Goal: Task Accomplishment & Management: Manage account settings

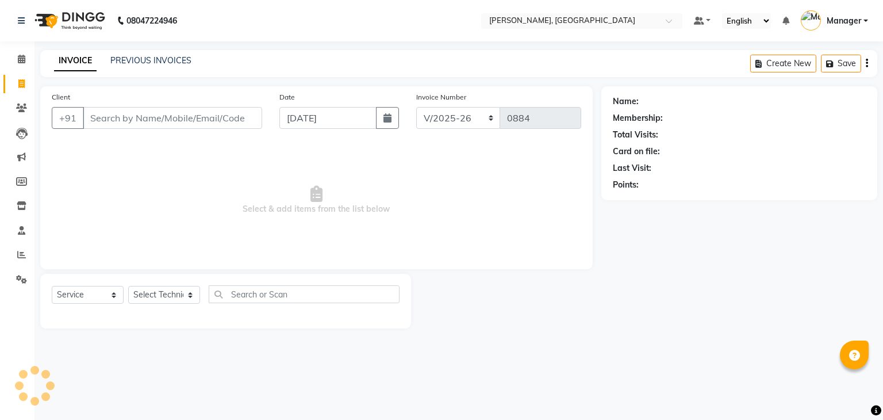
select select "4495"
select select "service"
click at [18, 277] on icon at bounding box center [21, 279] width 11 height 9
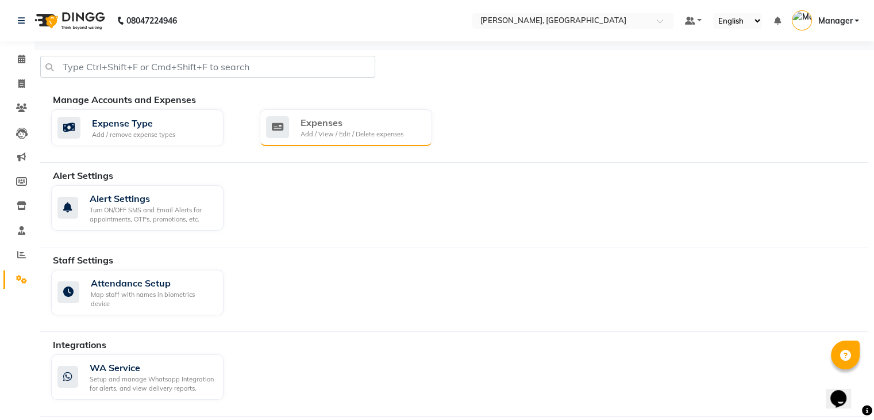
click at [344, 131] on div "Add / View / Edit / Delete expenses" at bounding box center [352, 134] width 103 height 10
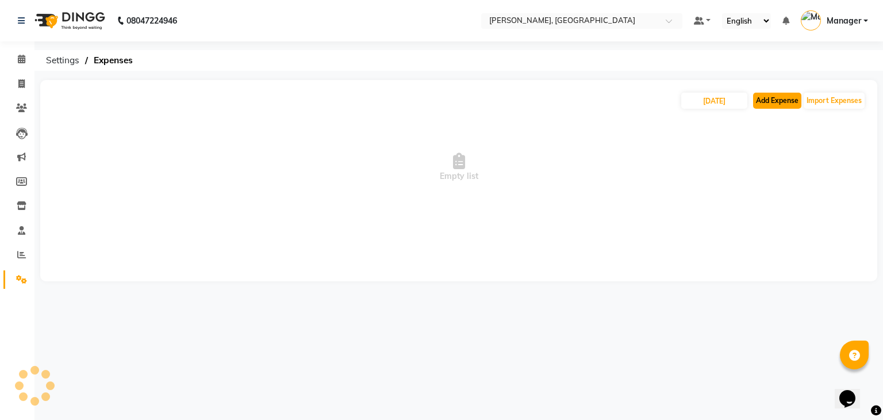
click at [783, 98] on button "Add Expense" at bounding box center [777, 101] width 48 height 16
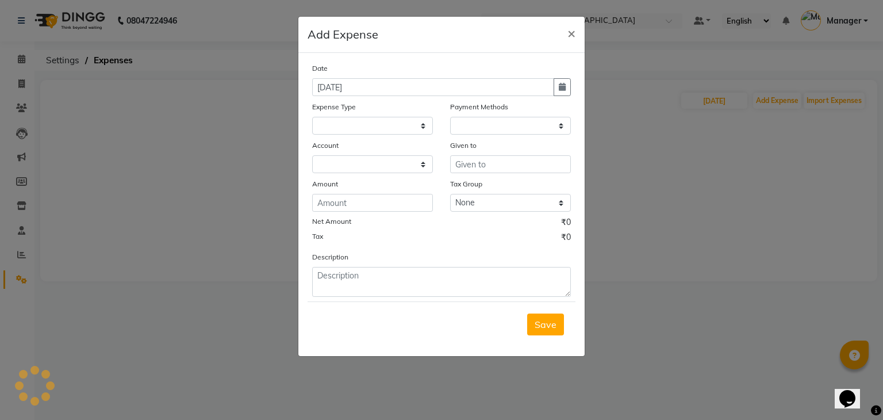
select select
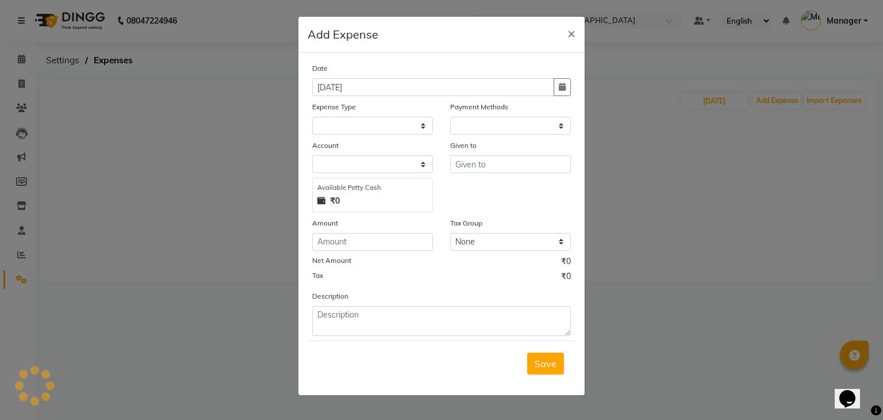
select select "1"
select select "3315"
click at [327, 127] on select "Select acetone Advance Salary bank deposite BBMP Beauty products Bed charges BI…" at bounding box center [372, 126] width 121 height 18
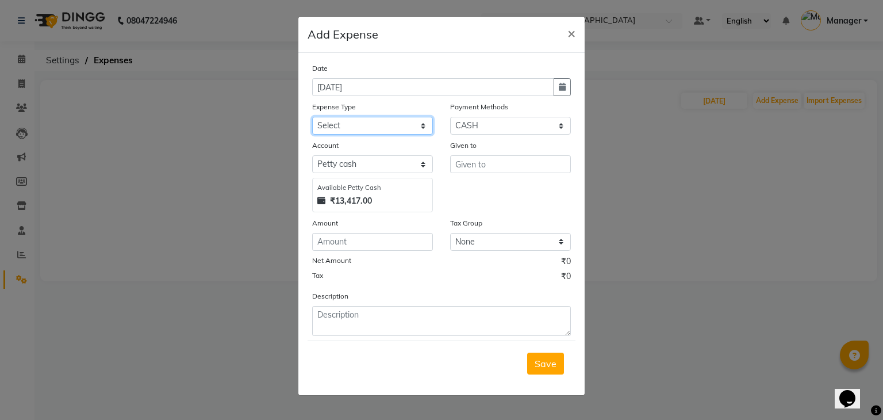
select select "20103"
click at [312, 118] on select "Select acetone Advance Salary bank deposite BBMP Beauty products Bed charges BI…" at bounding box center [372, 126] width 121 height 18
click at [344, 237] on input "number" at bounding box center [372, 242] width 121 height 18
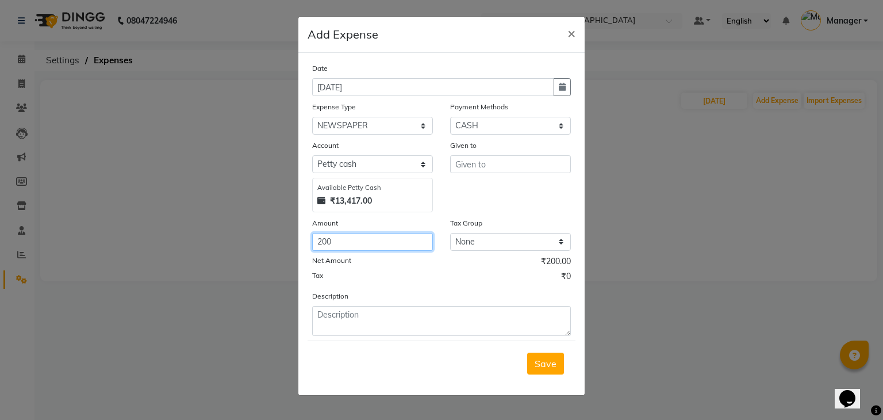
type input "200"
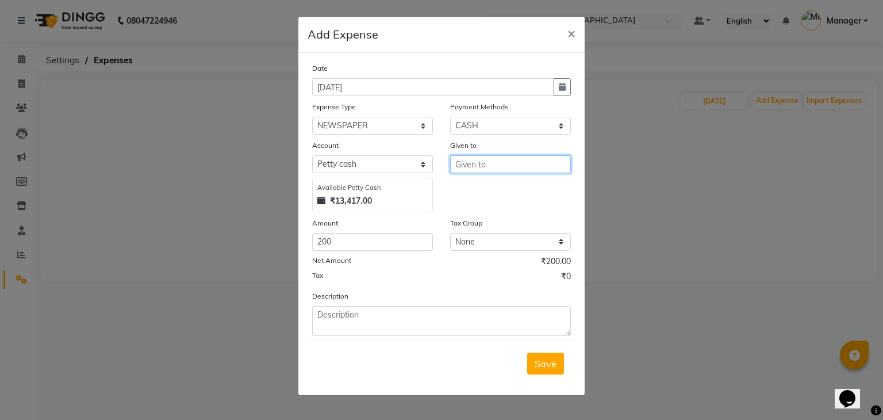
click at [460, 166] on input "text" at bounding box center [510, 164] width 121 height 18
type input "newspaper"
click at [550, 362] on span "Save" at bounding box center [546, 363] width 22 height 11
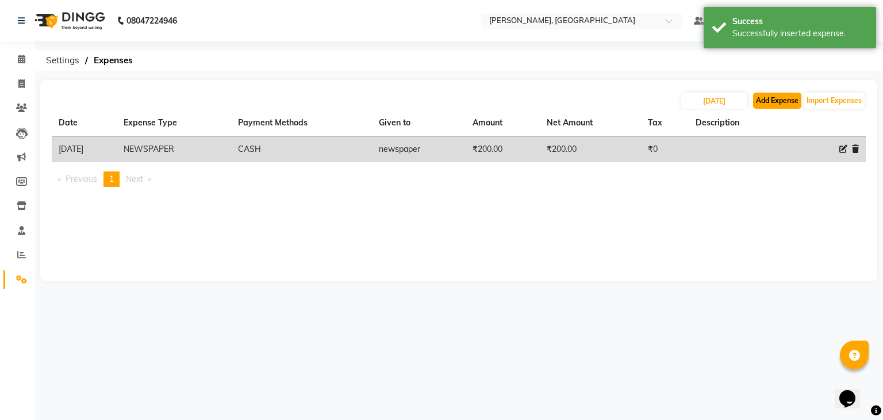
click at [783, 102] on button "Add Expense" at bounding box center [777, 101] width 48 height 16
select select "1"
select select "3315"
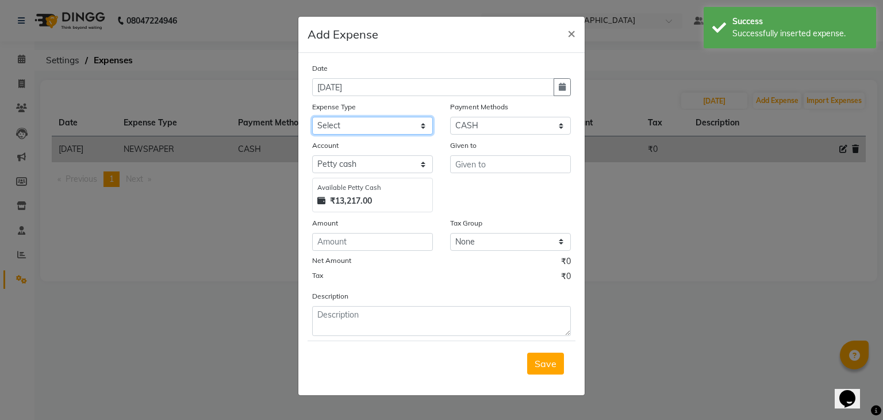
click at [412, 123] on select "Select acetone Advance Salary bank deposite BBMP Beauty products Bed charges BI…" at bounding box center [372, 126] width 121 height 18
select select "21438"
click at [312, 118] on select "Select acetone Advance Salary bank deposite BBMP Beauty products Bed charges BI…" at bounding box center [372, 126] width 121 height 18
click at [332, 239] on input "number" at bounding box center [372, 242] width 121 height 18
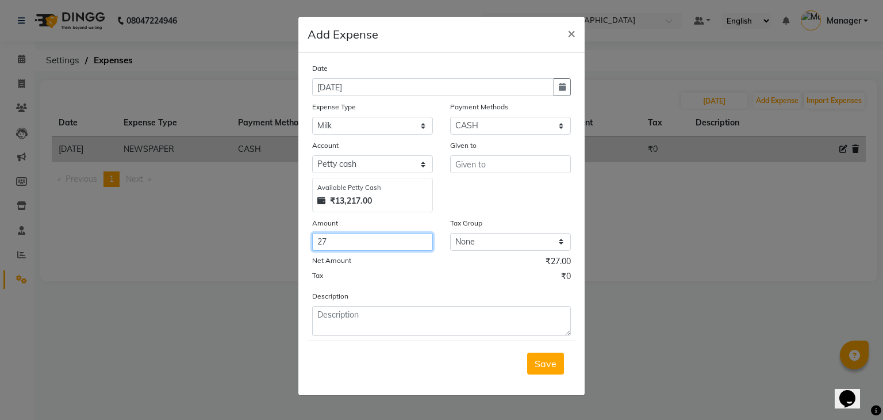
type input "27"
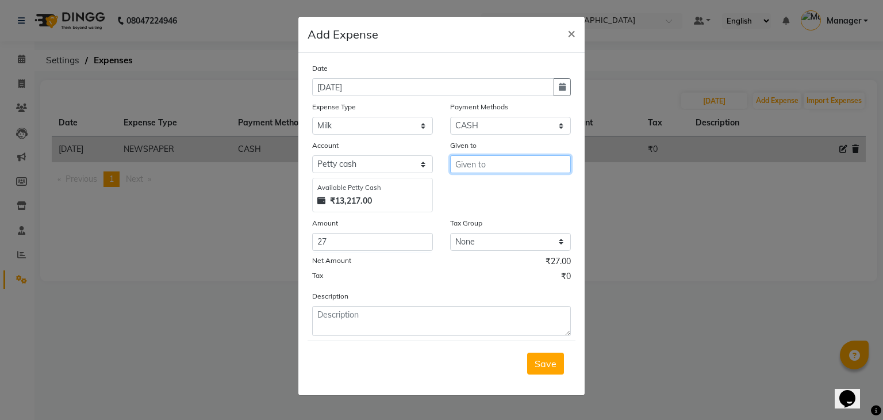
click at [462, 171] on input "text" at bounding box center [510, 164] width 121 height 18
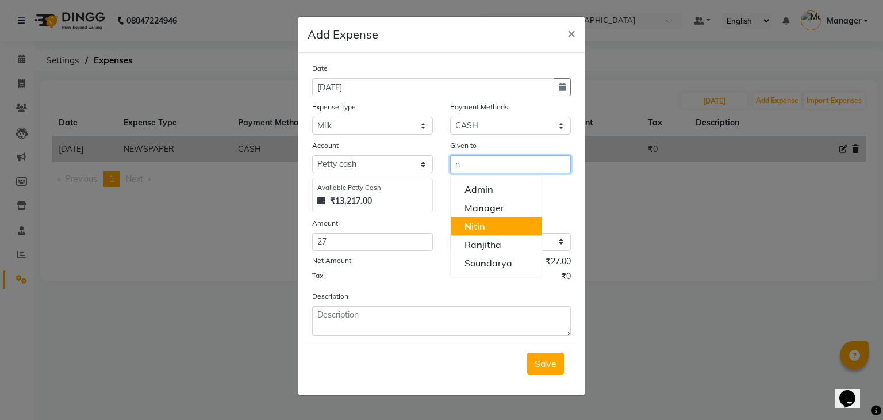
click at [468, 222] on span "N" at bounding box center [467, 225] width 7 height 11
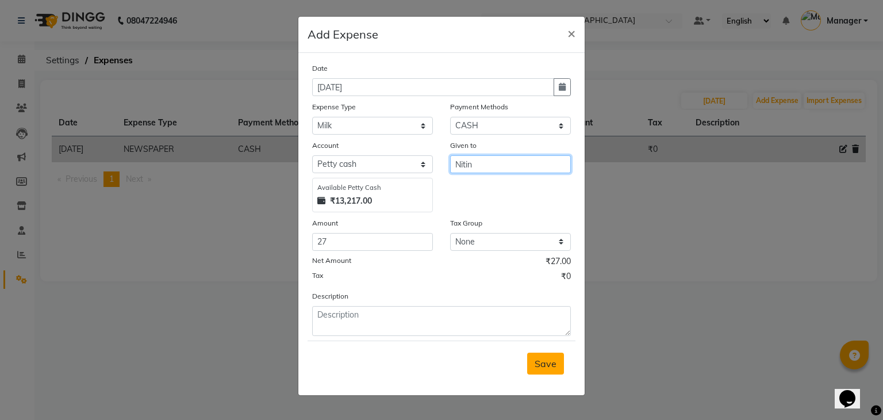
type input "Nitin"
click at [540, 369] on span "Save" at bounding box center [546, 363] width 22 height 11
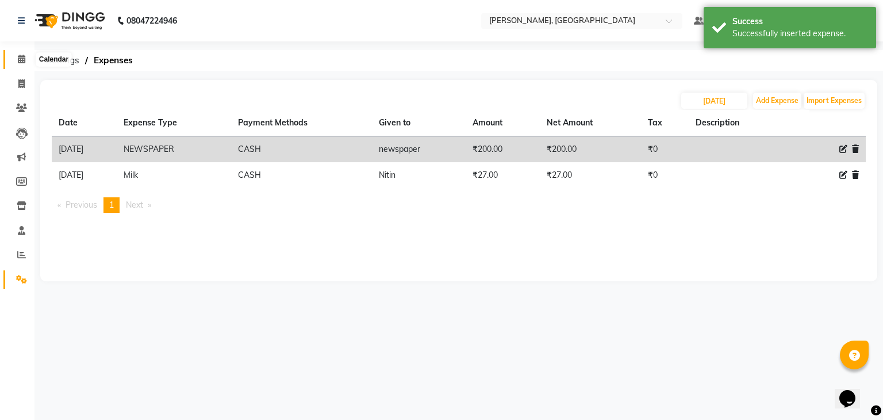
click at [18, 64] on span at bounding box center [21, 59] width 20 height 13
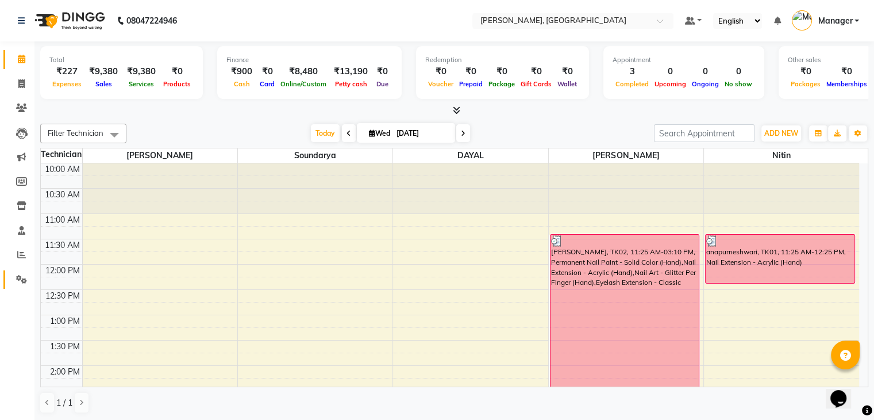
click at [21, 272] on link "Settings" at bounding box center [17, 279] width 28 height 19
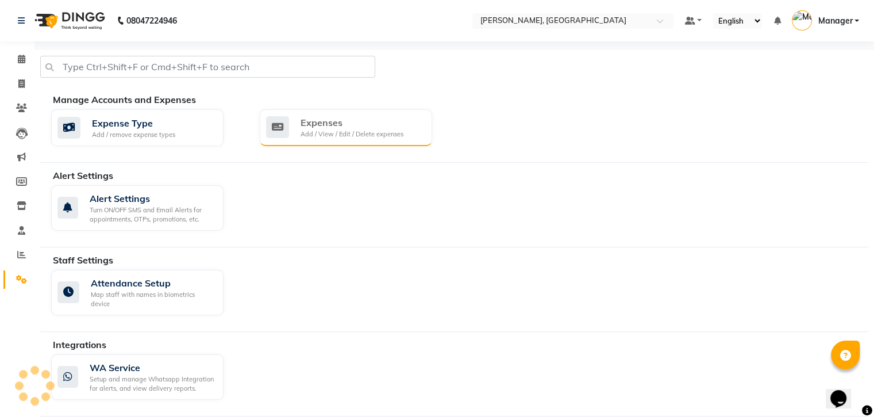
click at [349, 127] on div "Expenses" at bounding box center [352, 123] width 103 height 14
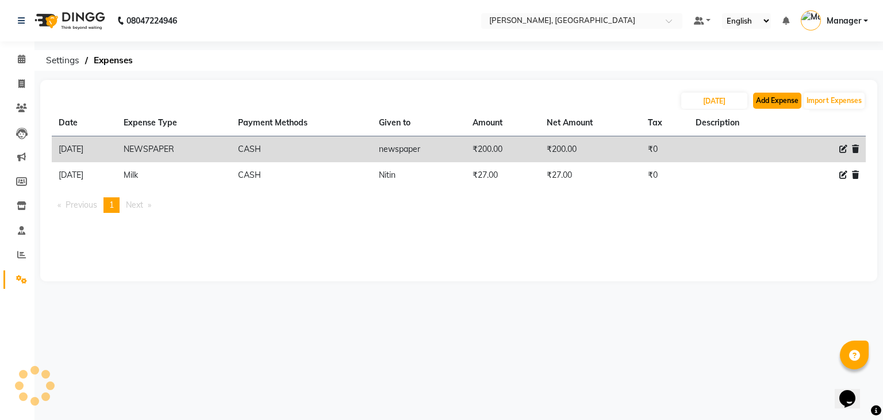
click at [764, 101] on button "Add Expense" at bounding box center [777, 101] width 48 height 16
select select "1"
select select "3315"
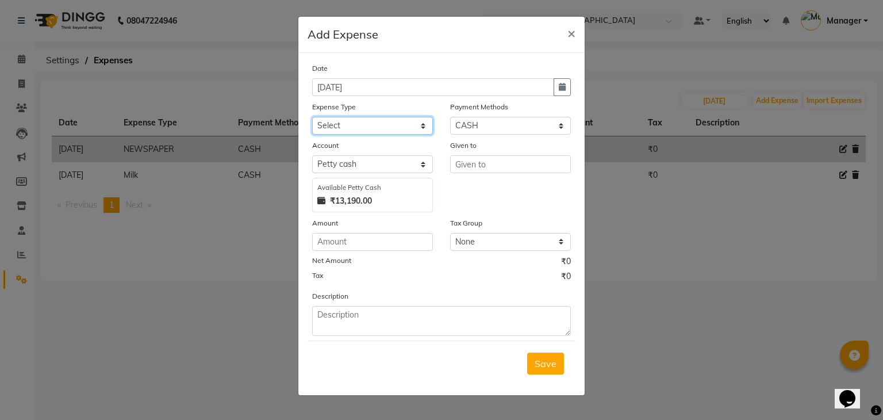
click at [319, 120] on select "Select acetone Advance Salary bank deposite BBMP Beauty products Bed charges BI…" at bounding box center [372, 126] width 121 height 18
select select "3130"
click at [312, 118] on select "Select acetone Advance Salary bank deposite BBMP Beauty products Bed charges BI…" at bounding box center [372, 126] width 121 height 18
click at [335, 245] on input "number" at bounding box center [372, 242] width 121 height 18
type input "100"
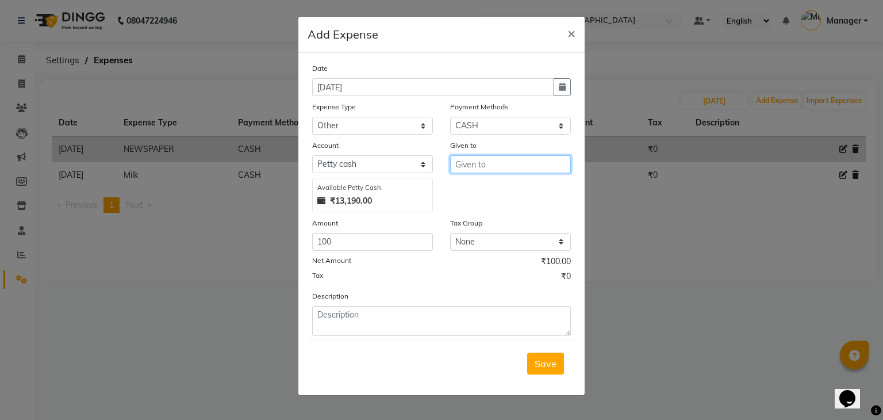
click at [466, 166] on input "text" at bounding box center [510, 164] width 121 height 18
type input "kumar"
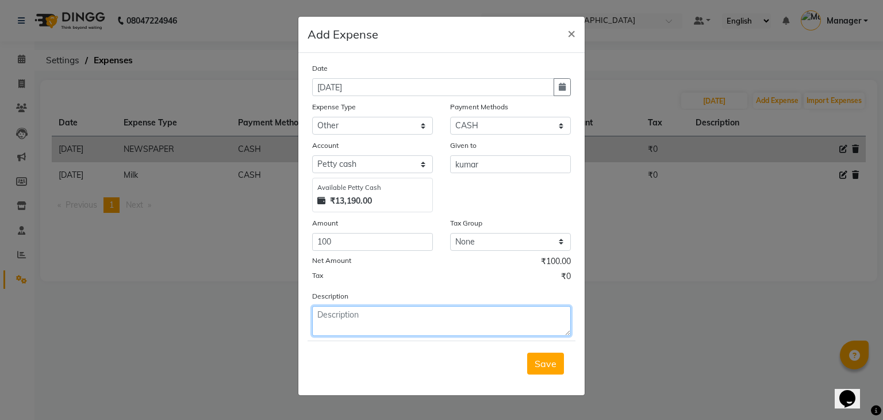
click at [406, 325] on textarea at bounding box center [441, 321] width 259 height 30
type textarea "h/k tiffin 2 days"
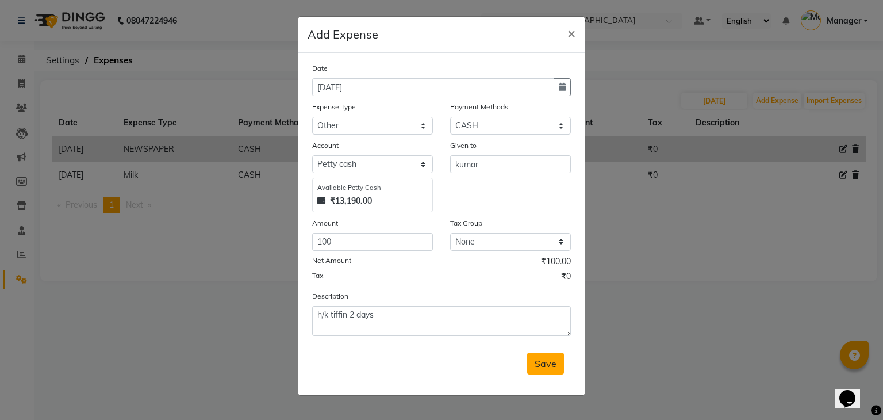
click at [550, 365] on span "Save" at bounding box center [546, 363] width 22 height 11
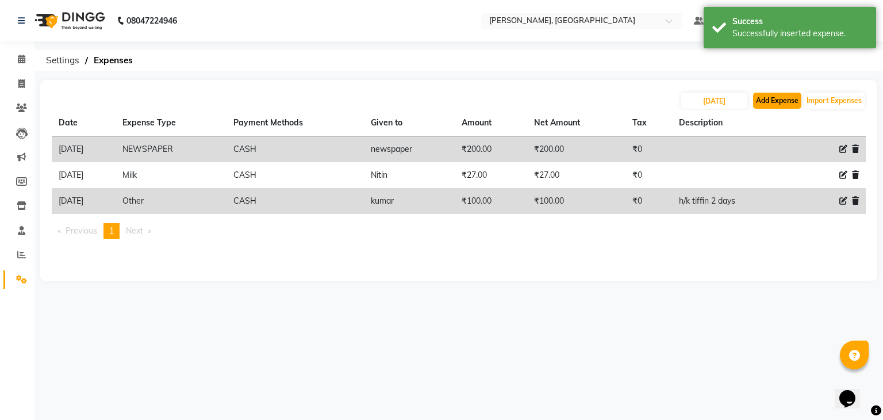
click at [784, 108] on button "Add Expense" at bounding box center [777, 101] width 48 height 16
select select "1"
select select "3315"
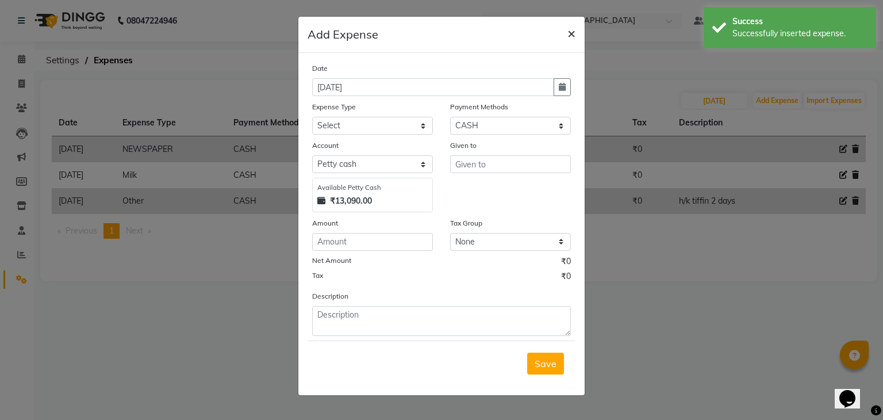
click at [573, 39] on span "×" at bounding box center [571, 32] width 8 height 17
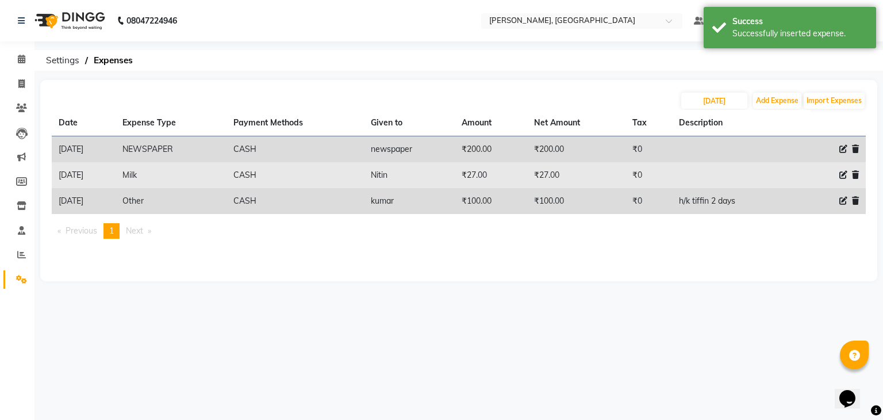
click at [845, 175] on icon at bounding box center [843, 175] width 8 height 8
select select "21438"
select select "1"
select select "3315"
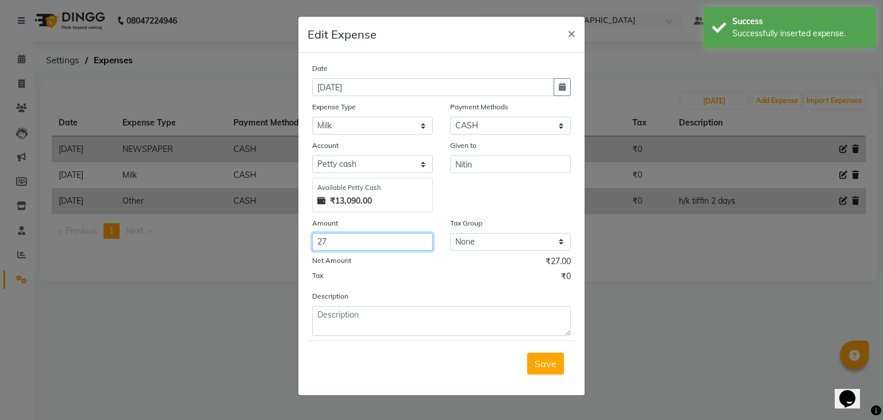
click at [372, 247] on input "27" at bounding box center [372, 242] width 121 height 18
type input "2"
type input "54"
click at [549, 367] on span "Save" at bounding box center [546, 363] width 22 height 11
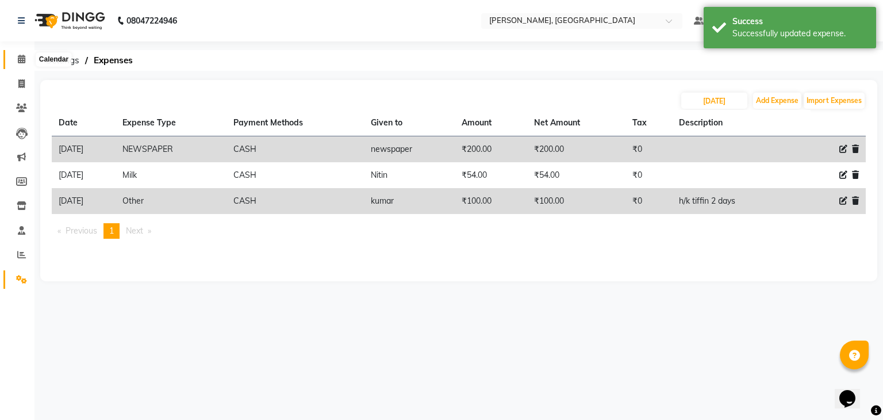
click at [21, 63] on icon at bounding box center [21, 59] width 7 height 9
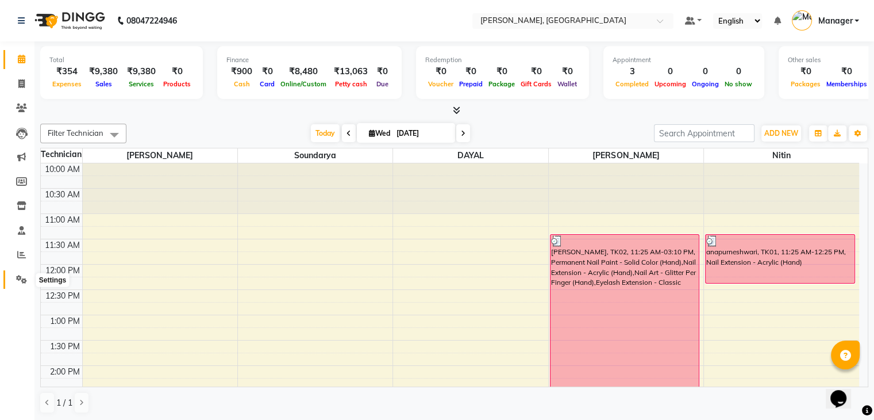
click at [20, 282] on icon at bounding box center [21, 279] width 11 height 9
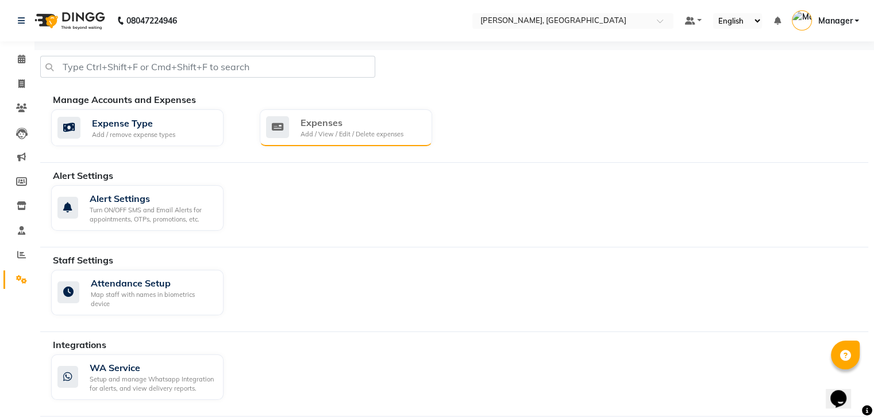
click at [329, 127] on div "Expenses" at bounding box center [352, 123] width 103 height 14
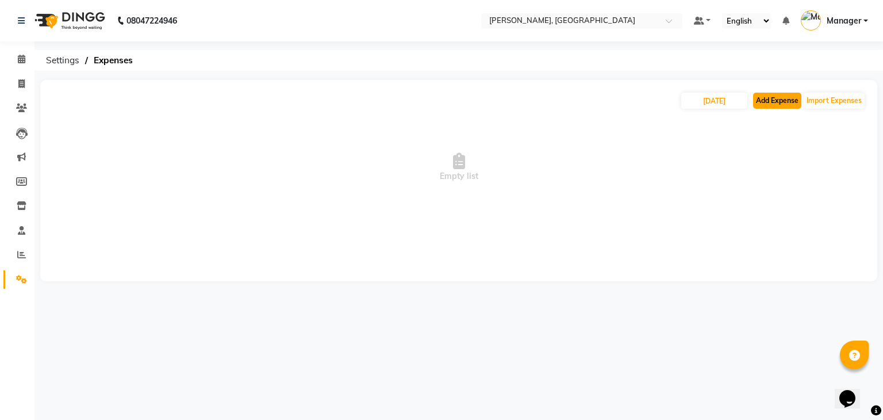
click at [781, 101] on button "Add Expense" at bounding box center [777, 101] width 48 height 16
select select "1"
select select "3315"
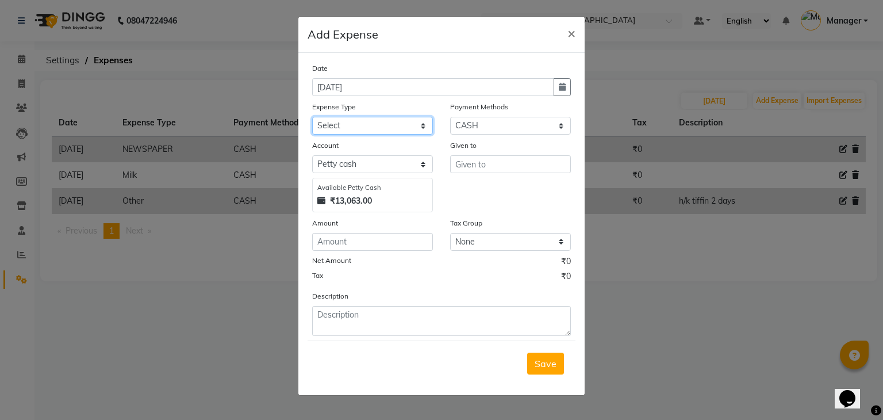
click at [377, 124] on select "Select acetone Advance Salary bank deposite BBMP Beauty products Bed charges BI…" at bounding box center [372, 126] width 121 height 18
select select "16348"
click at [312, 118] on select "Select acetone Advance Salary bank deposite BBMP Beauty products Bed charges BI…" at bounding box center [372, 126] width 121 height 18
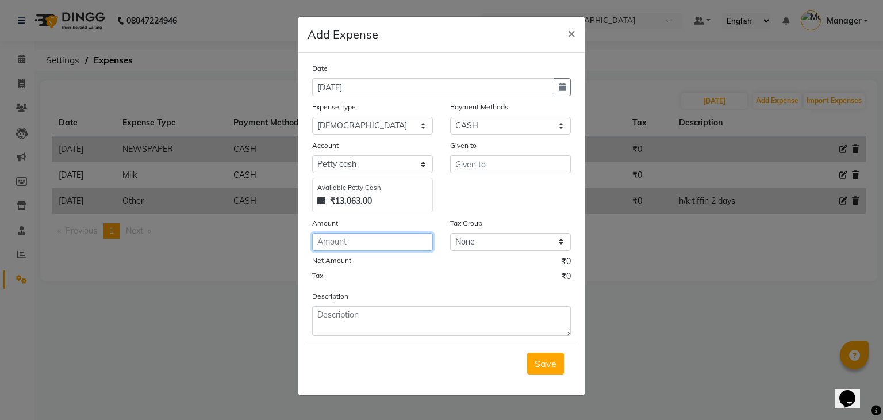
click at [351, 243] on input "number" at bounding box center [372, 242] width 121 height 18
type input "20"
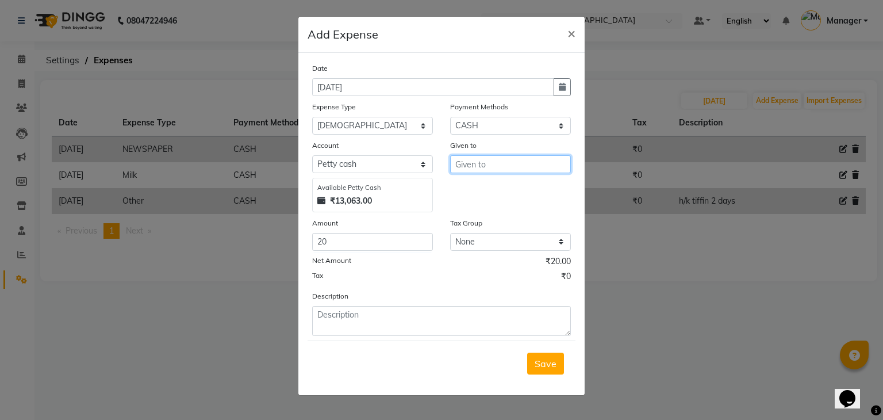
click at [481, 170] on input "text" at bounding box center [510, 164] width 121 height 18
type input "[DEMOGRAPHIC_DATA]"
click at [540, 363] on span "Save" at bounding box center [546, 363] width 22 height 11
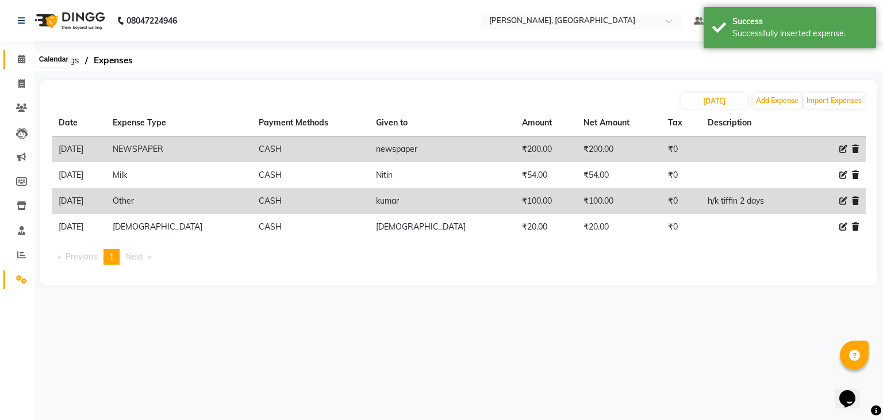
click at [22, 53] on span at bounding box center [21, 59] width 20 height 13
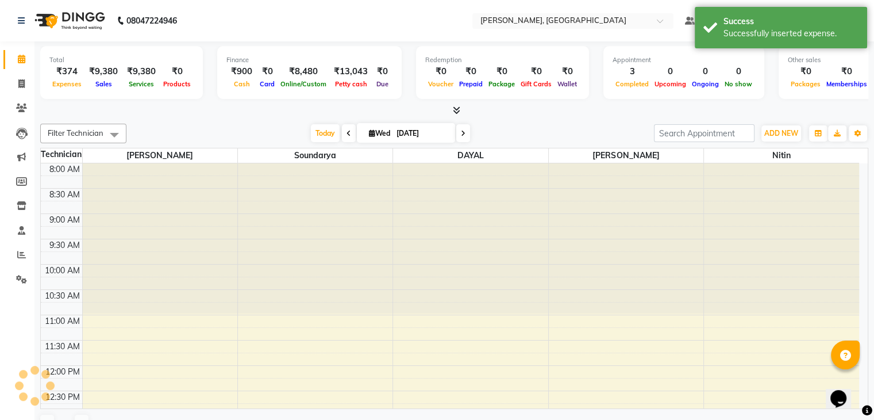
scroll to position [405, 0]
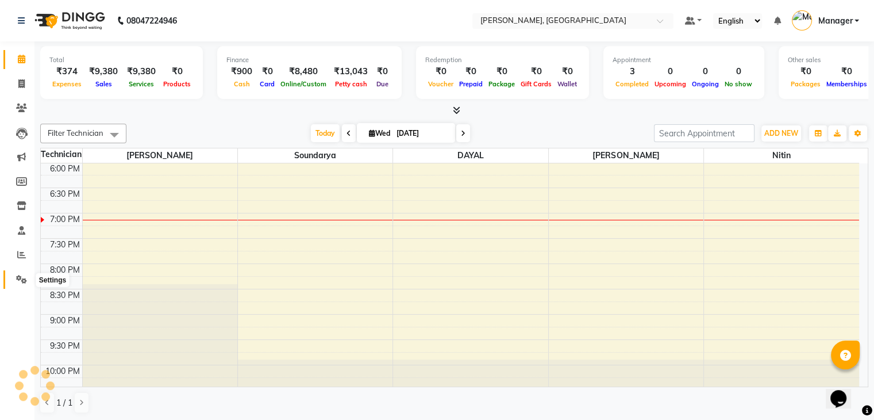
click at [16, 278] on icon at bounding box center [21, 279] width 11 height 9
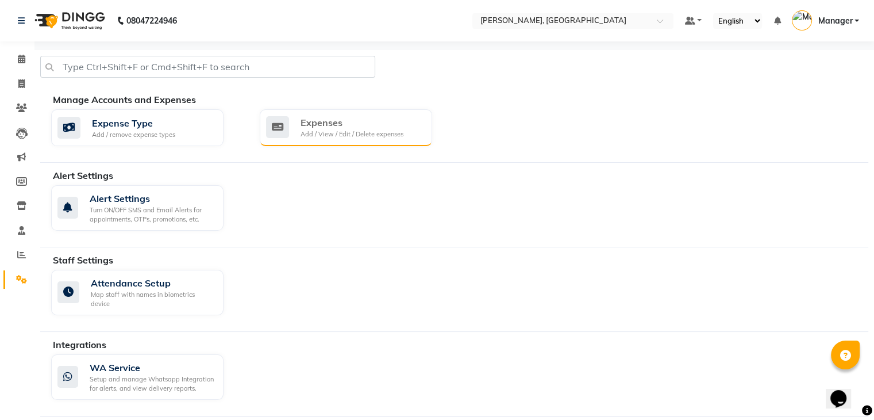
click at [325, 141] on div "Expenses Add / View / Edit / Delete expenses" at bounding box center [346, 127] width 172 height 37
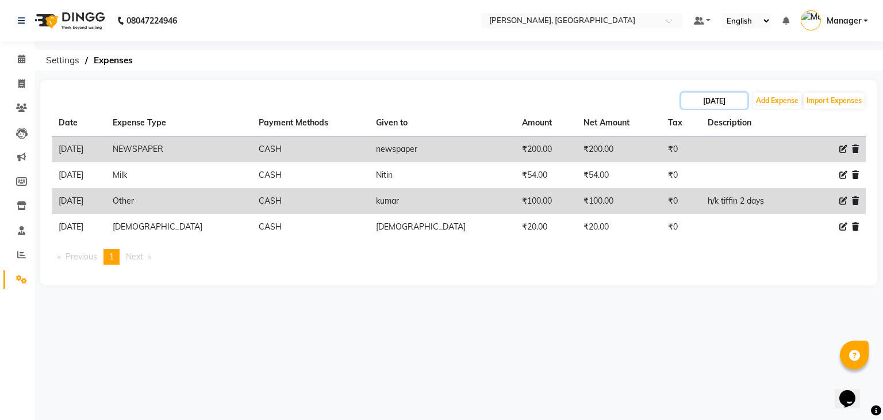
click at [698, 98] on input "[DATE]" at bounding box center [714, 101] width 66 height 16
select select "9"
select select "2025"
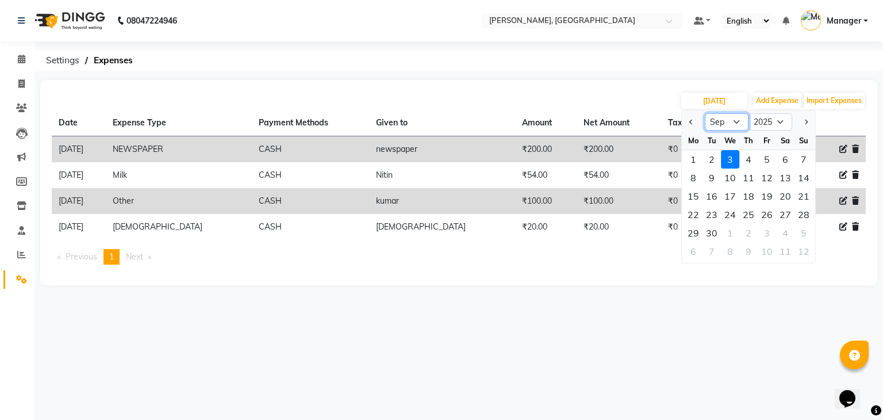
click at [738, 121] on select "Jan Feb Mar Apr May Jun [DATE] Aug Sep Oct Nov Dec" at bounding box center [727, 121] width 44 height 17
select select "8"
click at [705, 113] on select "Jan Feb Mar Apr May Jun [DATE] Aug Sep Oct Nov Dec" at bounding box center [727, 121] width 44 height 17
click at [695, 236] on div "25" at bounding box center [693, 233] width 18 height 18
type input "25-08-2025"
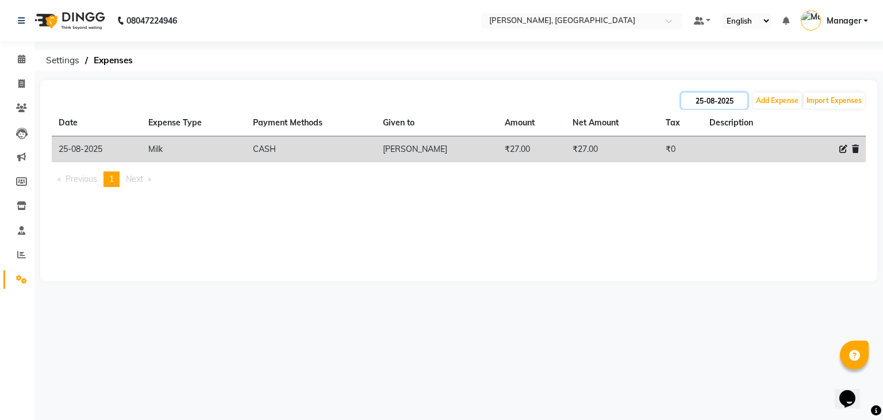
click at [704, 104] on input "25-08-2025" at bounding box center [714, 101] width 66 height 16
select select "8"
select select "2025"
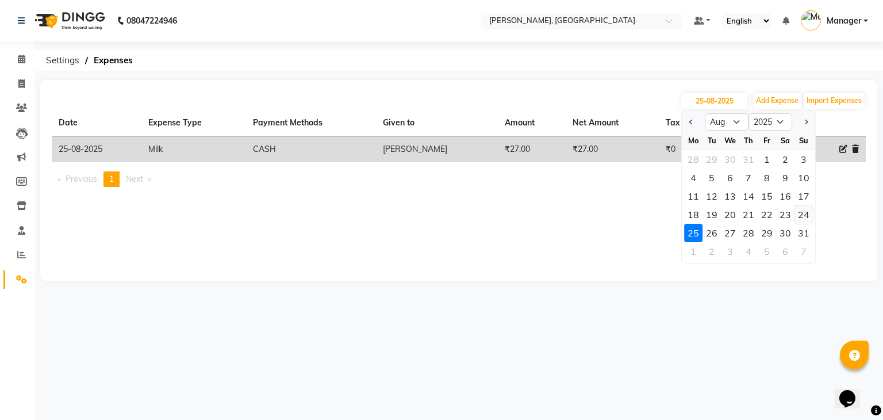
click at [800, 221] on div "24" at bounding box center [803, 214] width 18 height 18
type input "24-08-2025"
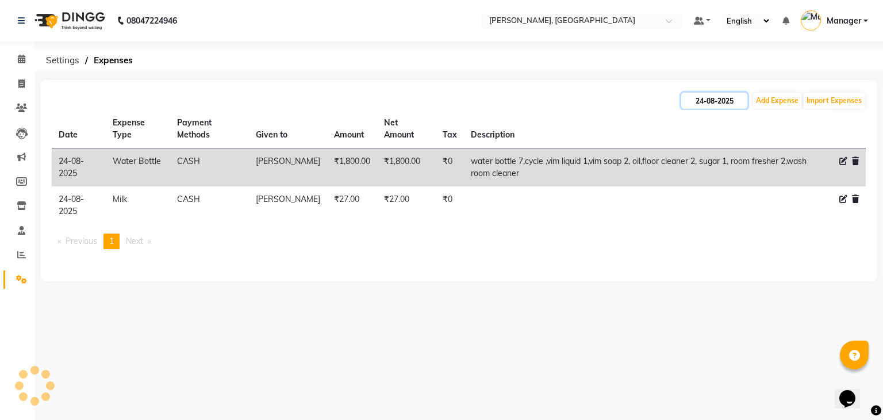
click at [733, 105] on input "24-08-2025" at bounding box center [714, 101] width 66 height 16
select select "8"
select select "2025"
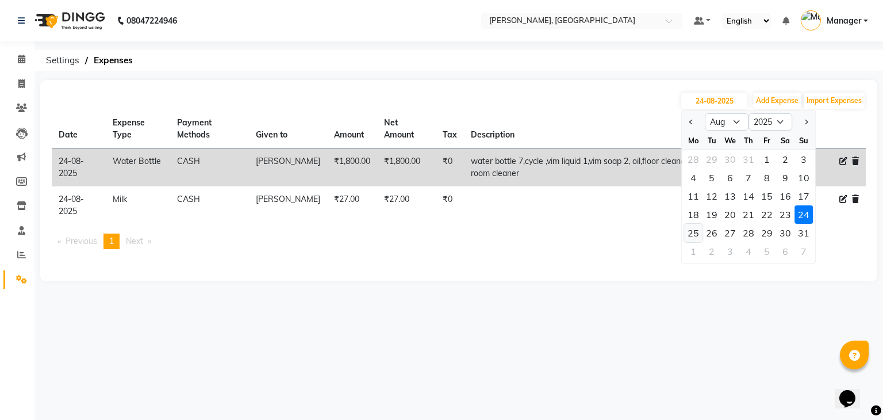
click at [694, 233] on div "25" at bounding box center [693, 233] width 18 height 18
type input "25-08-2025"
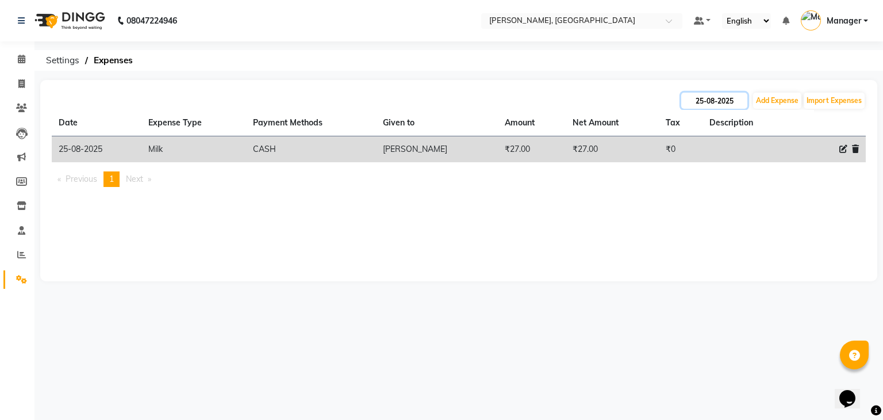
click at [731, 103] on input "25-08-2025" at bounding box center [714, 101] width 66 height 16
select select "8"
select select "2025"
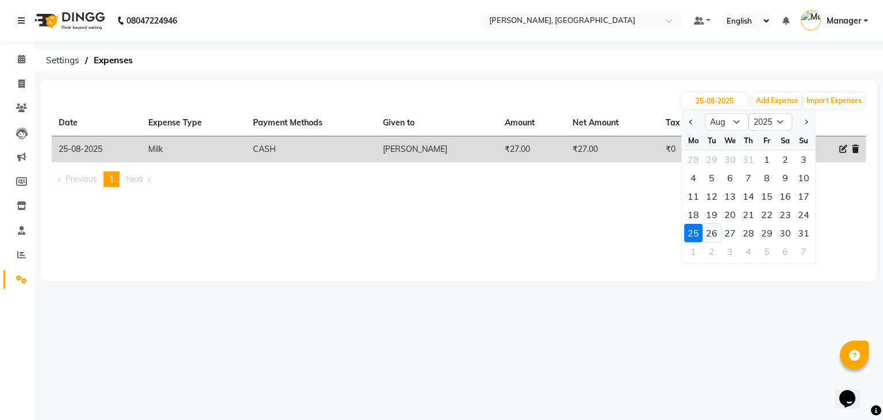
click at [708, 236] on div "26" at bounding box center [711, 233] width 18 height 18
type input "26-08-2025"
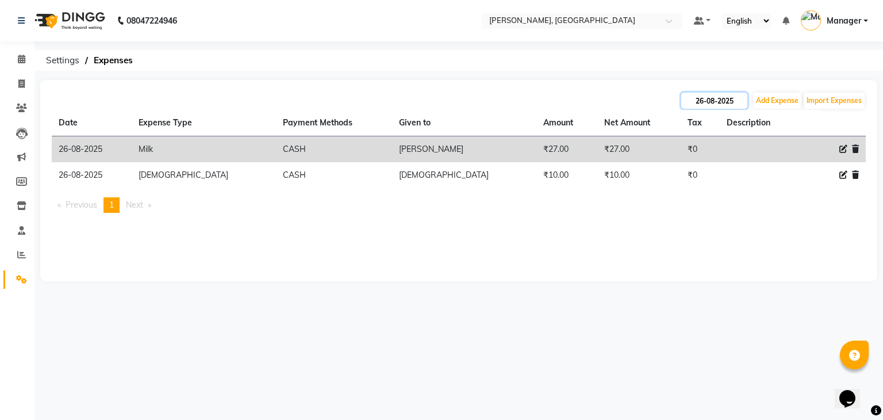
click at [724, 98] on input "26-08-2025" at bounding box center [714, 101] width 66 height 16
select select "8"
select select "2025"
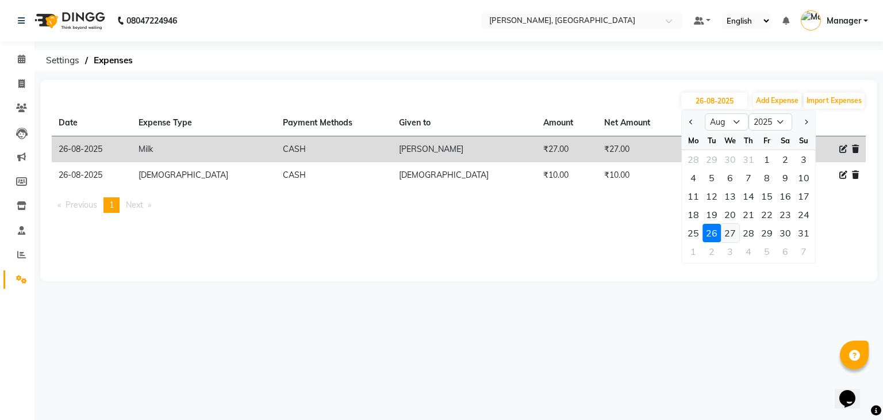
click at [733, 231] on div "27" at bounding box center [730, 233] width 18 height 18
type input "27-08-2025"
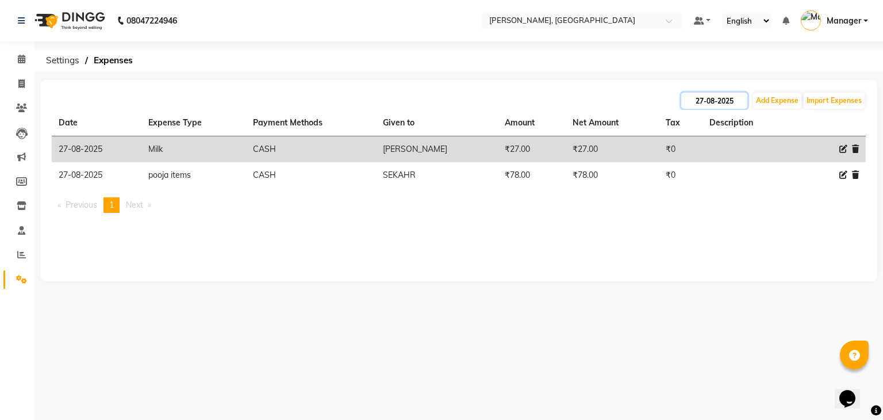
click at [701, 102] on input "27-08-2025" at bounding box center [714, 101] width 66 height 16
select select "8"
select select "2025"
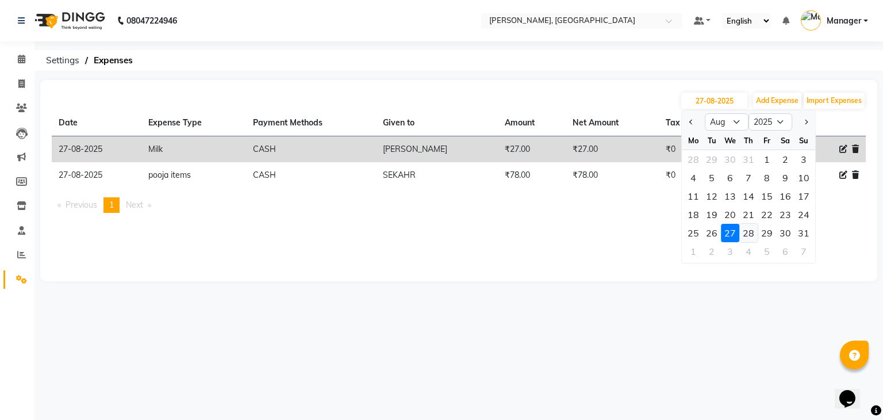
click at [751, 228] on div "28" at bounding box center [748, 233] width 18 height 18
type input "[DATE]"
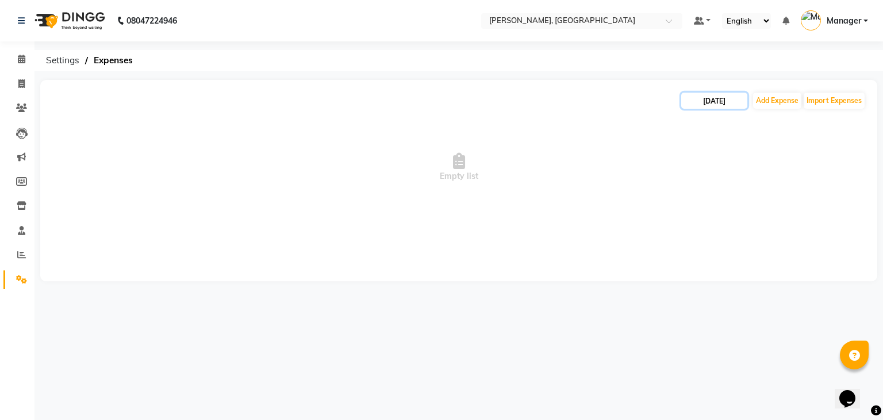
click at [725, 99] on input "[DATE]" at bounding box center [714, 101] width 66 height 16
select select "8"
select select "2025"
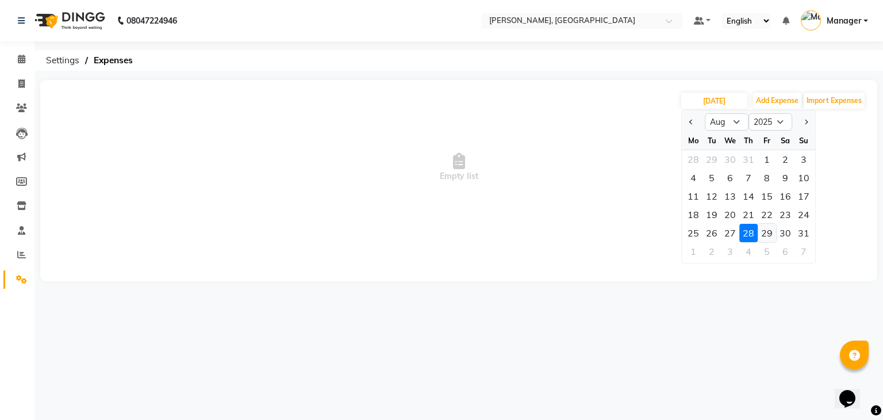
click at [773, 233] on div "29" at bounding box center [767, 233] width 18 height 18
type input "[DATE]"
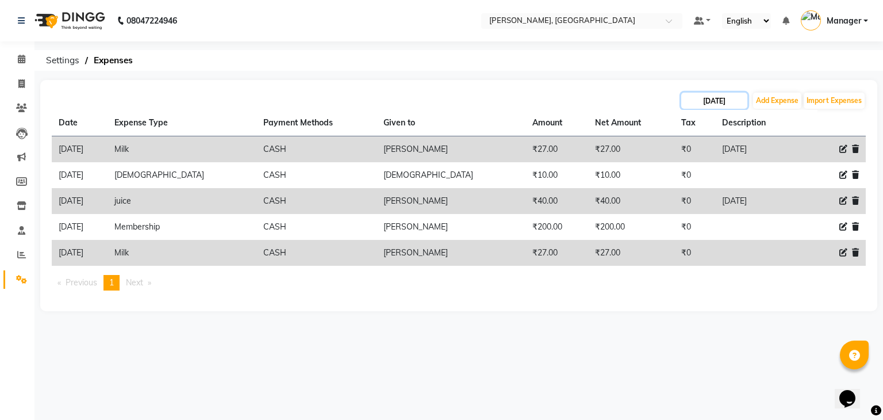
click at [724, 101] on input "[DATE]" at bounding box center [714, 101] width 66 height 16
select select "8"
select select "2025"
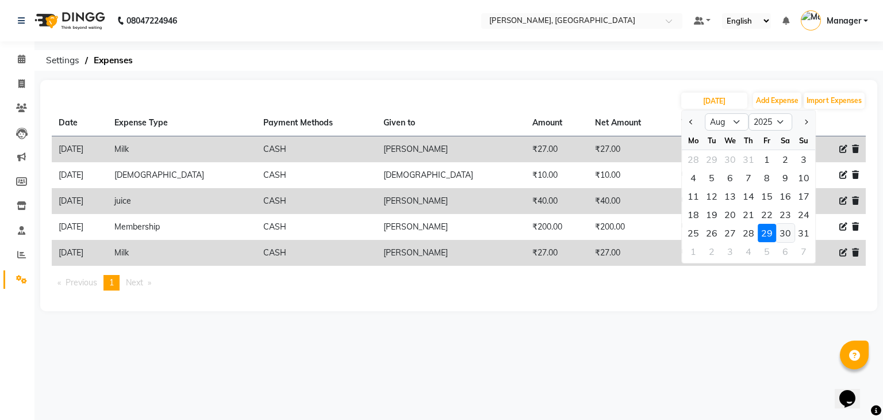
click at [789, 233] on div "30" at bounding box center [785, 233] width 18 height 18
type input "30-08-2025"
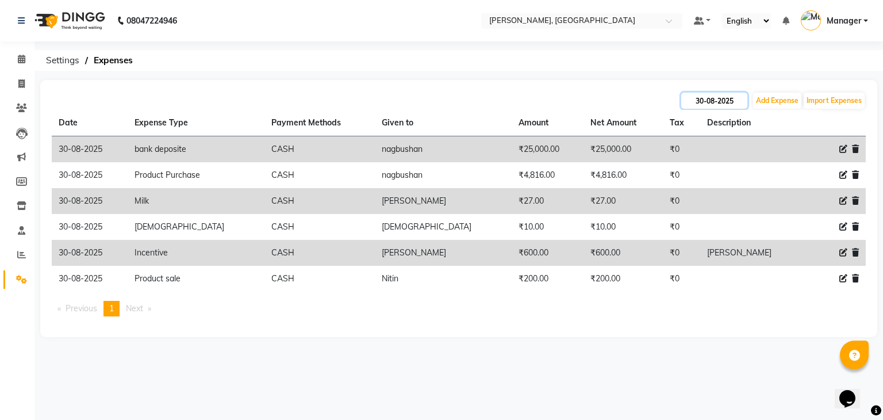
click at [694, 105] on input "30-08-2025" at bounding box center [714, 101] width 66 height 16
select select "8"
select select "2025"
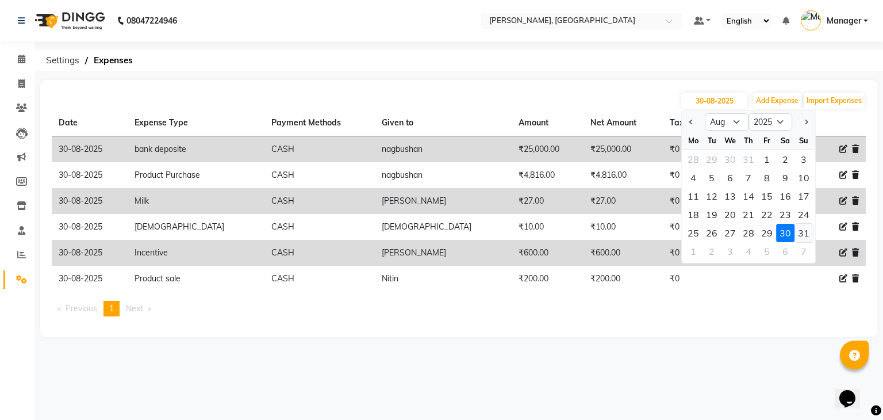
click at [800, 237] on div "31" at bounding box center [803, 233] width 18 height 18
type input "31-08-2025"
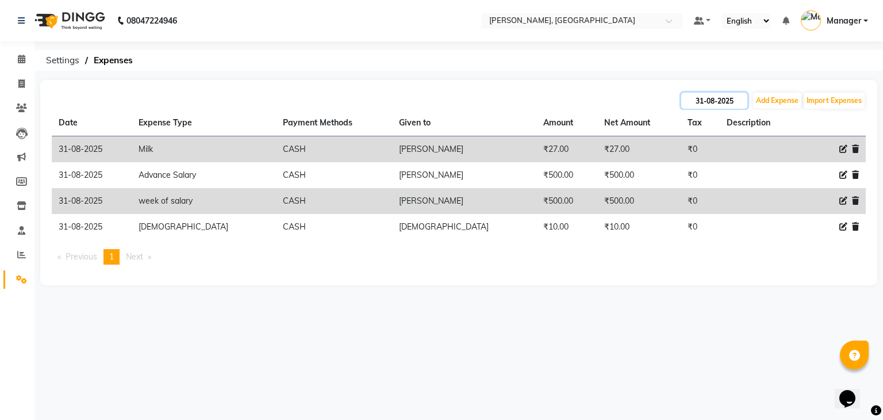
click at [704, 104] on input "31-08-2025" at bounding box center [714, 101] width 66 height 16
select select "8"
select select "2025"
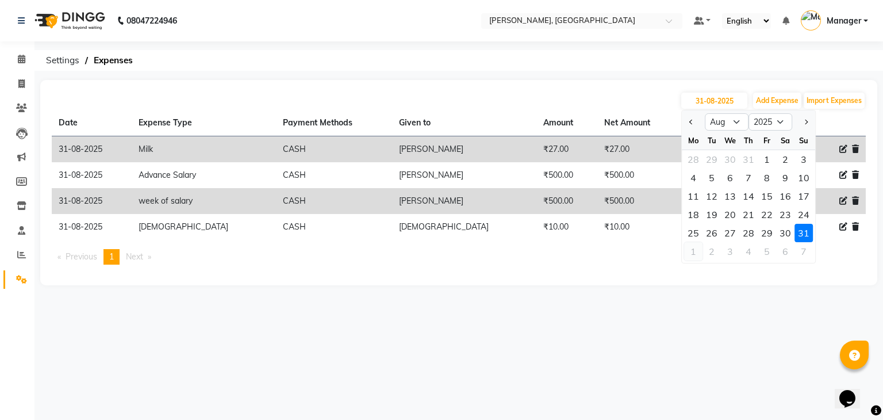
click at [690, 251] on div "1" at bounding box center [693, 251] width 18 height 18
type input "01-09-2025"
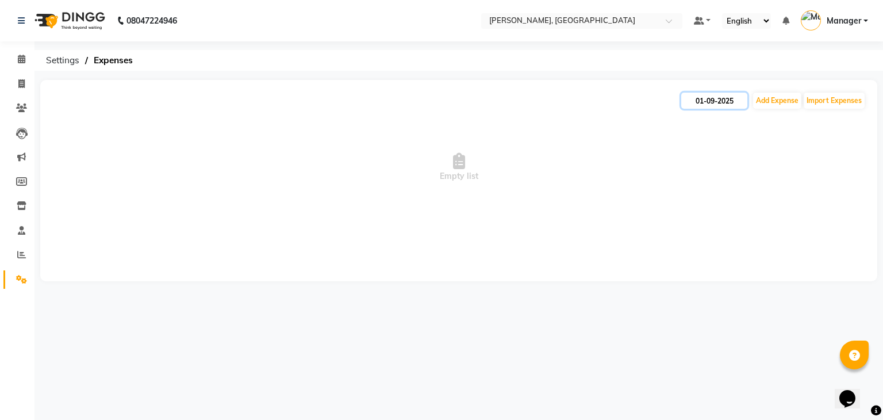
click at [731, 102] on input "01-09-2025" at bounding box center [714, 101] width 66 height 16
select select "9"
select select "2025"
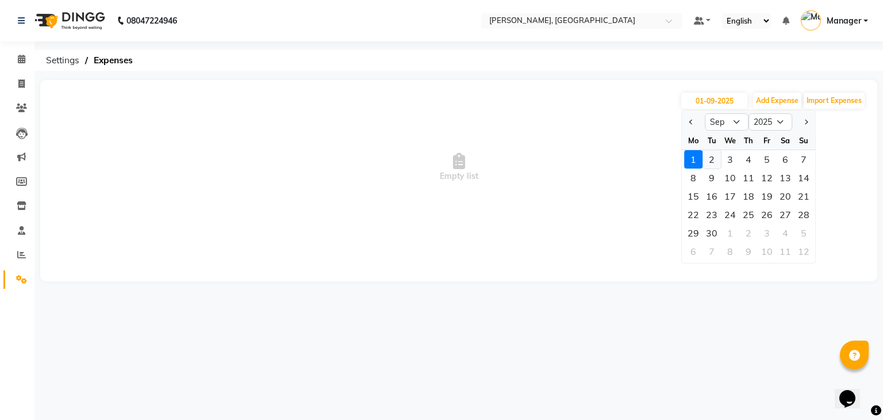
click at [710, 157] on div "2" at bounding box center [711, 159] width 18 height 18
type input "02-09-2025"
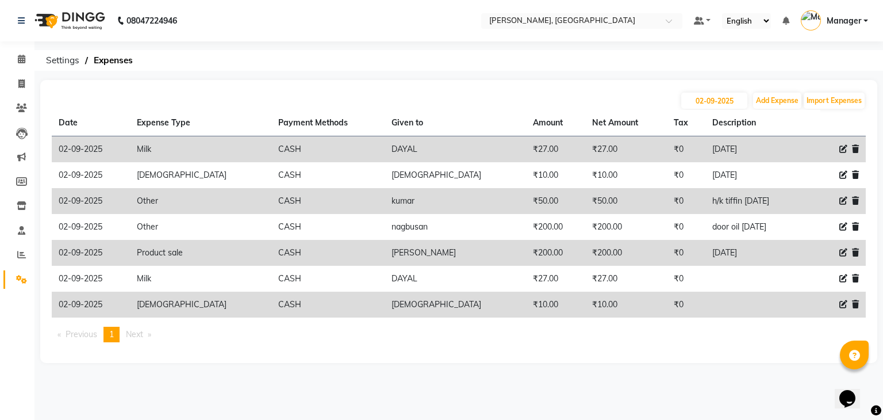
click at [710, 109] on div "[DATE] Add Expense Import Expenses" at bounding box center [459, 100] width 814 height 18
click at [713, 99] on input "02-09-2025" at bounding box center [714, 101] width 66 height 16
select select "9"
select select "2025"
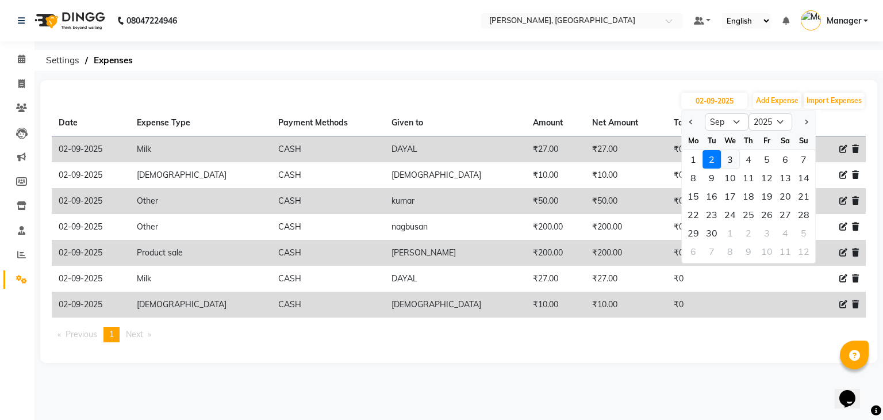
click at [733, 155] on div "3" at bounding box center [730, 159] width 18 height 18
type input "[DATE]"
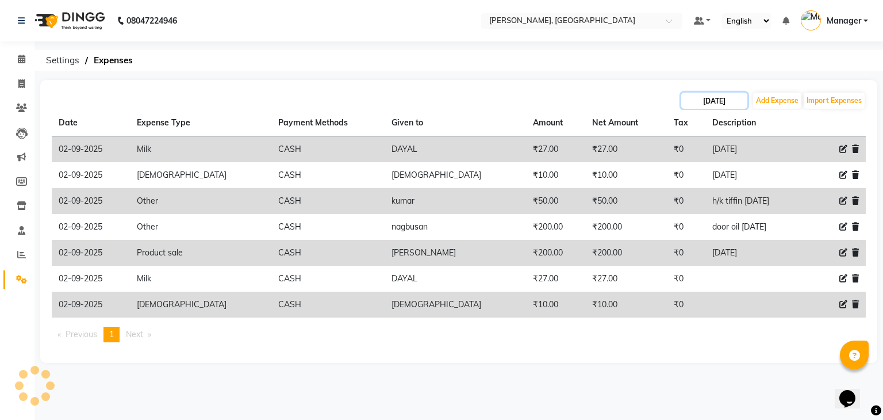
click at [713, 102] on input "[DATE]" at bounding box center [714, 101] width 66 height 16
select select "9"
select select "2025"
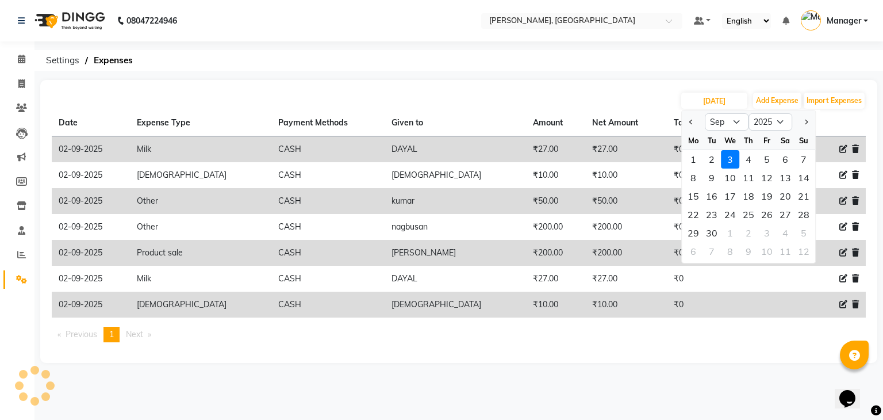
click at [732, 152] on div "3" at bounding box center [730, 159] width 18 height 18
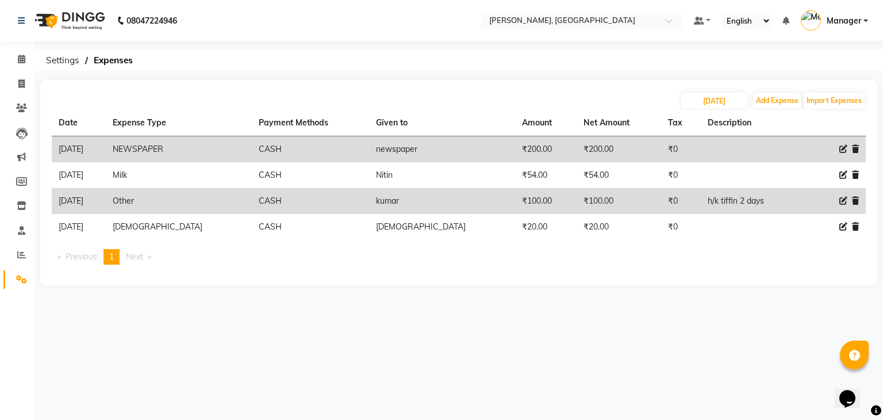
type input "[DATE]"
click at [462, 259] on ul "Previous page 1 / 1 You're on page 1 Next page" at bounding box center [459, 257] width 814 height 16
click at [728, 102] on input "[DATE]" at bounding box center [714, 101] width 66 height 16
select select "9"
select select "2025"
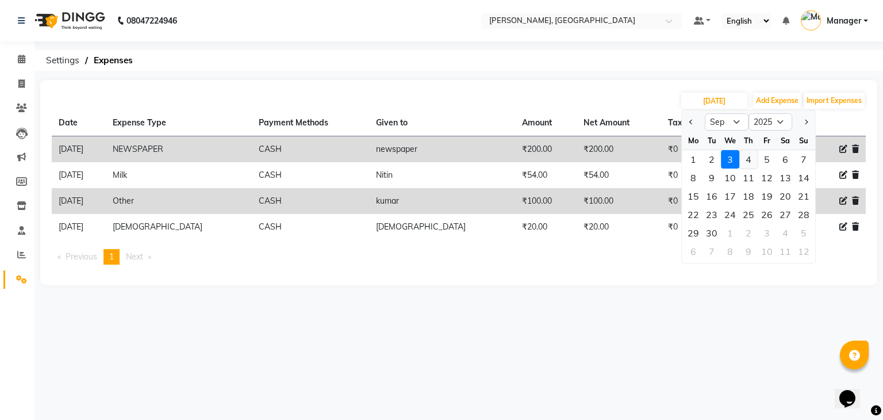
click at [751, 161] on div "4" at bounding box center [748, 159] width 18 height 18
type input "[DATE]"
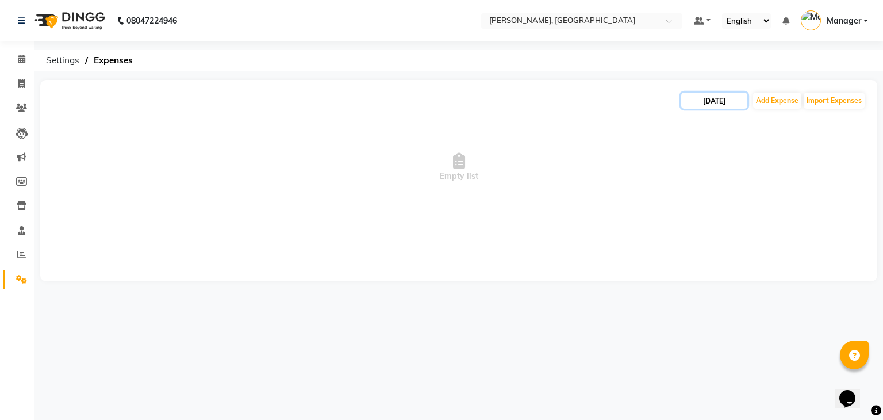
click at [723, 101] on input "[DATE]" at bounding box center [714, 101] width 66 height 16
select select "9"
select select "2025"
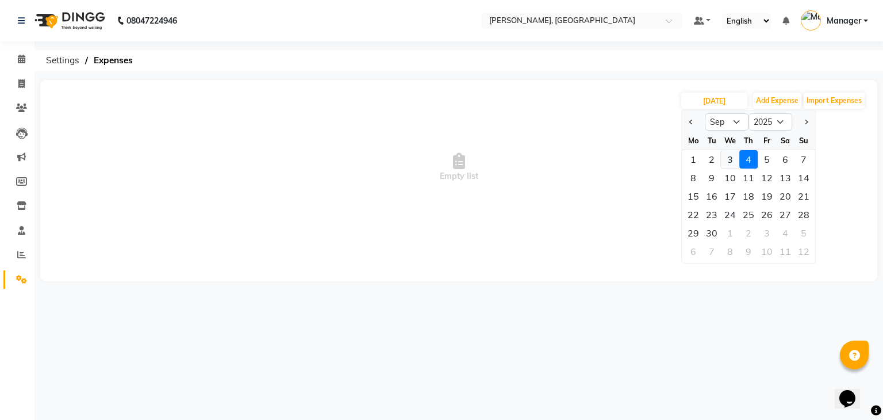
click at [732, 159] on div "3" at bounding box center [730, 159] width 18 height 18
type input "[DATE]"
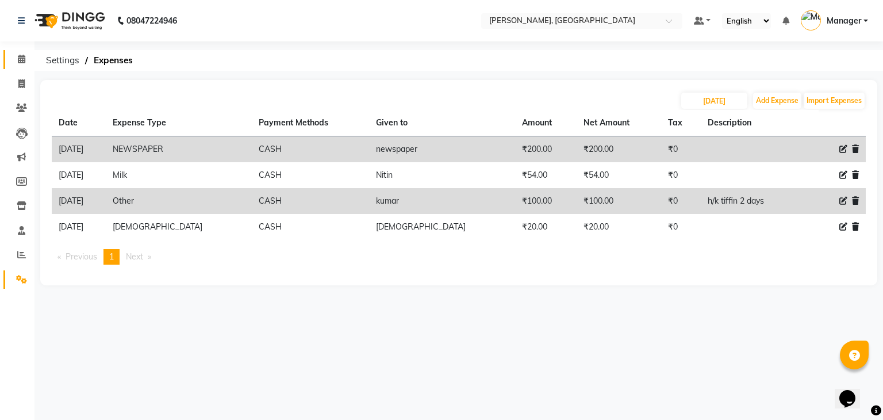
click at [25, 55] on span at bounding box center [21, 59] width 20 height 13
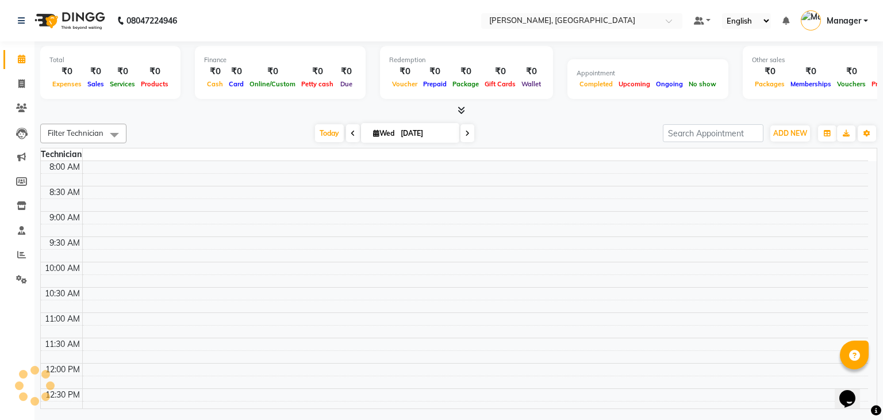
click at [465, 109] on div at bounding box center [458, 111] width 837 height 12
click at [459, 110] on icon at bounding box center [461, 110] width 7 height 9
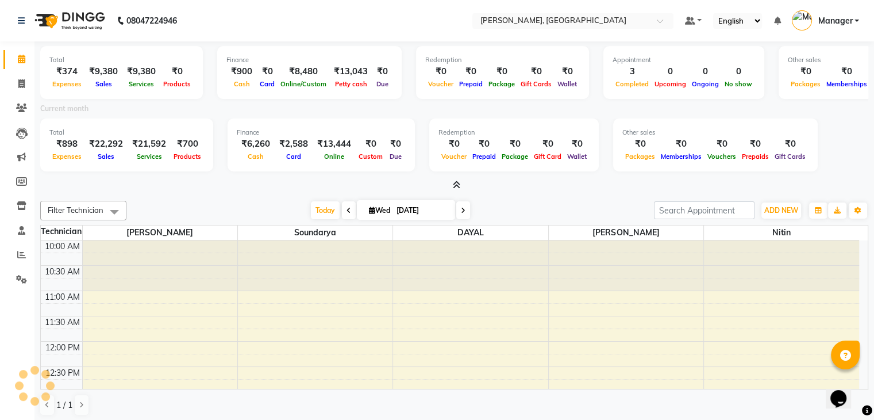
scroll to position [452, 0]
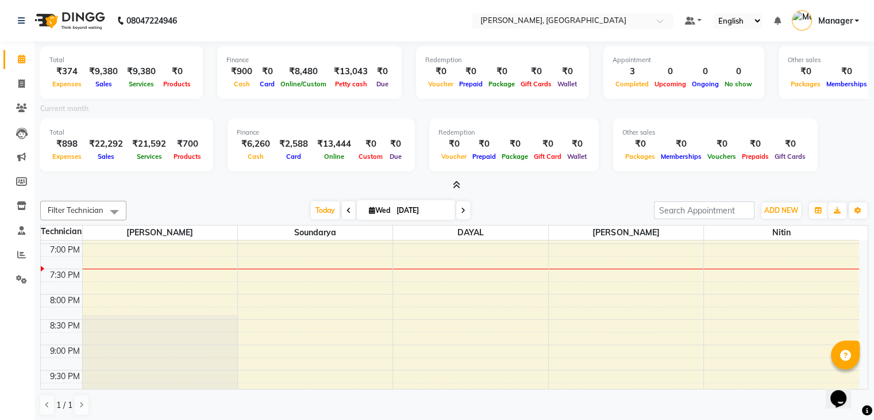
click at [457, 186] on icon at bounding box center [456, 184] width 7 height 9
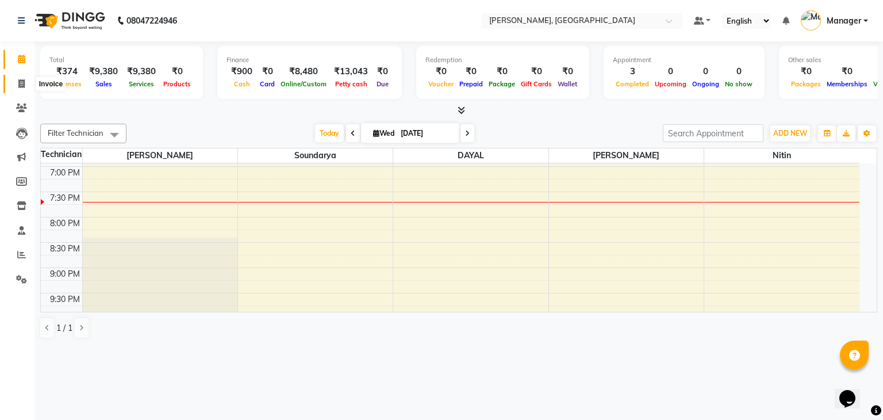
click at [23, 84] on icon at bounding box center [21, 83] width 6 height 9
select select "service"
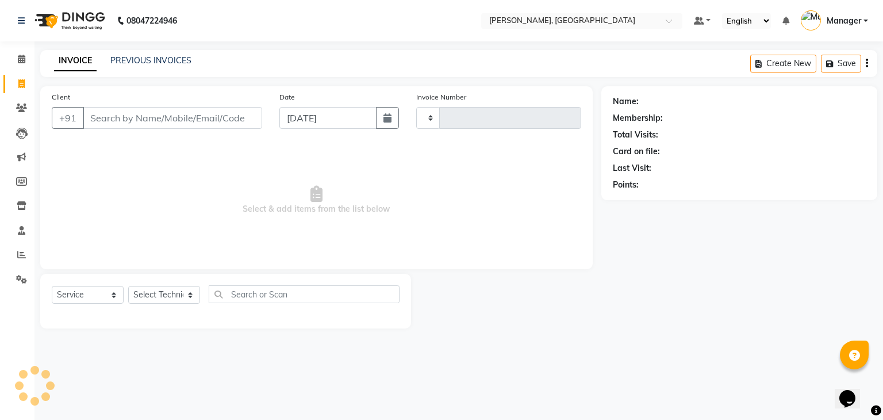
type input "0884"
select select "4495"
click at [152, 294] on select "Select Technician" at bounding box center [164, 295] width 72 height 18
select select "88588"
click at [128, 286] on select "Select Technician Admin [PERSON_NAME] Manager [PERSON_NAME]" at bounding box center [164, 295] width 72 height 18
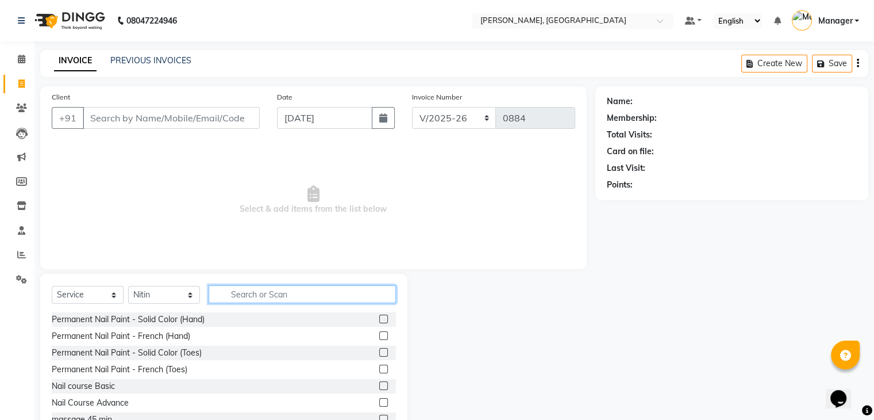
click at [259, 293] on input "text" at bounding box center [302, 294] width 187 height 18
click at [204, 352] on div "Permanent Nail Paint - Solid Color (Toes)" at bounding box center [224, 352] width 344 height 14
click at [193, 352] on div "Permanent Nail Paint - Solid Color (Toes)" at bounding box center [127, 353] width 150 height 12
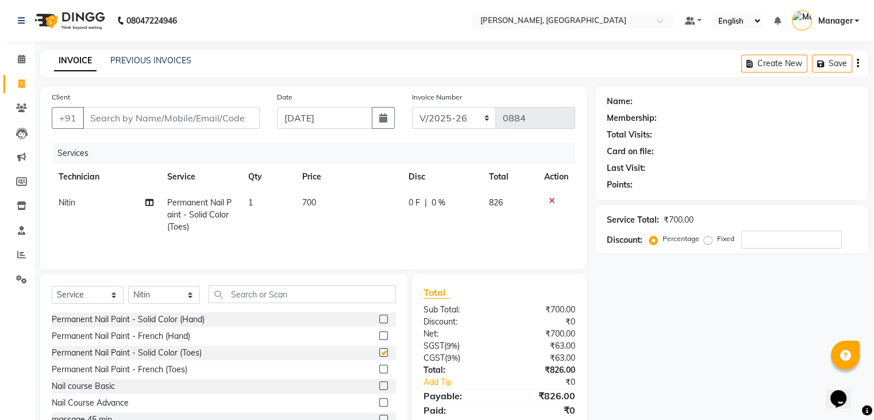
checkbox input "false"
click at [245, 300] on input "text" at bounding box center [302, 294] width 187 height 18
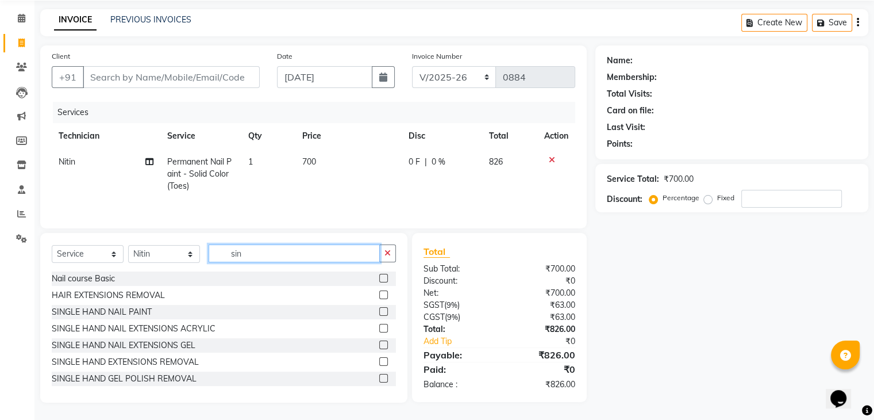
scroll to position [41, 0]
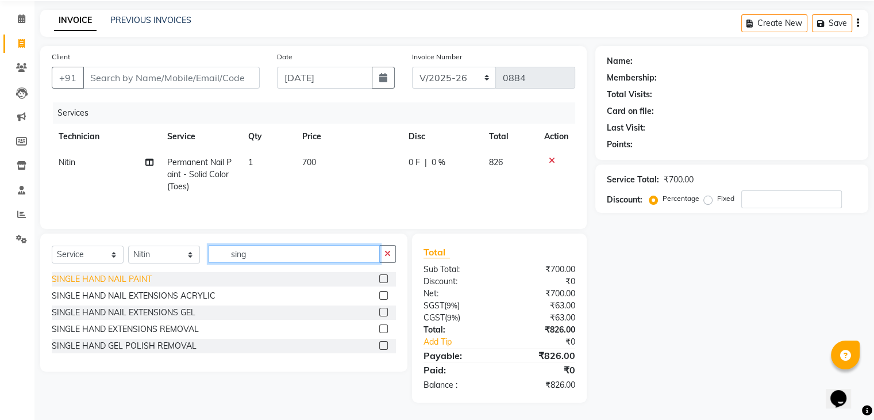
type input "sing"
click at [134, 276] on div "SINGLE HAND NAIL PAINT" at bounding box center [102, 279] width 100 height 12
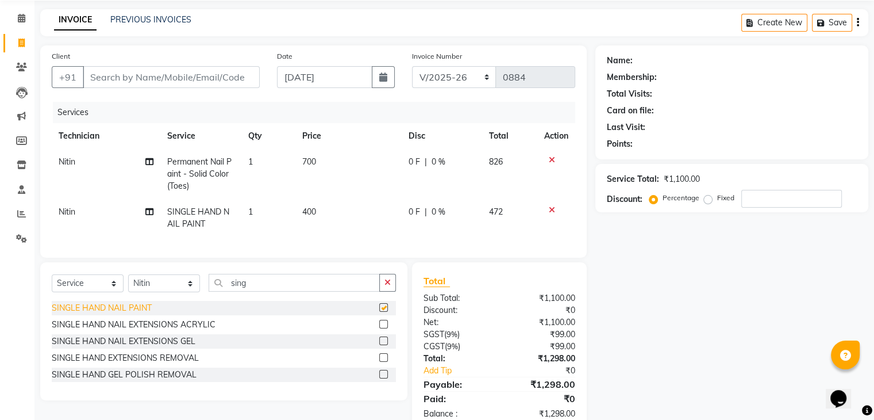
checkbox input "false"
click at [271, 287] on input "sing" at bounding box center [294, 283] width 171 height 18
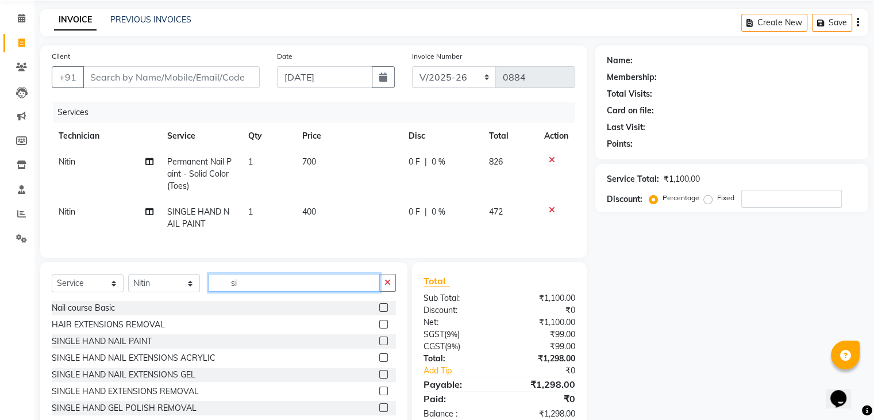
type input "s"
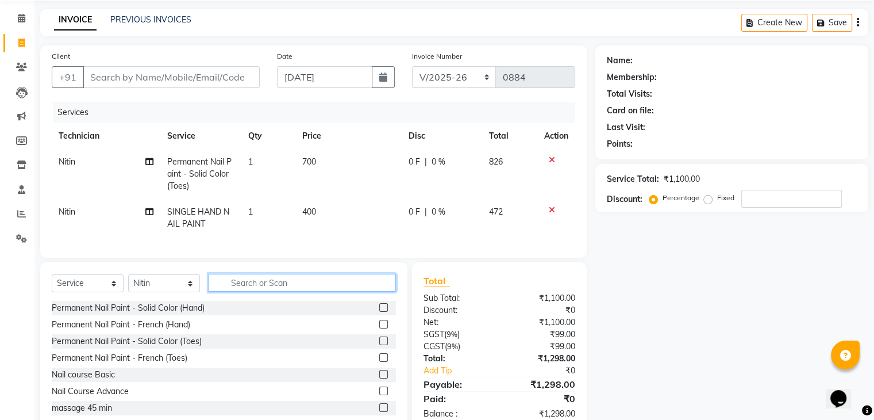
scroll to position [79, 0]
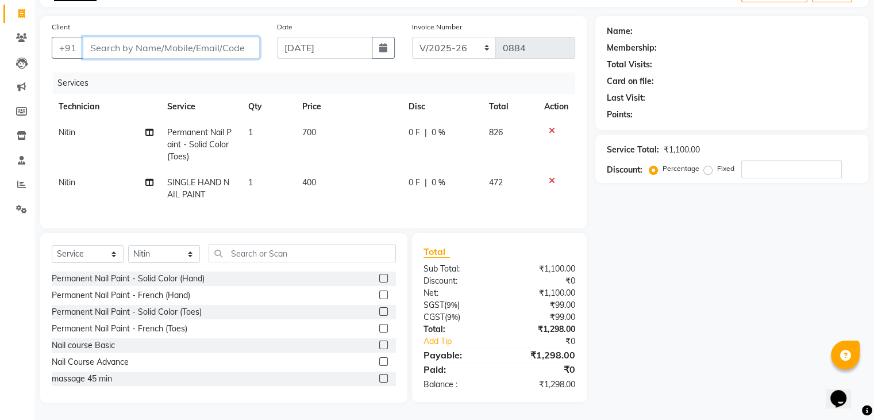
click at [113, 40] on input "Client" at bounding box center [171, 48] width 177 height 22
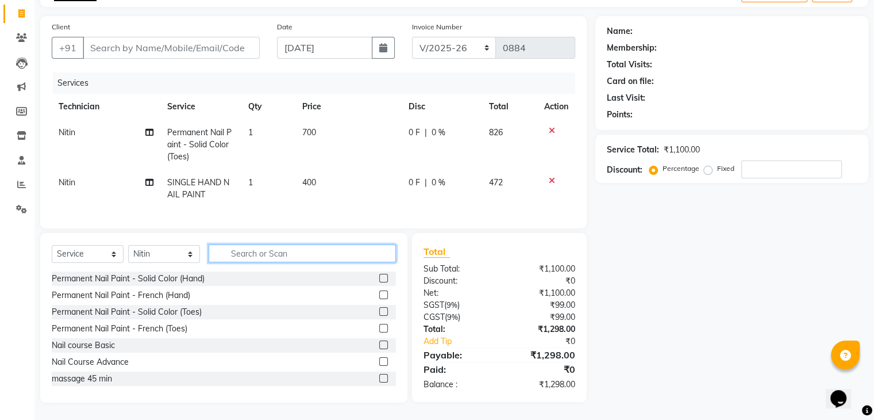
click at [244, 248] on input "text" at bounding box center [302, 253] width 187 height 18
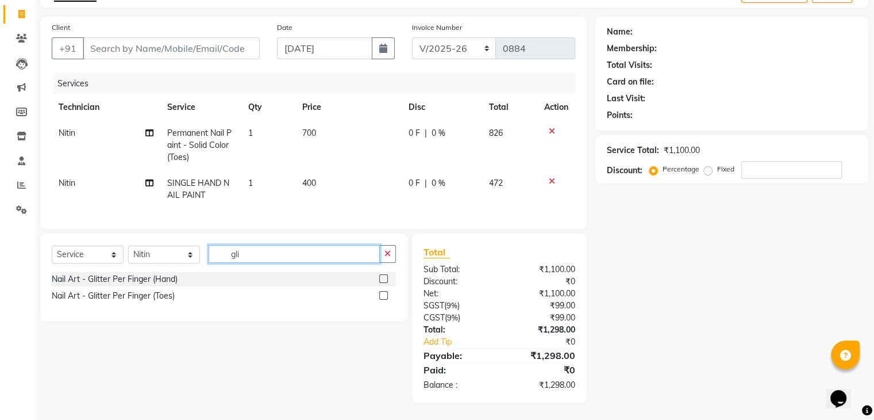
scroll to position [79, 0]
type input "gli"
click at [128, 279] on div "Nail Art - Glitter Per Finger (Hand)" at bounding box center [115, 279] width 126 height 12
checkbox input "false"
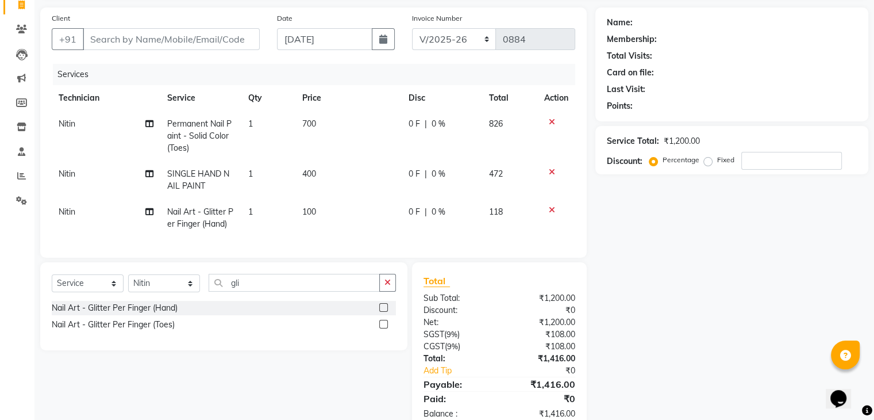
click at [260, 216] on td "1" at bounding box center [268, 218] width 54 height 38
select select "88588"
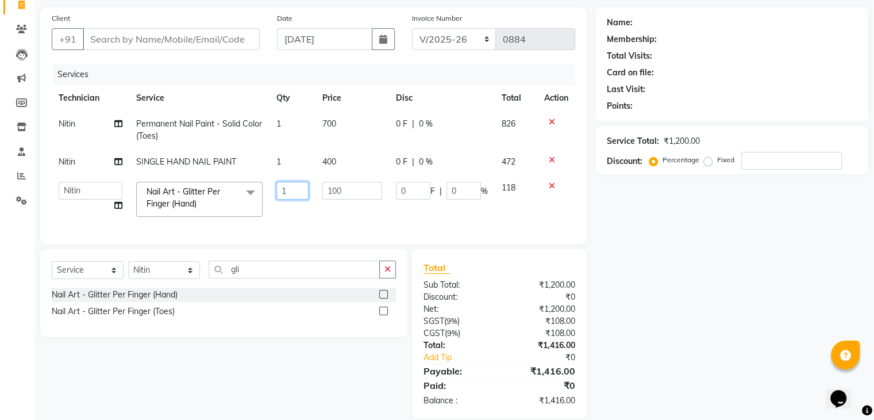
click at [294, 194] on input "1" at bounding box center [292, 191] width 33 height 18
type input "3"
click at [266, 225] on div "Services Technician Service Qty Price Disc Total Action Nitin Permanent Nail Pa…" at bounding box center [314, 148] width 524 height 169
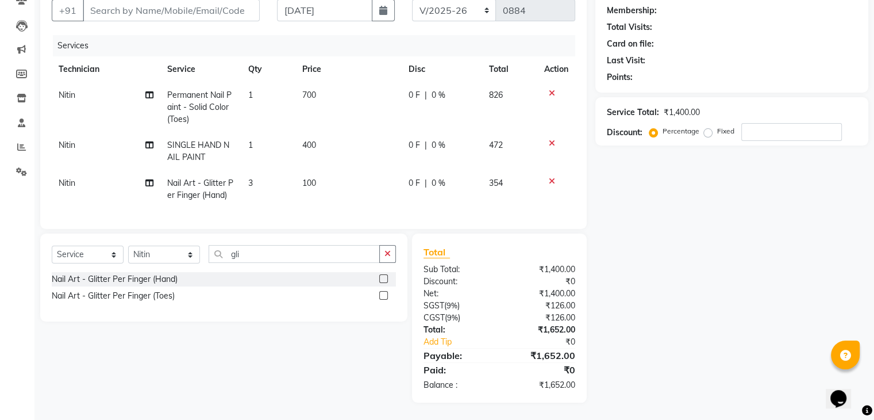
scroll to position [117, 0]
click at [264, 179] on td "3" at bounding box center [268, 189] width 54 height 38
select select "88588"
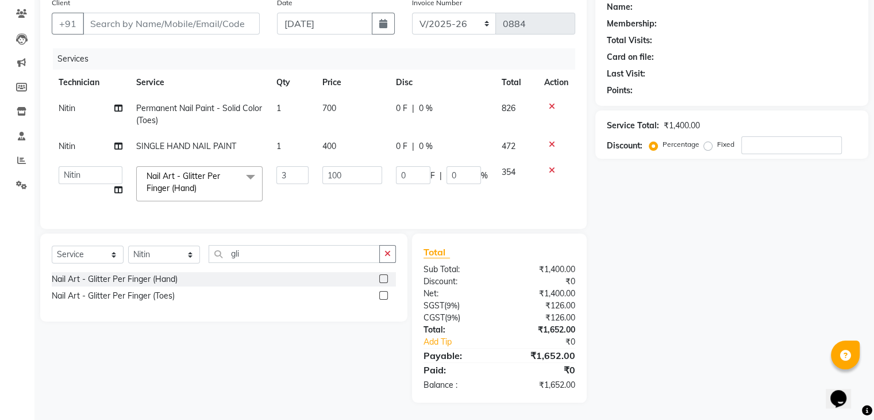
scroll to position [103, 0]
click at [297, 166] on input "3" at bounding box center [292, 175] width 33 height 18
type input "5"
click at [296, 197] on tr "Admin [PERSON_NAME] Manager [PERSON_NAME] Soundarya Nail Art - Glitter Per Fing…" at bounding box center [314, 183] width 524 height 49
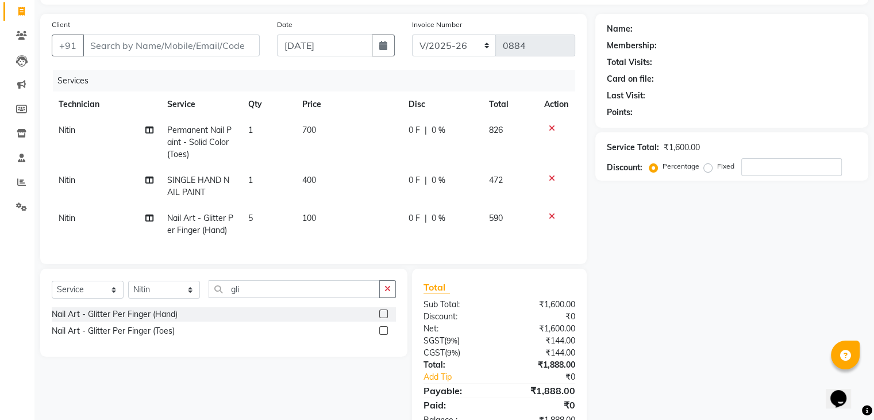
scroll to position [0, 0]
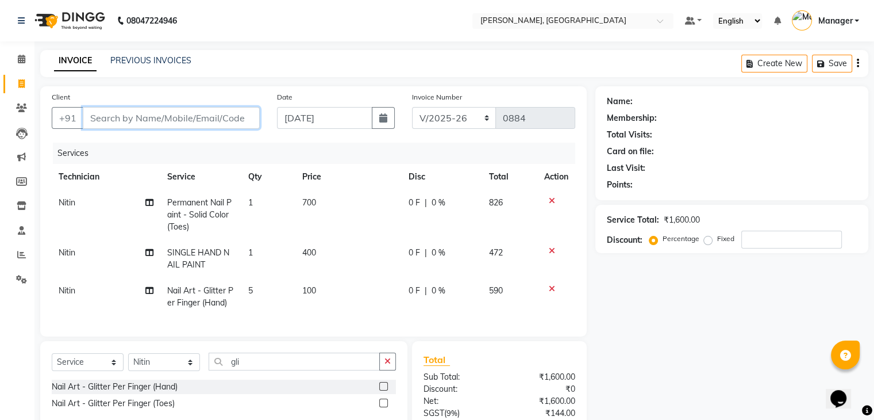
click at [129, 122] on input "Client" at bounding box center [171, 118] width 177 height 22
type input "9"
type input "0"
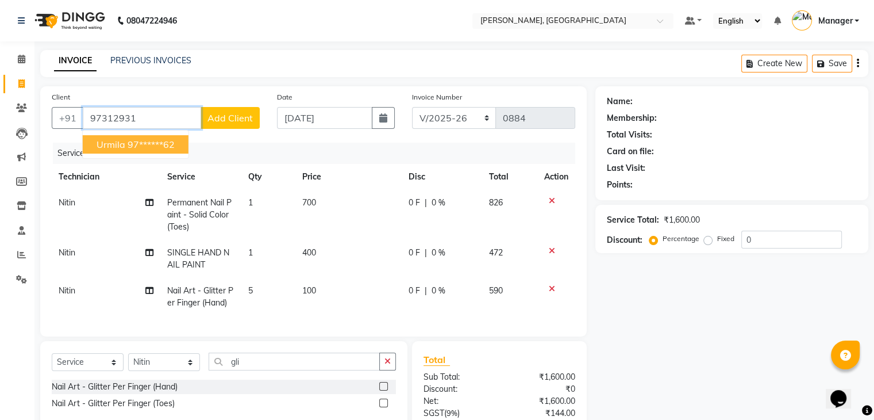
click at [124, 144] on button "urmila 97******62" at bounding box center [136, 144] width 106 height 18
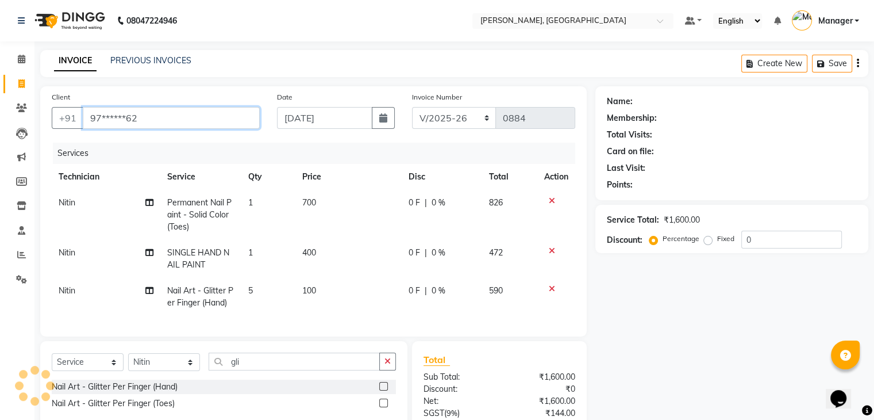
type input "97******62"
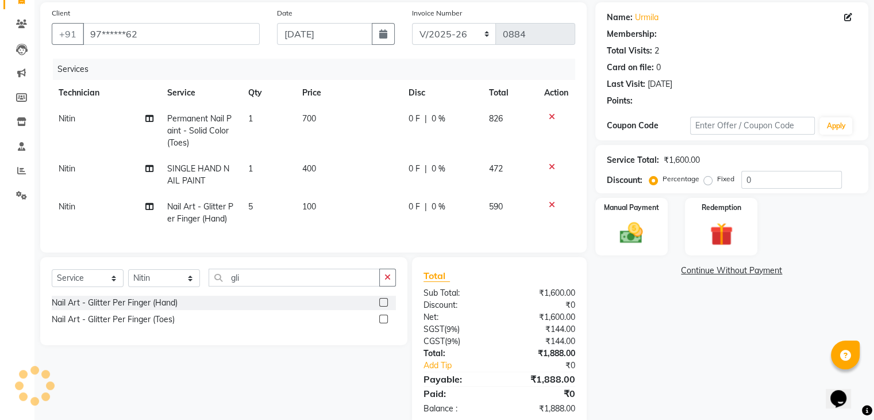
scroll to position [117, 0]
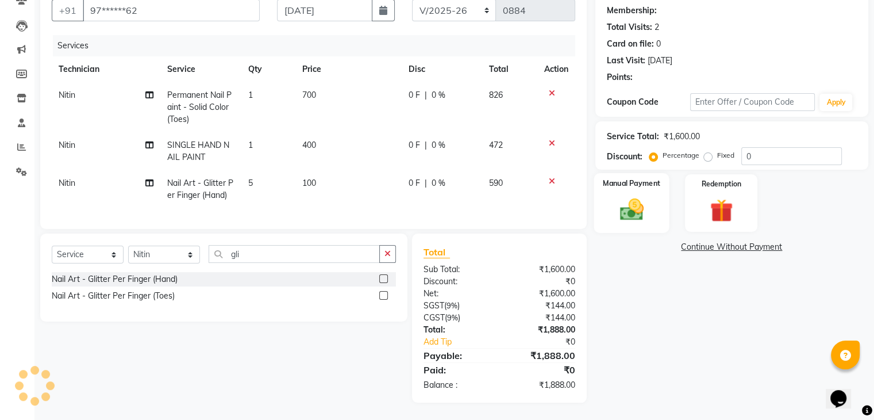
click at [651, 205] on img at bounding box center [631, 210] width 39 height 28
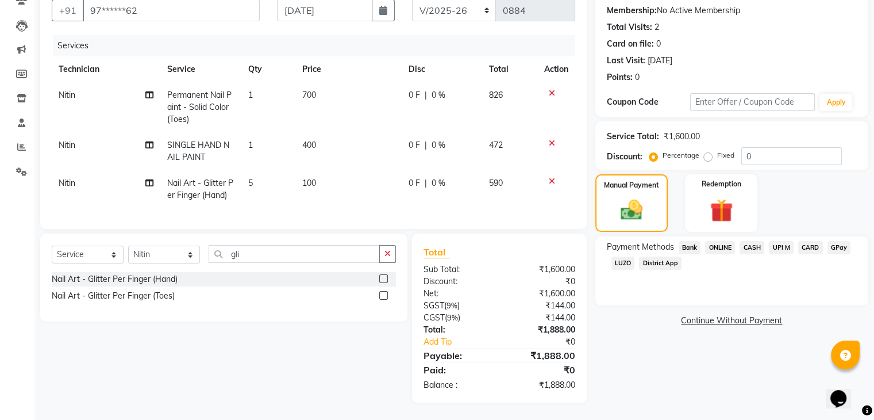
click at [726, 241] on span "ONLINE" at bounding box center [720, 247] width 30 height 13
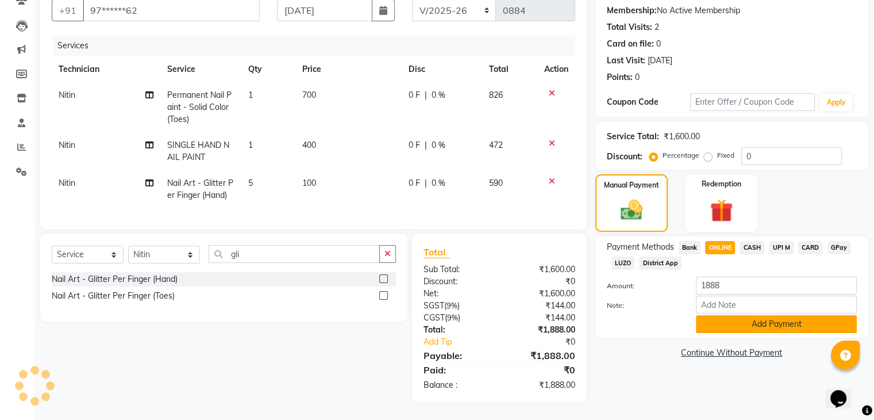
click at [731, 315] on button "Add Payment" at bounding box center [776, 324] width 161 height 18
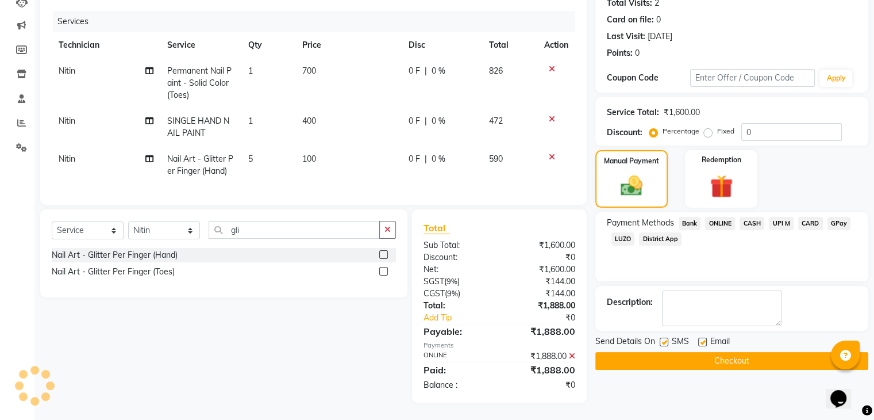
scroll to position [140, 0]
click at [694, 352] on button "Checkout" at bounding box center [732, 361] width 273 height 18
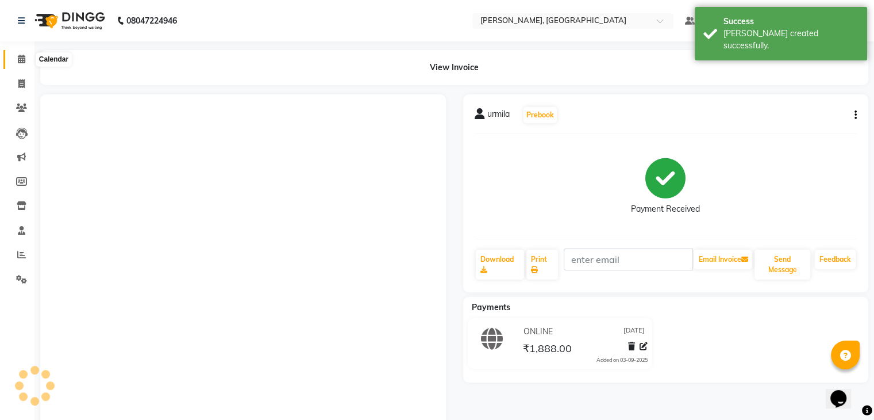
click at [16, 63] on span at bounding box center [21, 59] width 20 height 13
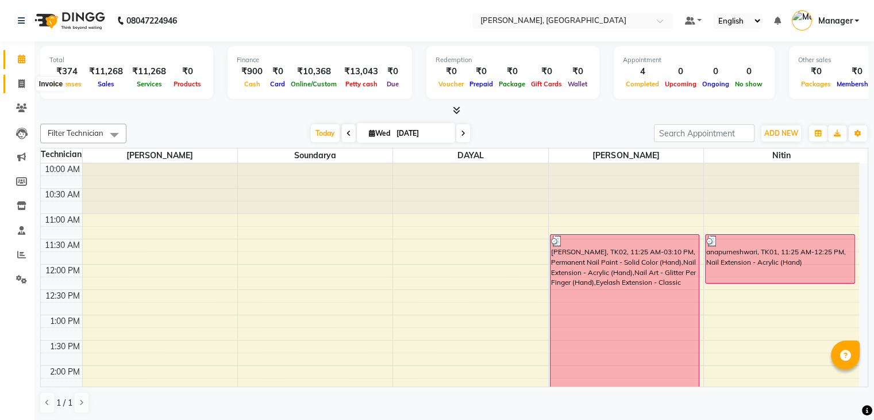
click at [18, 83] on icon at bounding box center [21, 83] width 6 height 9
select select "service"
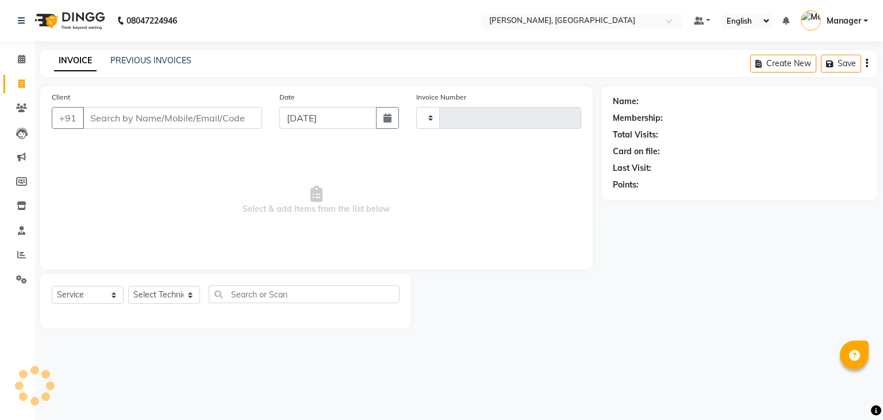
type input "0885"
select select "4495"
click at [152, 291] on select "Select Technician" at bounding box center [164, 295] width 72 height 18
select select "25632"
click at [128, 286] on select "Select Technician Admin [PERSON_NAME] Manager [PERSON_NAME]" at bounding box center [164, 295] width 72 height 18
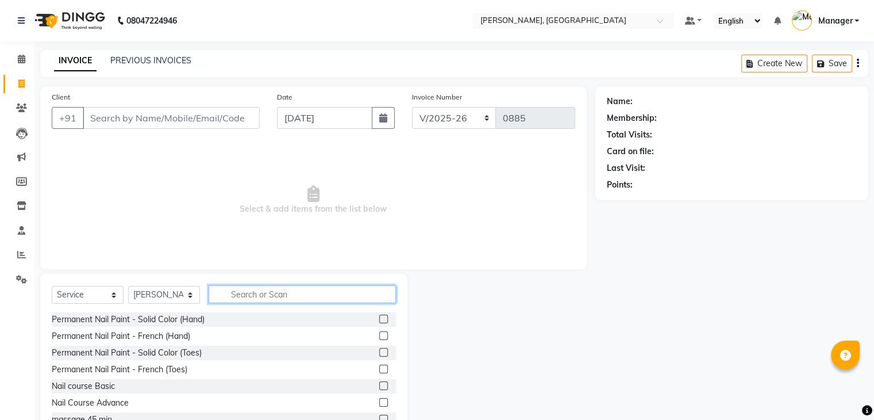
click at [276, 294] on input "text" at bounding box center [302, 294] width 187 height 18
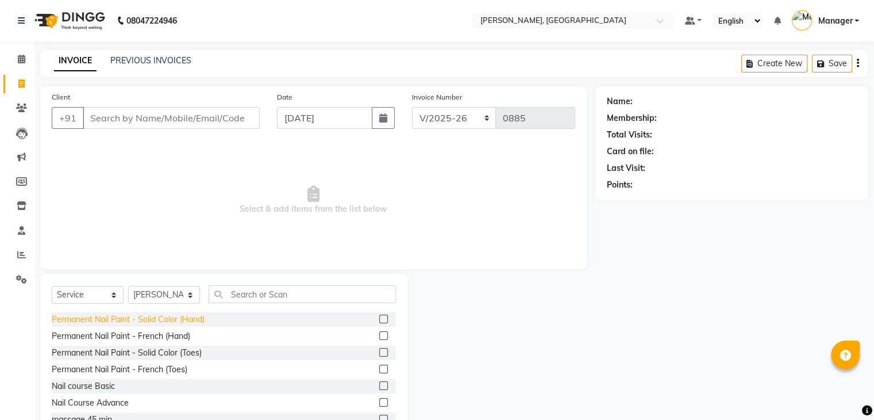
click at [156, 319] on div "Permanent Nail Paint - Solid Color (Hand)" at bounding box center [128, 319] width 153 height 12
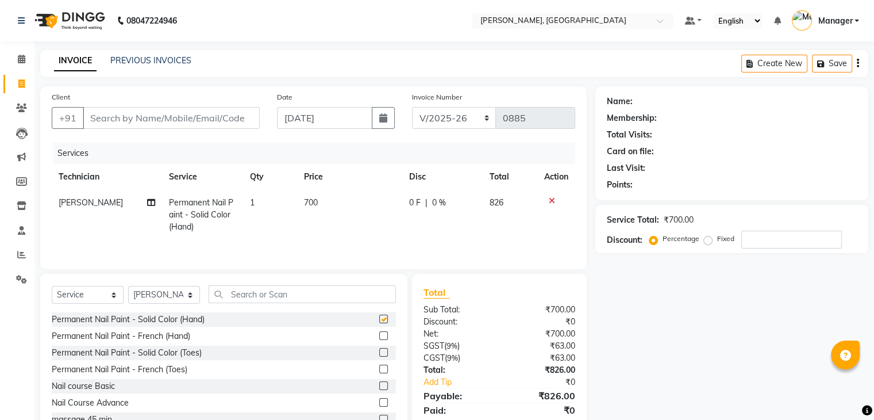
checkbox input "false"
click at [244, 297] on input "text" at bounding box center [302, 294] width 187 height 18
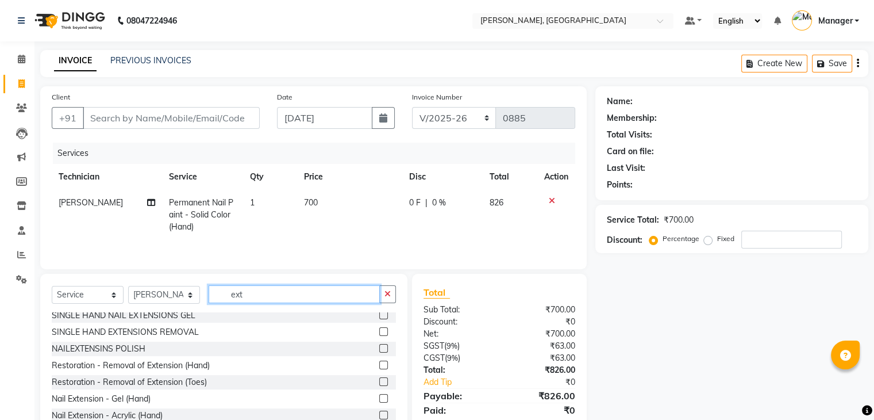
scroll to position [57, 0]
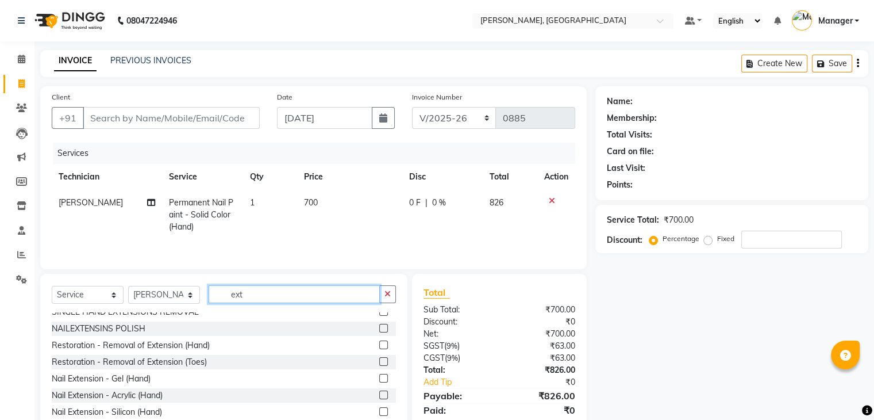
click at [270, 293] on input "ext" at bounding box center [294, 294] width 171 height 18
type input "e"
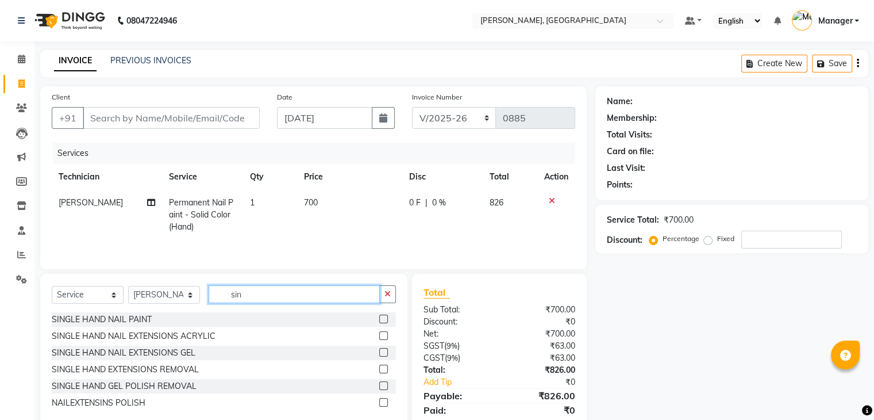
scroll to position [0, 0]
type input "sing"
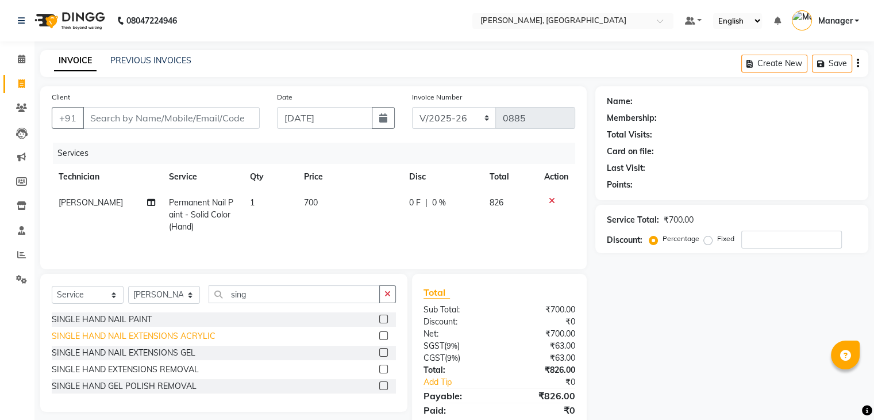
click at [179, 337] on div "SINGLE HAND NAIL EXTENSIONS ACRYLIC" at bounding box center [134, 336] width 164 height 12
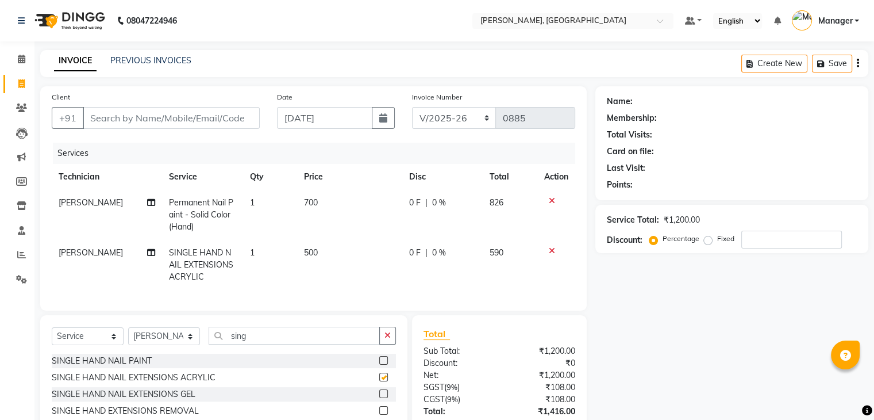
checkbox input "false"
click at [271, 344] on input "sing" at bounding box center [294, 336] width 171 height 18
type input "s"
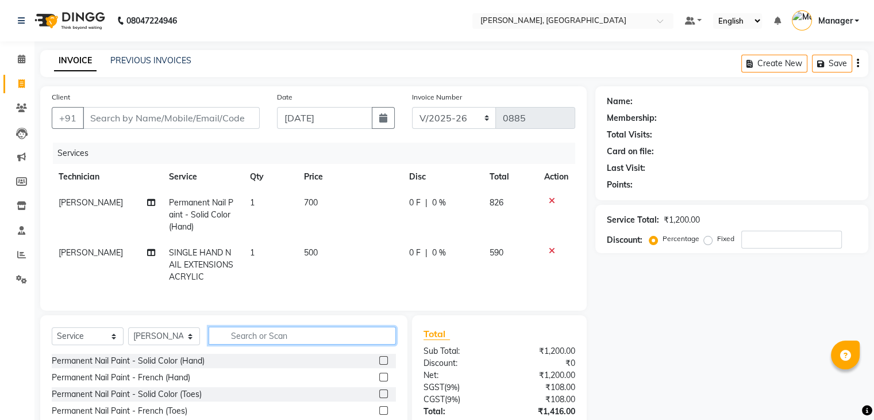
scroll to position [91, 0]
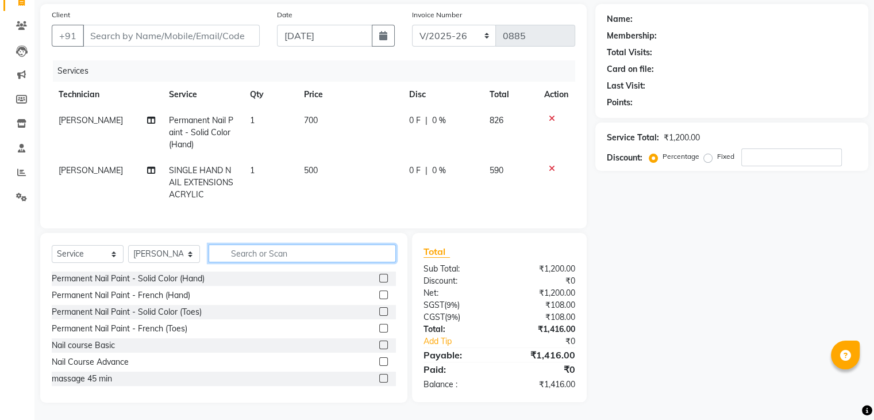
click at [255, 255] on input "text" at bounding box center [302, 253] width 187 height 18
click at [246, 251] on input "text" at bounding box center [302, 253] width 187 height 18
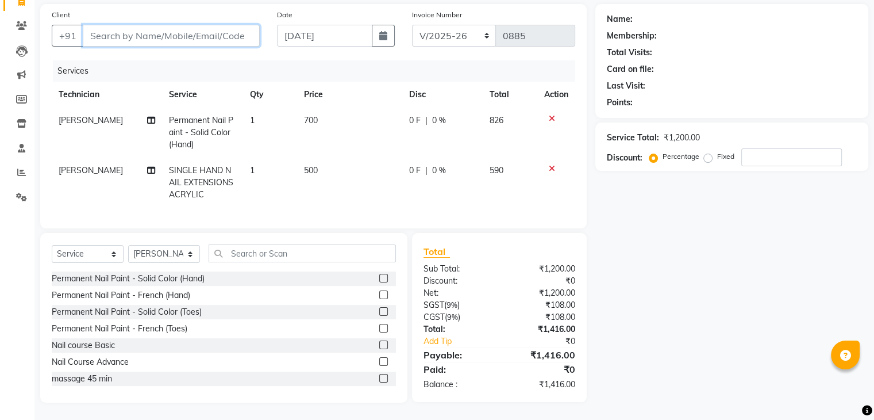
click at [109, 25] on input "Client" at bounding box center [171, 36] width 177 height 22
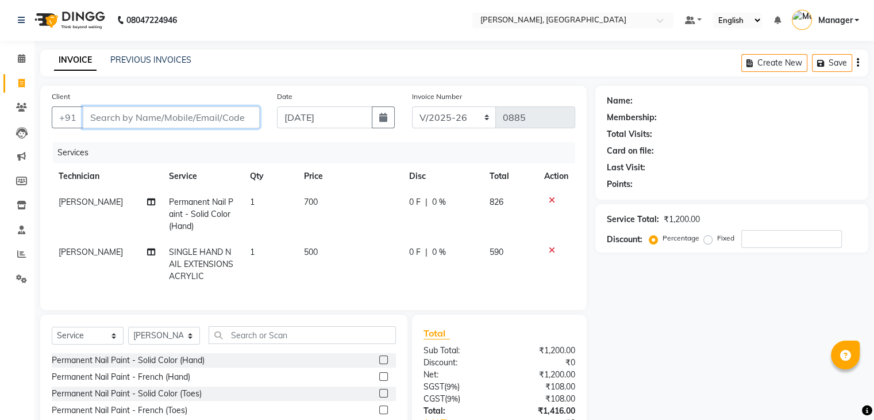
scroll to position [0, 0]
click at [101, 118] on input "Client" at bounding box center [171, 118] width 177 height 22
click at [103, 118] on input "Client" at bounding box center [171, 118] width 177 height 22
click at [109, 122] on input "Client" at bounding box center [171, 118] width 177 height 22
type input "8"
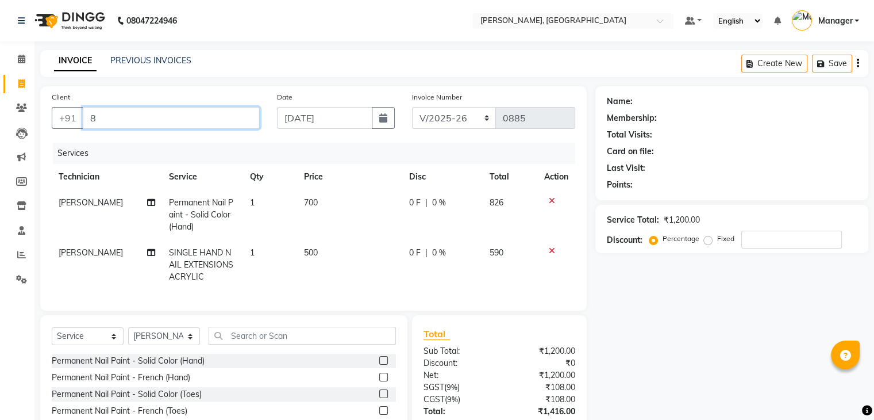
type input "0"
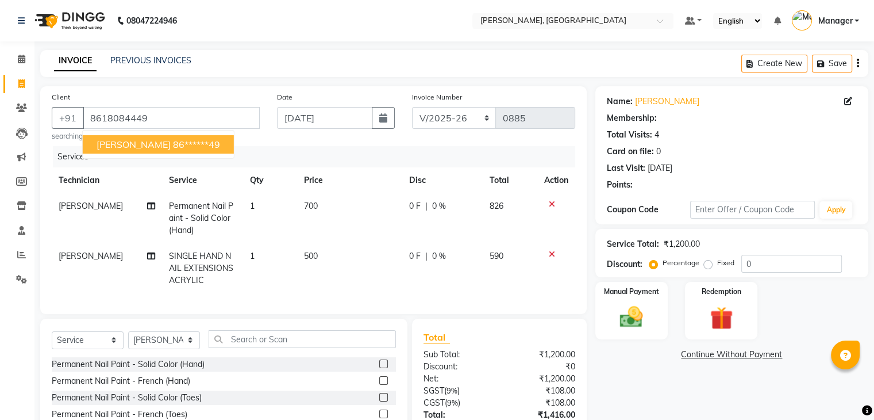
click at [121, 147] on span "[PERSON_NAME]" at bounding box center [134, 144] width 74 height 11
type input "86******49"
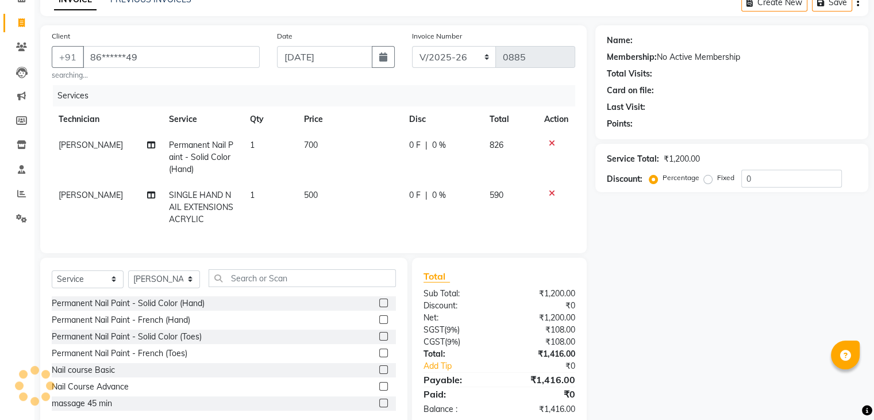
scroll to position [95, 0]
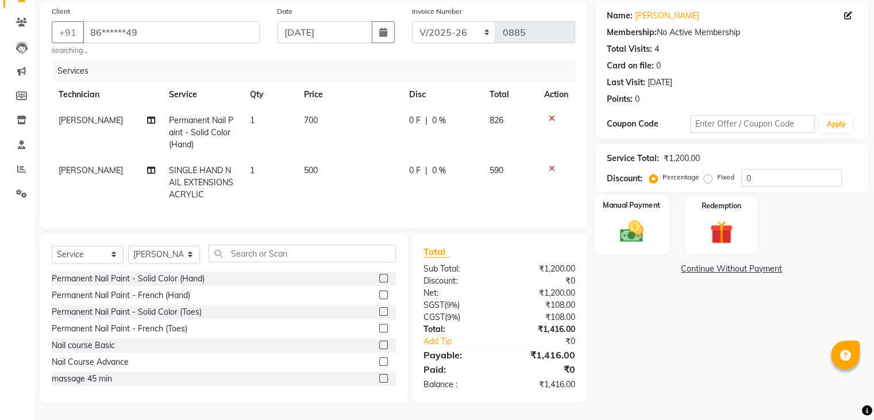
click at [635, 224] on img at bounding box center [631, 232] width 39 height 28
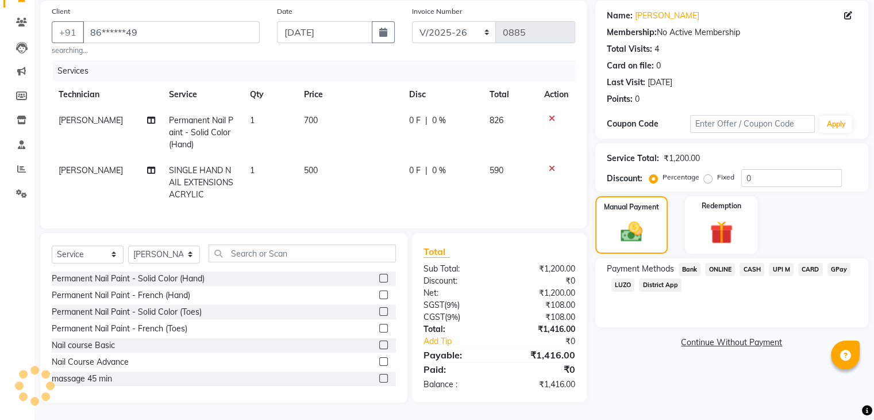
click at [720, 263] on span "ONLINE" at bounding box center [720, 269] width 30 height 13
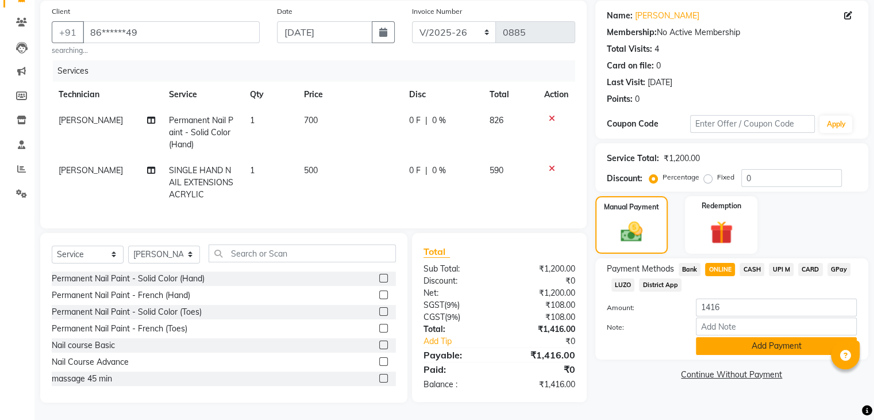
click at [744, 337] on button "Add Payment" at bounding box center [776, 346] width 161 height 18
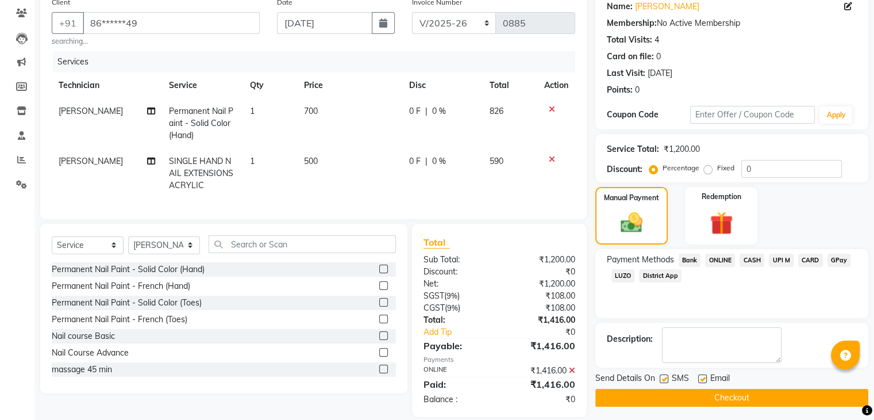
scroll to position [118, 0]
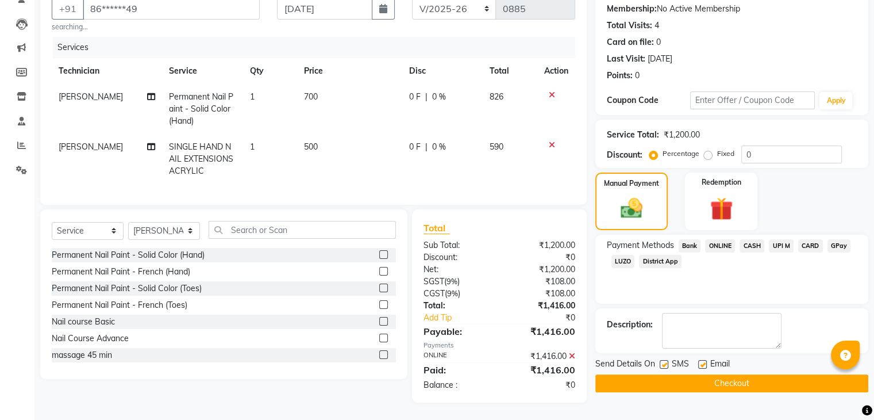
click at [742, 374] on button "Checkout" at bounding box center [732, 383] width 273 height 18
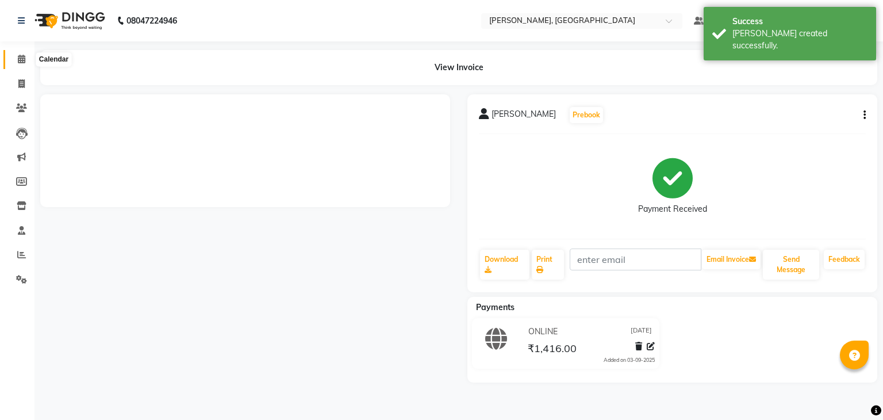
click at [16, 53] on span at bounding box center [21, 59] width 20 height 13
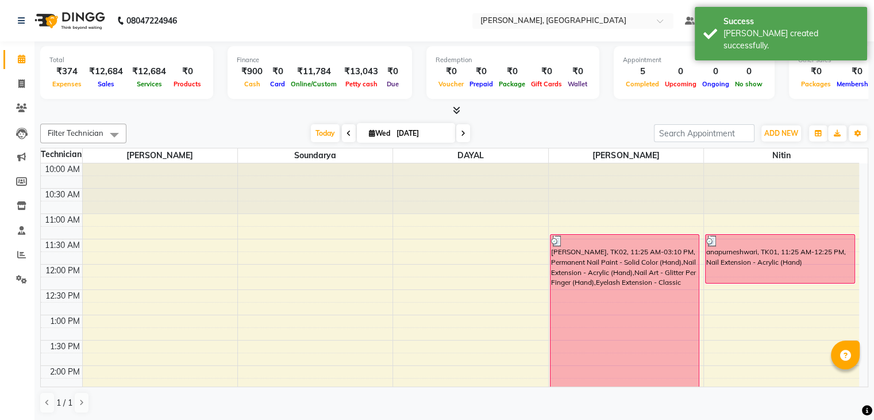
click at [454, 108] on icon at bounding box center [456, 110] width 7 height 9
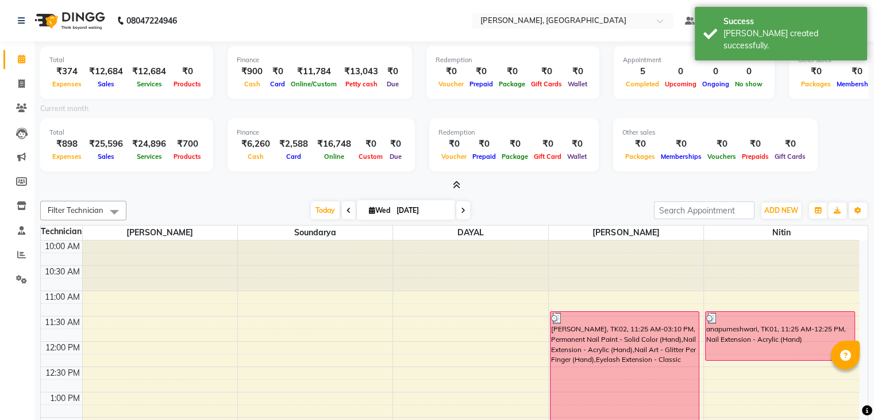
click at [459, 182] on icon at bounding box center [456, 184] width 7 height 9
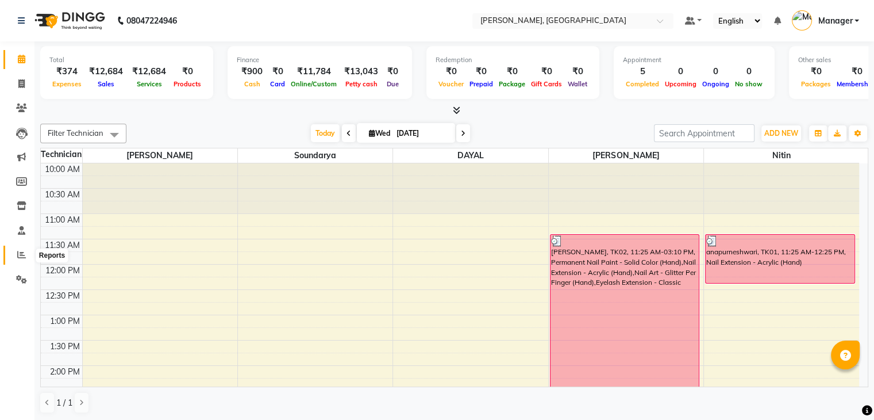
click at [25, 252] on icon at bounding box center [21, 254] width 9 height 9
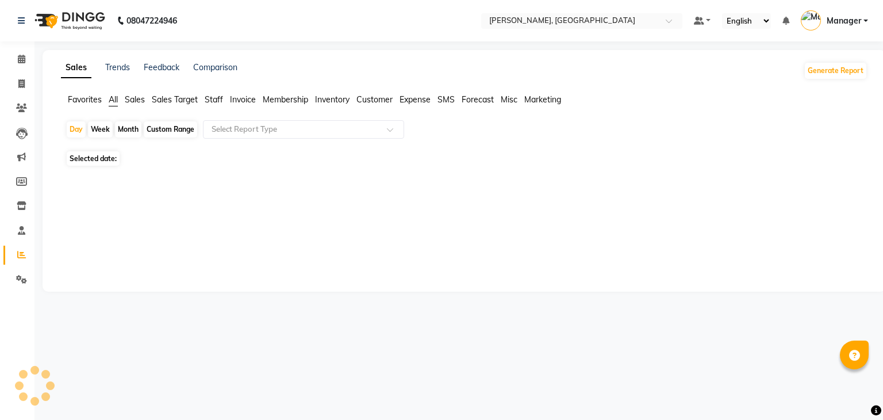
click at [210, 98] on span "Staff" at bounding box center [214, 99] width 18 height 10
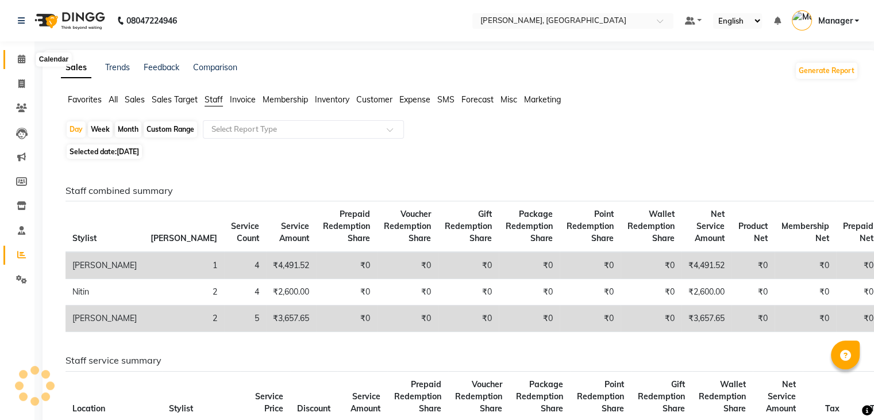
click at [25, 55] on span at bounding box center [21, 59] width 20 height 13
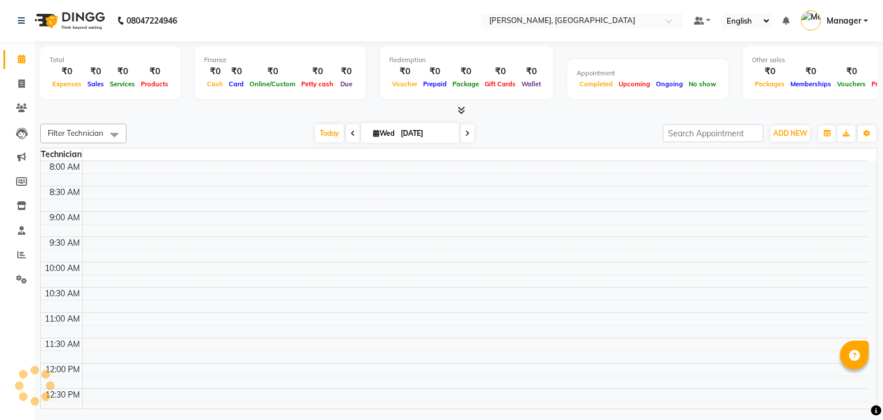
click at [460, 109] on icon at bounding box center [461, 110] width 7 height 9
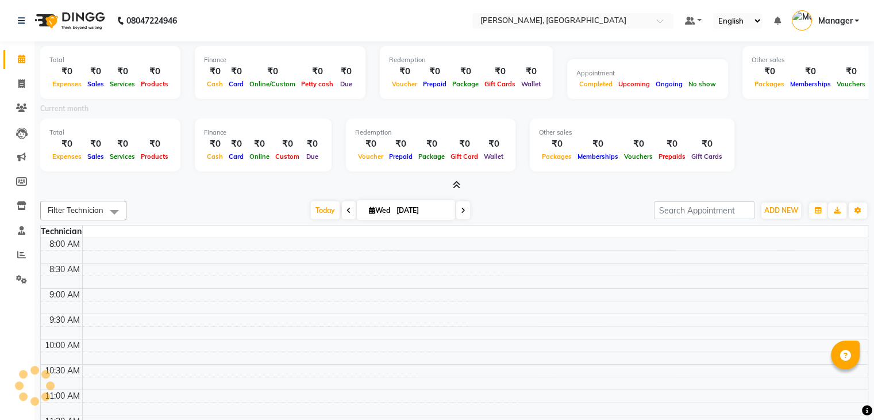
click at [455, 184] on icon at bounding box center [456, 184] width 7 height 9
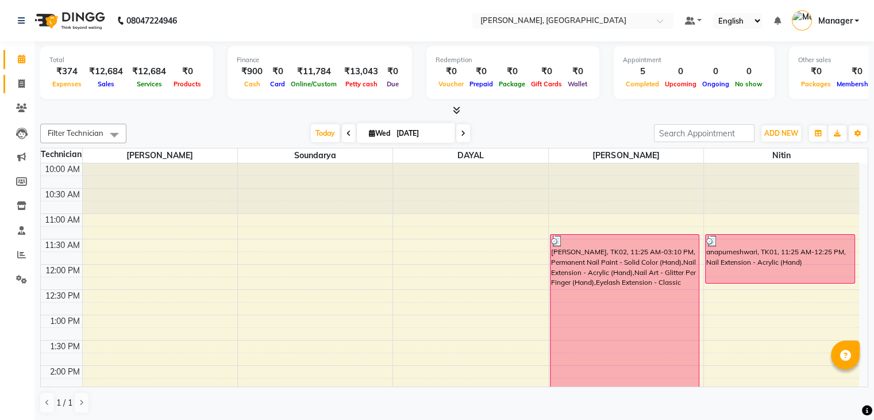
click at [10, 80] on link "Invoice" at bounding box center [17, 84] width 28 height 19
select select "service"
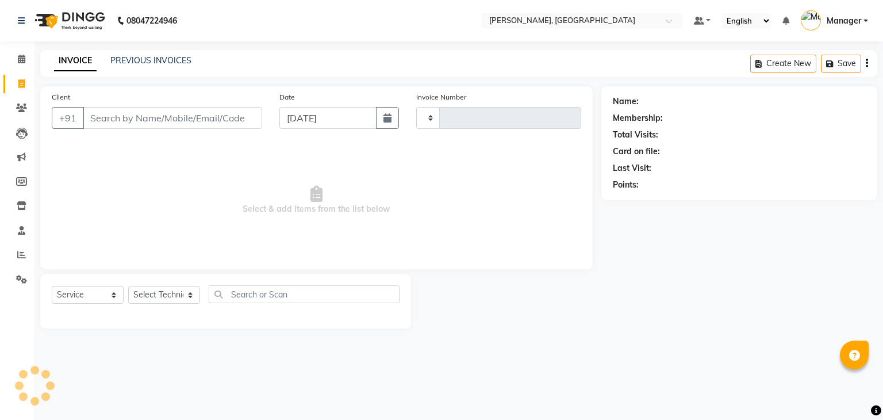
type input "0886"
select select "4495"
click at [166, 294] on select "Select Technician" at bounding box center [164, 295] width 72 height 18
select select "88589"
click at [128, 286] on select "Select Technician Admin [PERSON_NAME] Manager [PERSON_NAME]" at bounding box center [164, 295] width 72 height 18
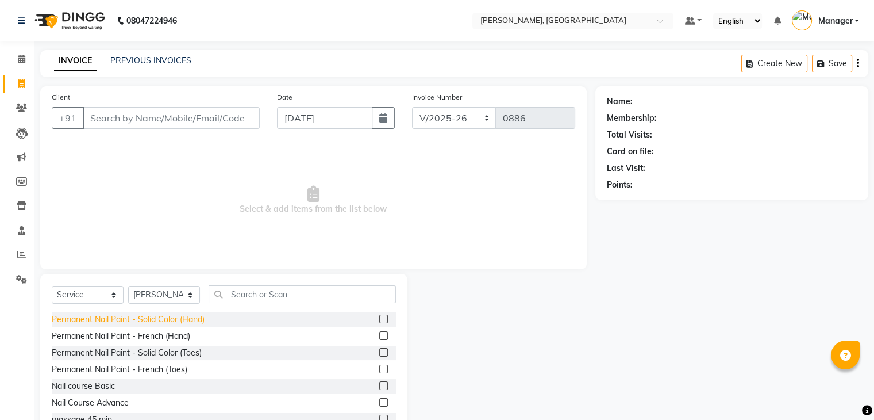
click at [193, 322] on div "Permanent Nail Paint - Solid Color (Hand)" at bounding box center [128, 319] width 153 height 12
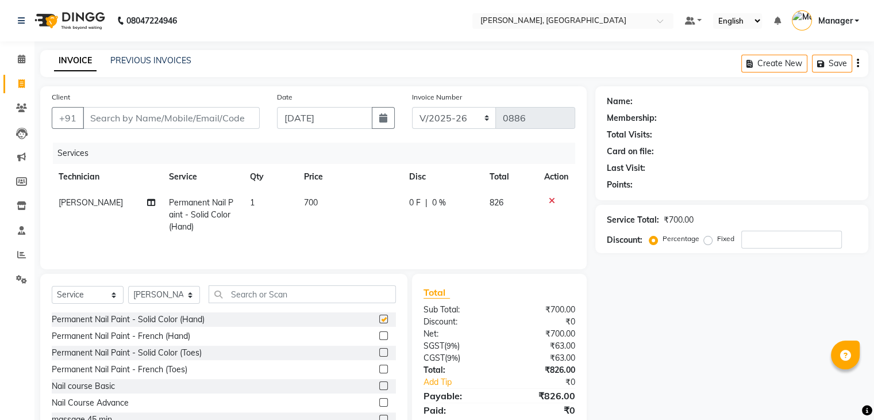
checkbox input "false"
click at [239, 296] on input "text" at bounding box center [302, 294] width 187 height 18
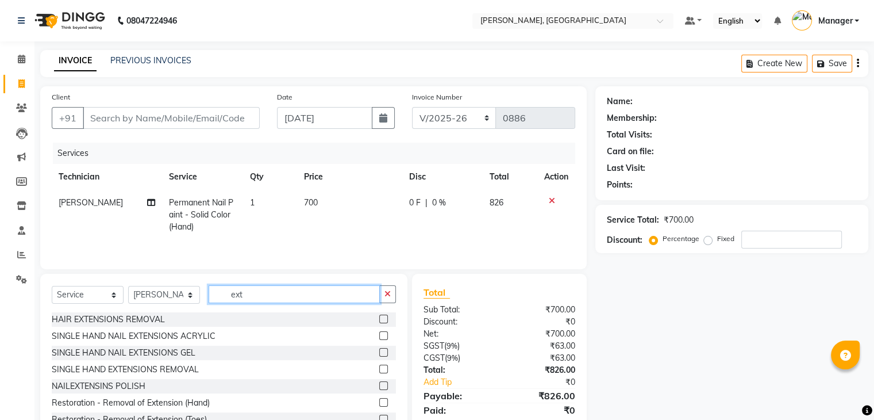
scroll to position [115, 0]
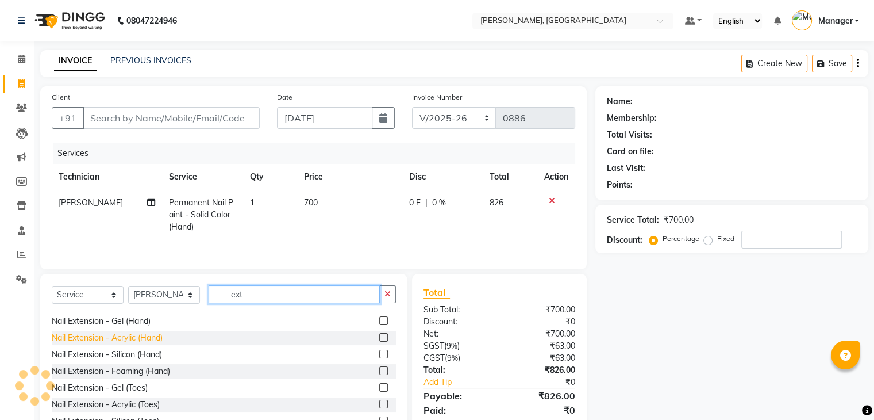
type input "ext"
click at [148, 335] on div "Nail Extension - Acrylic (Hand)" at bounding box center [107, 338] width 111 height 12
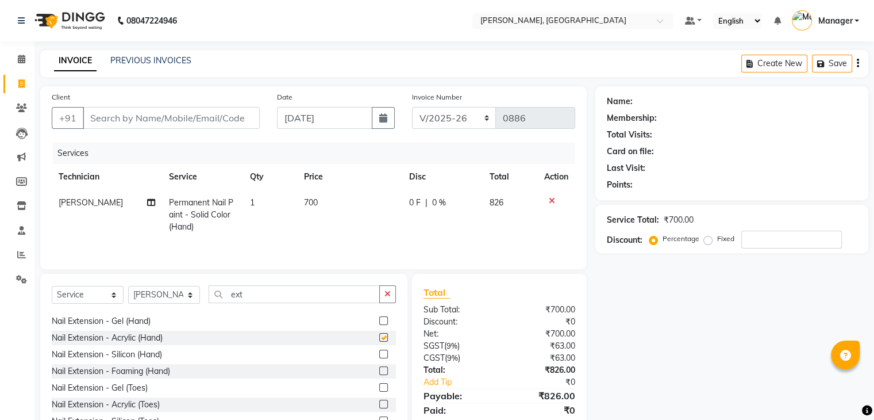
checkbox input "false"
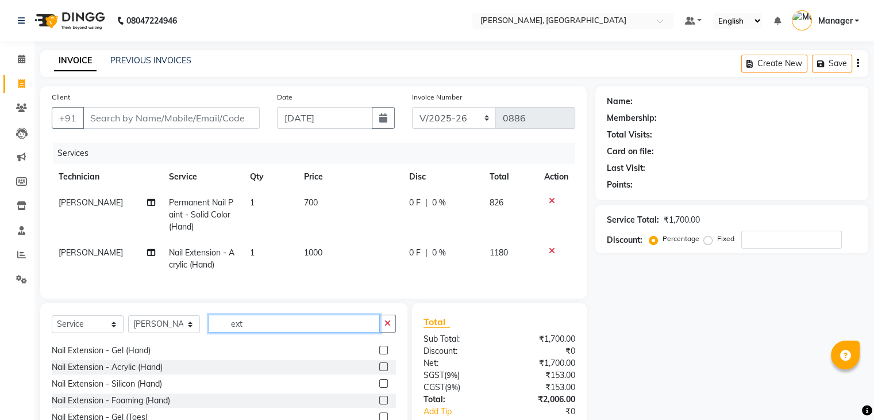
click at [258, 332] on input "ext" at bounding box center [294, 323] width 171 height 18
type input "e"
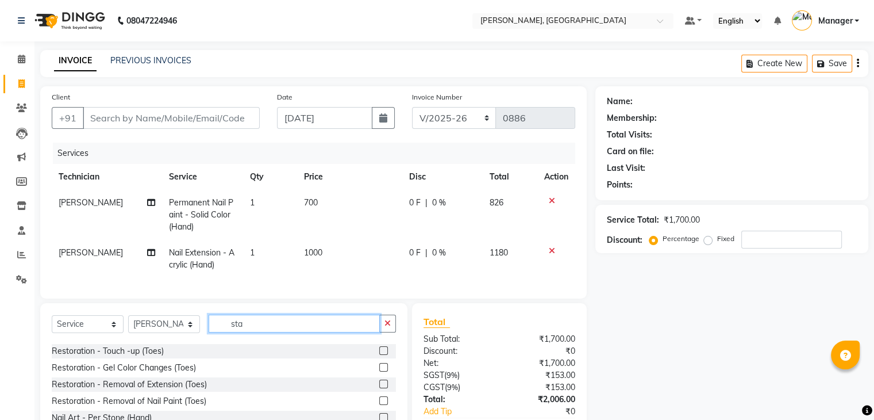
scroll to position [0, 0]
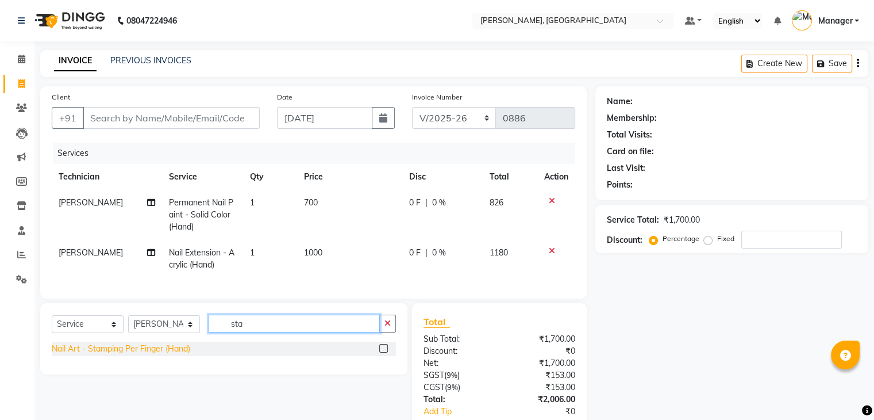
type input "sta"
click at [163, 355] on div "Nail Art - Stamping Per Finger (Hand)" at bounding box center [121, 349] width 139 height 12
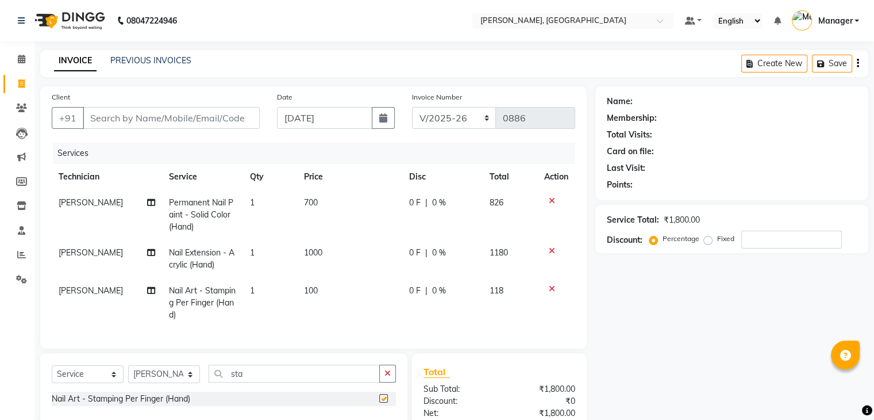
checkbox input "false"
click at [271, 290] on td "1" at bounding box center [270, 303] width 54 height 50
select select "88589"
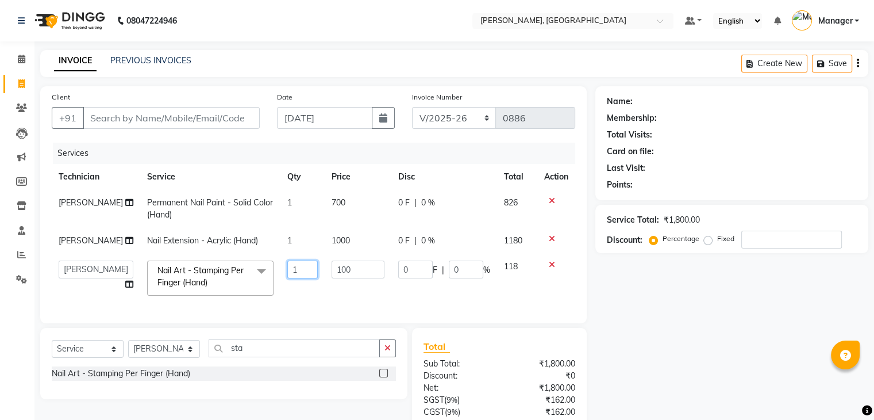
click at [293, 276] on input "1" at bounding box center [302, 269] width 31 height 18
type input "10"
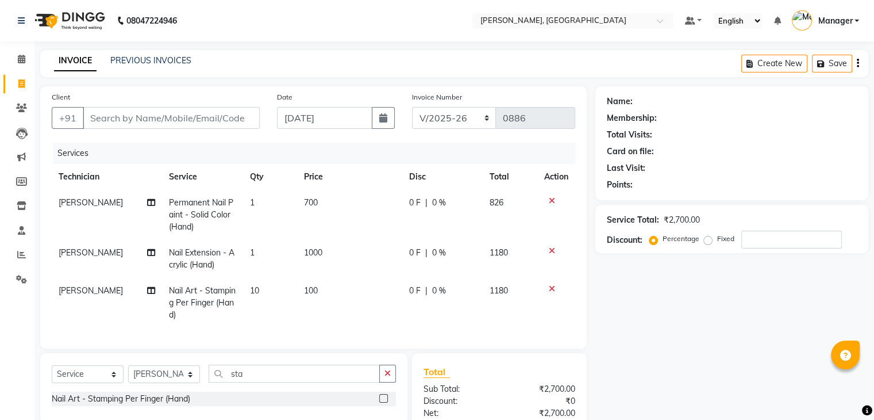
click at [305, 294] on tr "[PERSON_NAME] Nail Art - Stamping Per Finger (Hand) 10 100 0 F | 0 % 1180" at bounding box center [314, 303] width 524 height 50
click at [258, 381] on input "sta" at bounding box center [294, 373] width 171 height 18
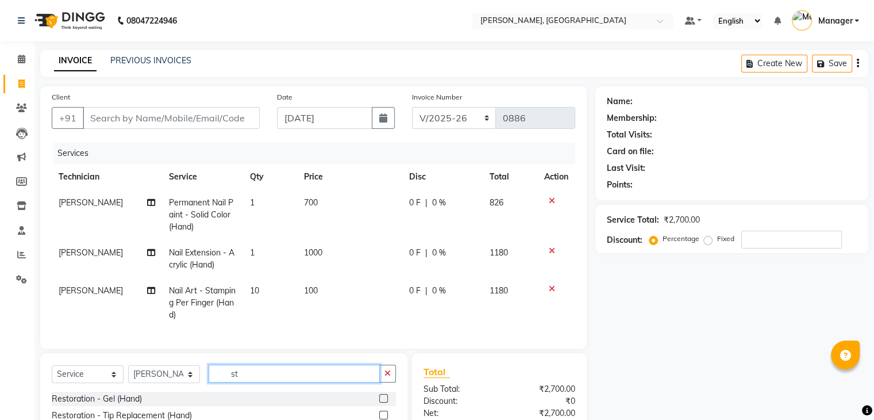
type input "s"
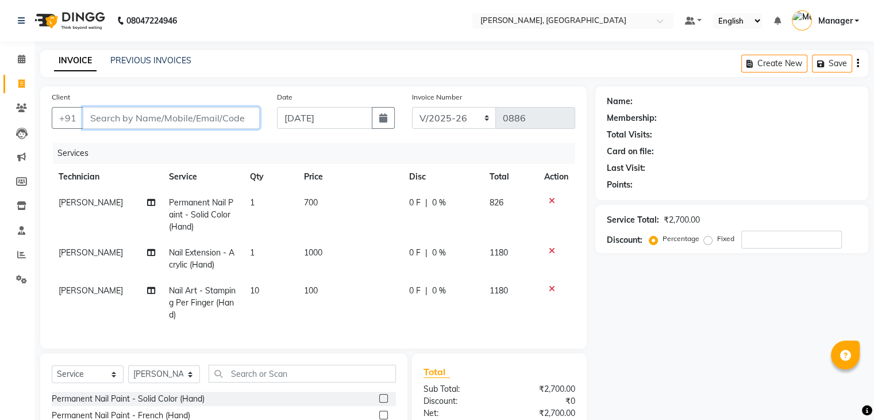
click at [104, 122] on input "Client" at bounding box center [171, 118] width 177 height 22
click at [317, 299] on td "100" at bounding box center [349, 303] width 105 height 50
select select "88589"
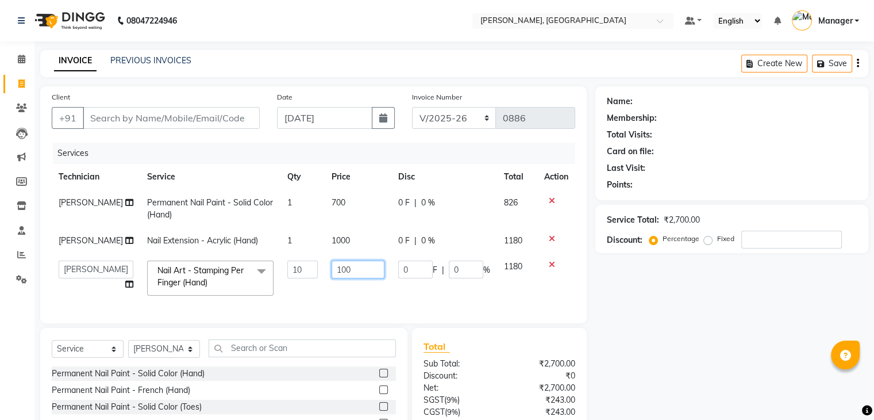
click at [352, 272] on input "100" at bounding box center [358, 269] width 53 height 18
type input "1"
type input "200"
click at [377, 297] on td "200" at bounding box center [358, 278] width 67 height 49
select select "88589"
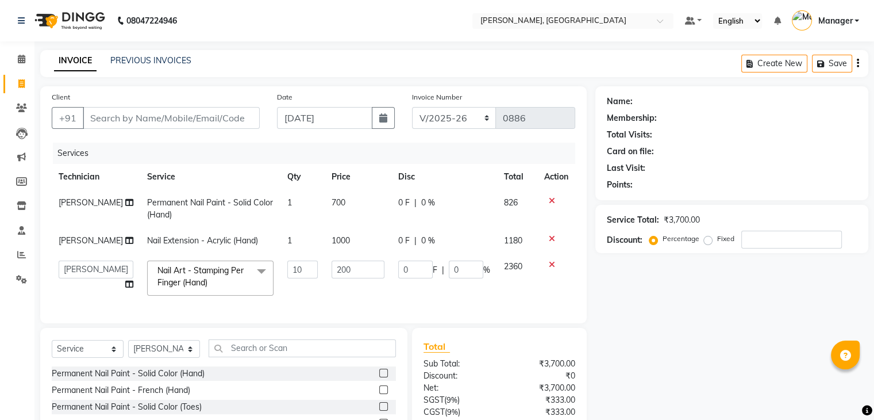
scroll to position [103, 0]
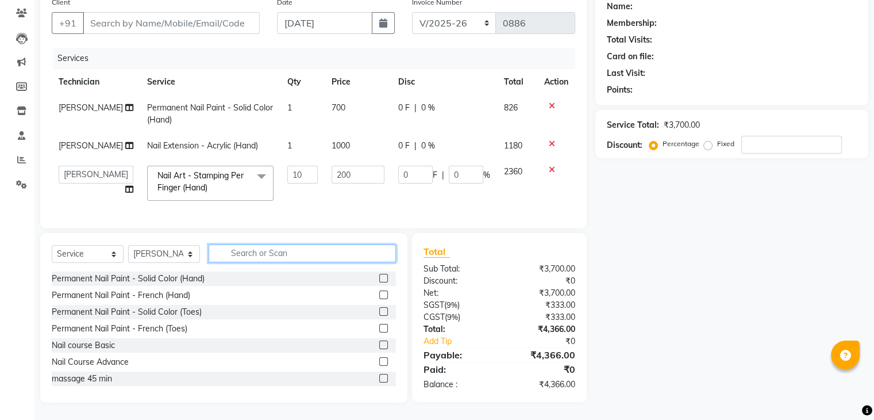
click at [284, 255] on input "text" at bounding box center [302, 253] width 187 height 18
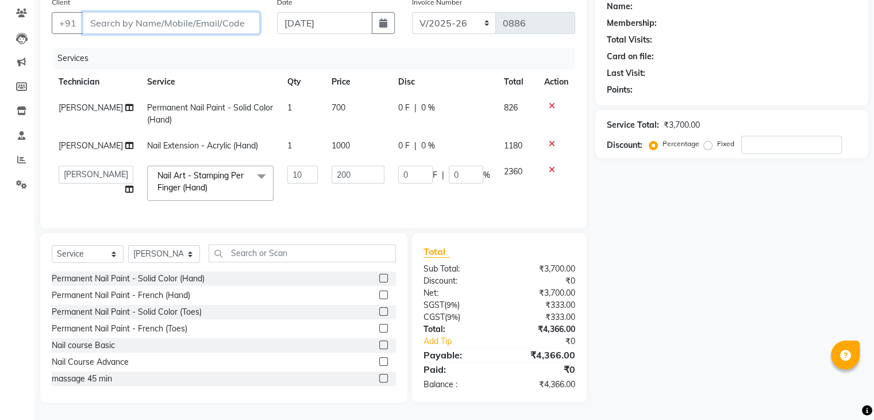
click at [90, 17] on input "Client" at bounding box center [171, 23] width 177 height 22
click at [297, 166] on input "10" at bounding box center [302, 175] width 31 height 18
click at [302, 182] on tr "Admin [PERSON_NAME] Manager [PERSON_NAME] Soundarya Nail Art - Stamping Per Fin…" at bounding box center [314, 183] width 524 height 49
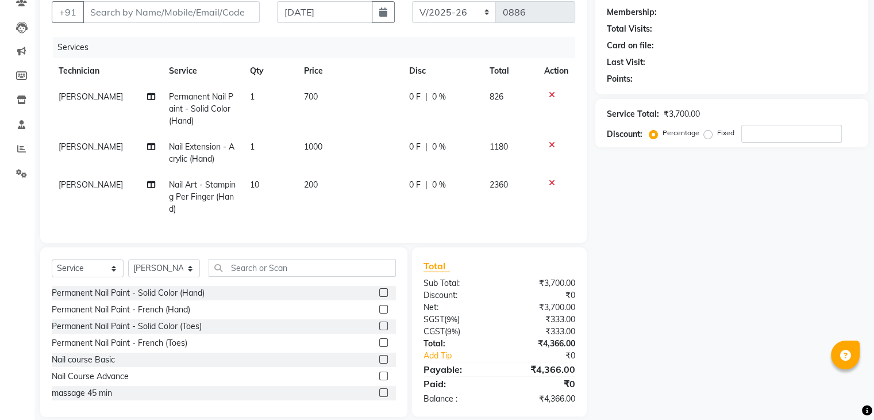
scroll to position [129, 0]
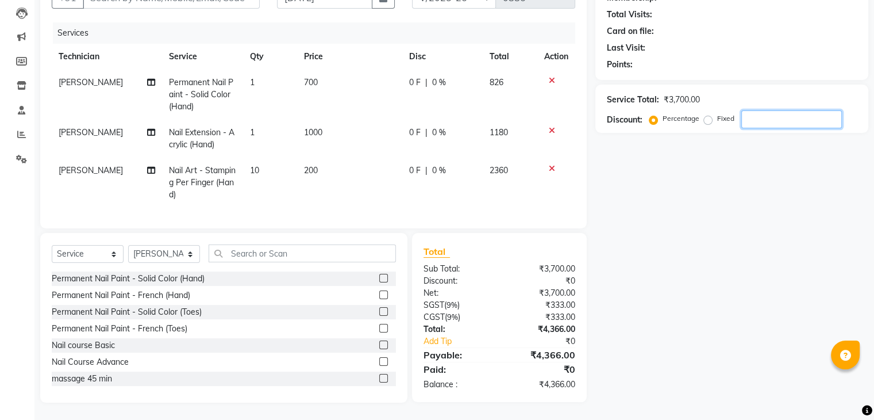
click at [767, 117] on input "number" at bounding box center [792, 119] width 101 height 18
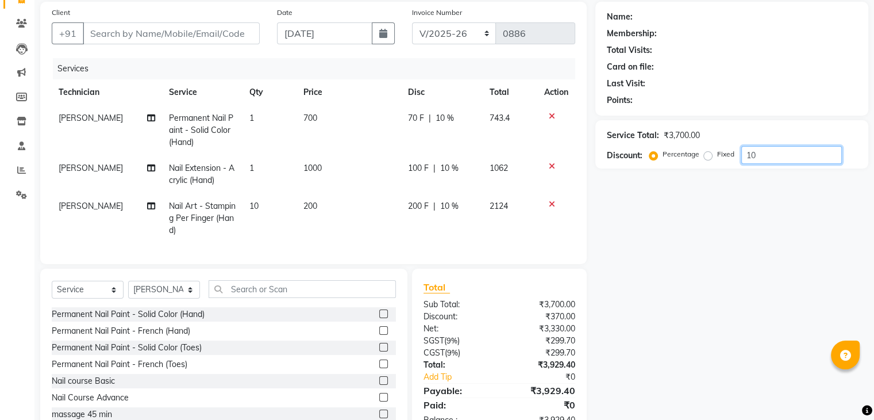
scroll to position [72, 0]
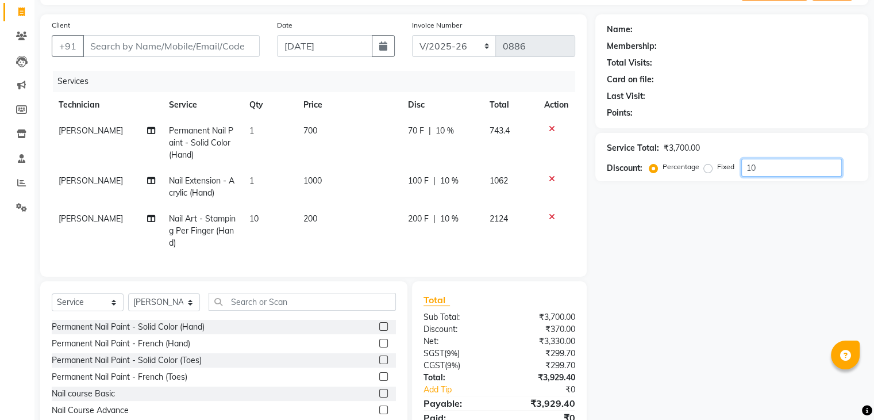
type input "10"
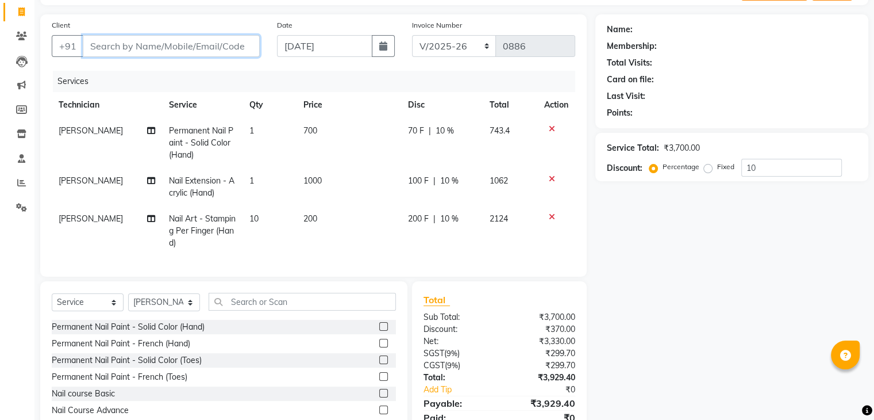
click at [130, 49] on input "Client" at bounding box center [171, 46] width 177 height 22
type input "7"
type input "0"
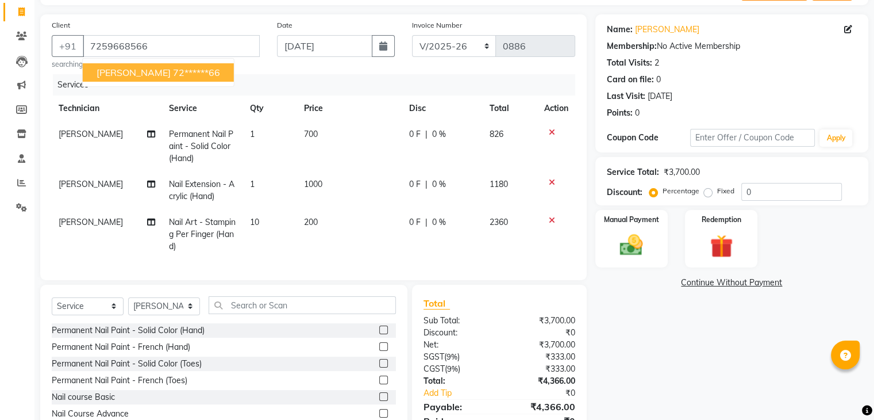
click at [123, 78] on button "[PERSON_NAME] 72******66" at bounding box center [158, 72] width 151 height 18
type input "72******66"
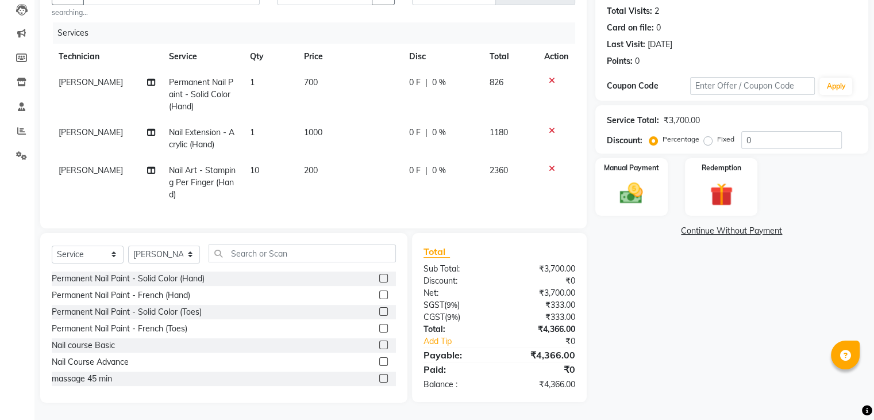
scroll to position [133, 0]
click at [762, 133] on input "0" at bounding box center [792, 140] width 101 height 18
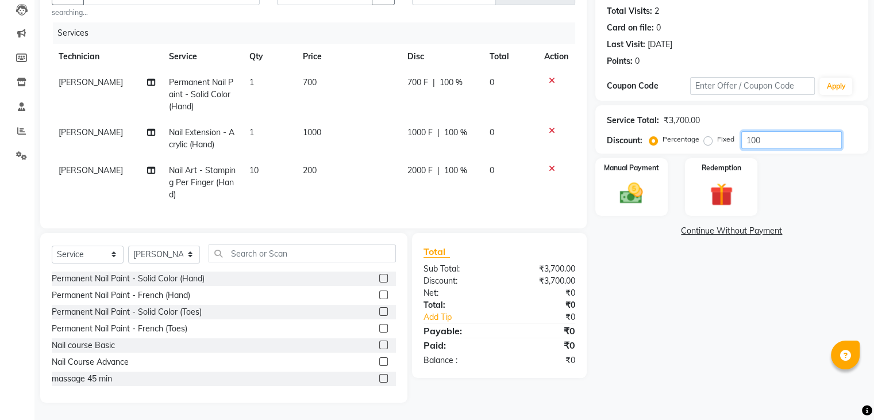
type input "100"
click at [704, 132] on div "Percentage Fixed" at bounding box center [697, 139] width 90 height 15
click at [717, 134] on label "Fixed" at bounding box center [725, 139] width 17 height 10
click at [708, 135] on input "Fixed" at bounding box center [710, 139] width 8 height 8
radio input "true"
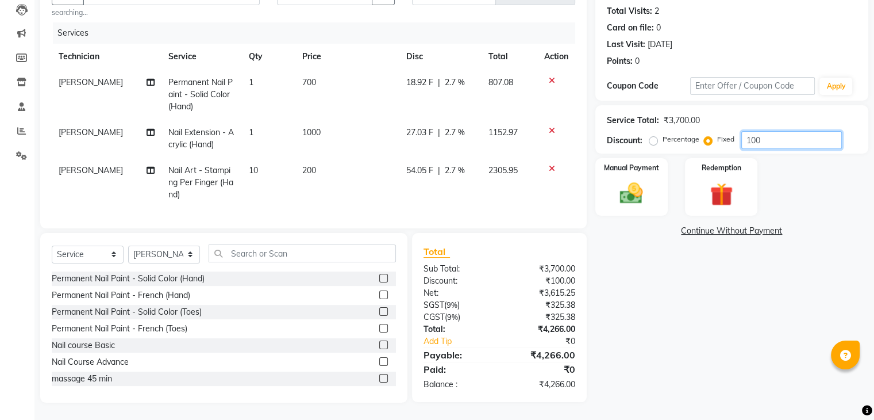
click at [772, 131] on input "100" at bounding box center [792, 140] width 101 height 18
type input "1"
type input "466"
click at [631, 183] on img at bounding box center [631, 194] width 39 height 28
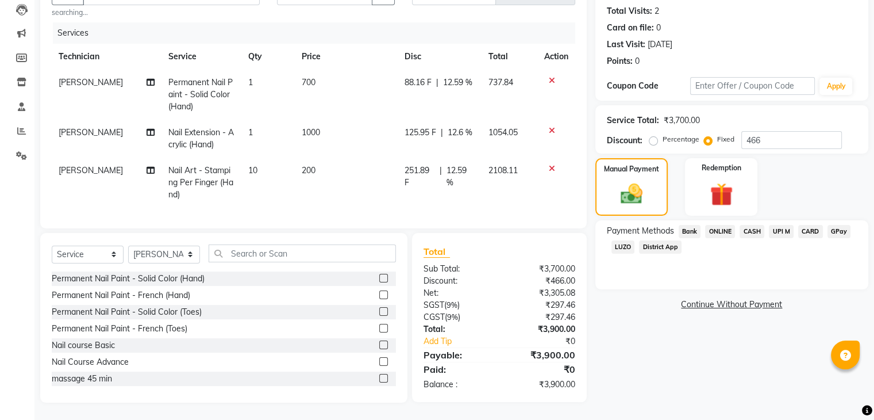
click at [723, 225] on span "ONLINE" at bounding box center [720, 231] width 30 height 13
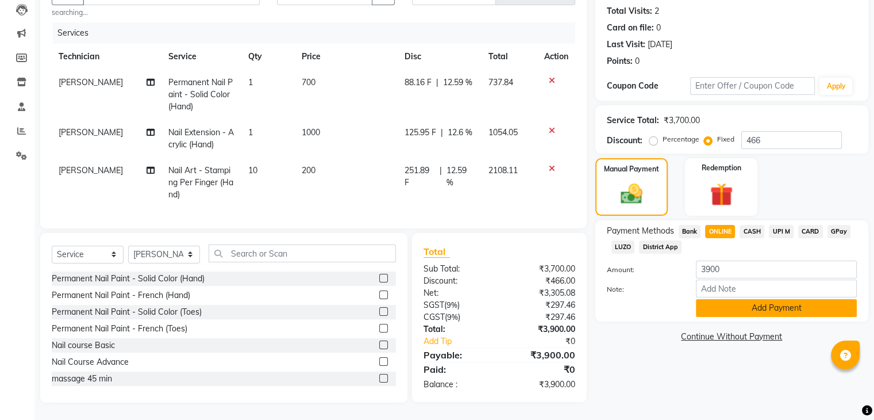
click at [766, 299] on button "Add Payment" at bounding box center [776, 308] width 161 height 18
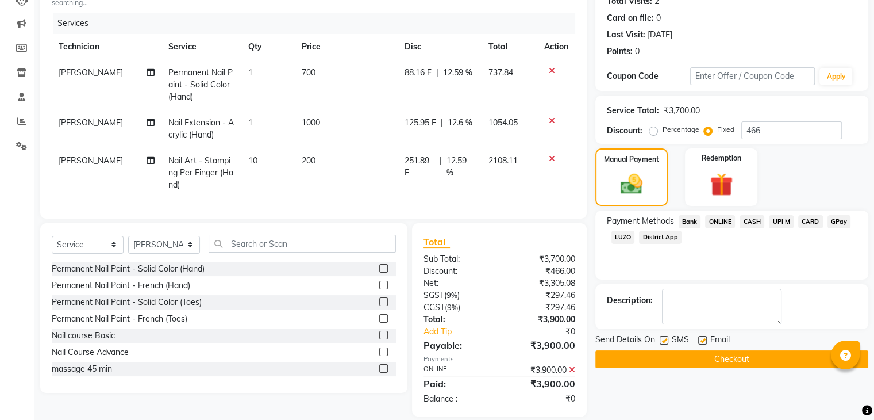
scroll to position [156, 0]
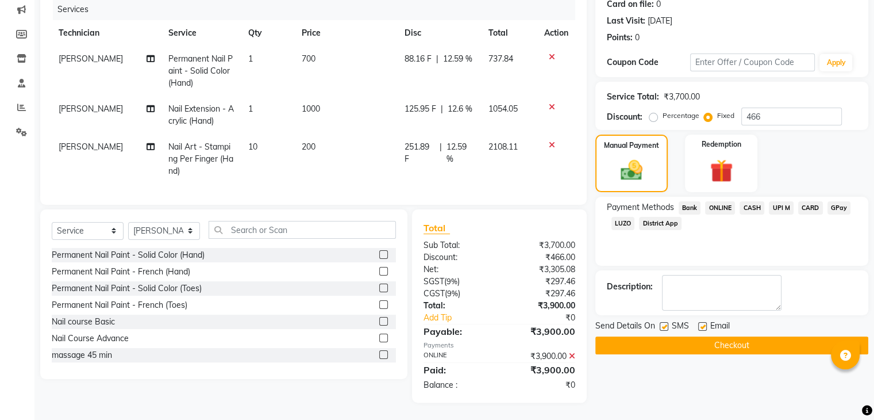
click at [729, 336] on button "Checkout" at bounding box center [732, 345] width 273 height 18
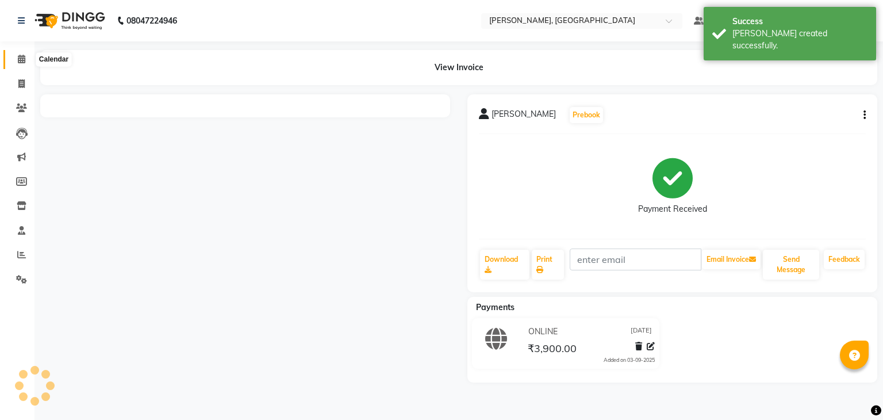
click at [19, 59] on icon at bounding box center [21, 59] width 7 height 9
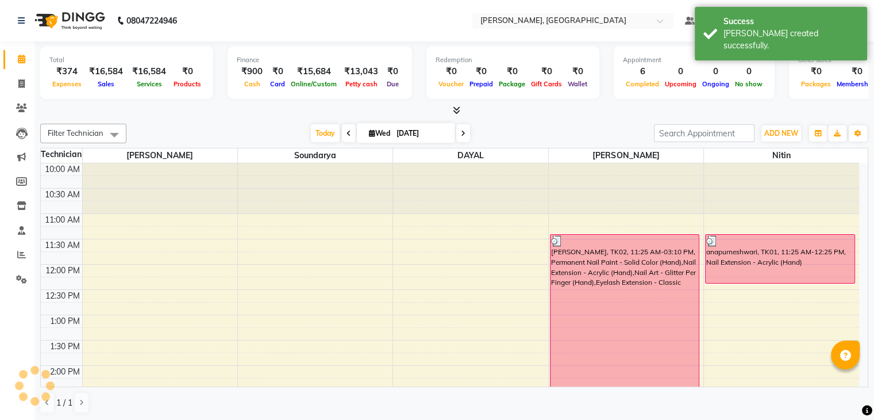
click at [453, 112] on icon at bounding box center [456, 110] width 7 height 9
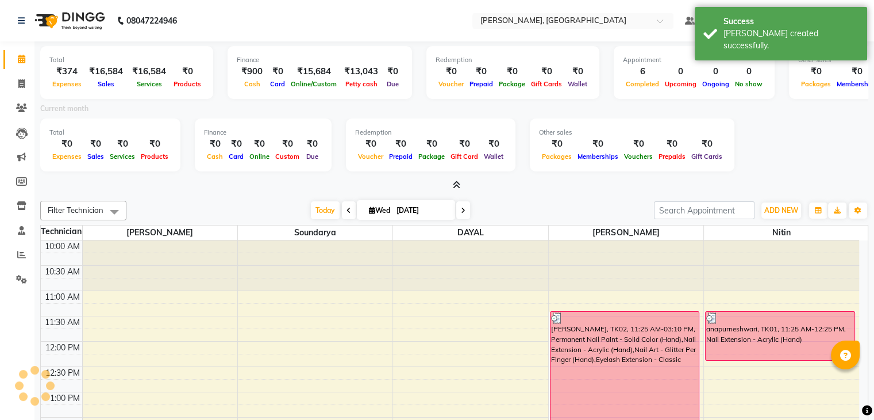
click at [454, 183] on icon at bounding box center [456, 184] width 7 height 9
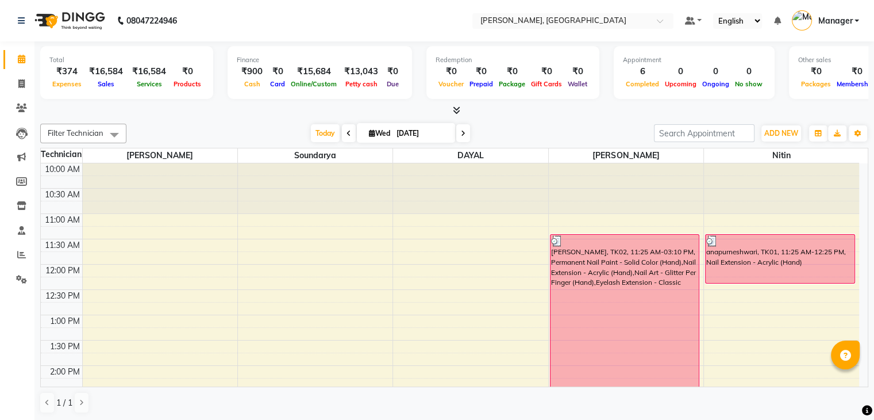
click at [455, 105] on span at bounding box center [454, 111] width 12 height 12
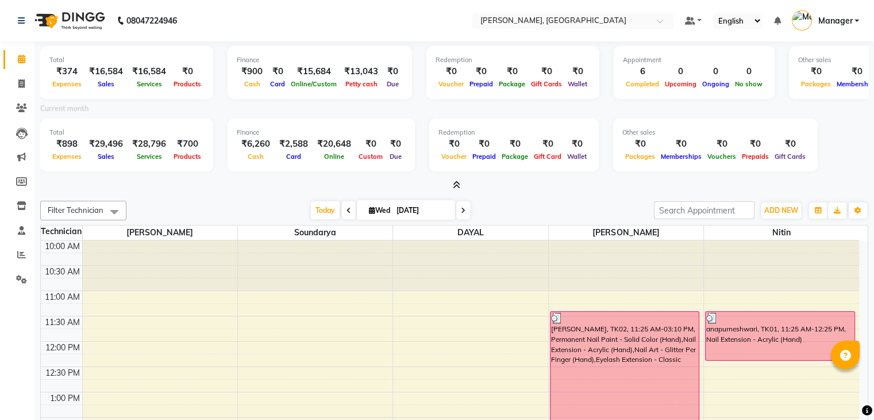
click at [456, 189] on icon at bounding box center [456, 184] width 7 height 9
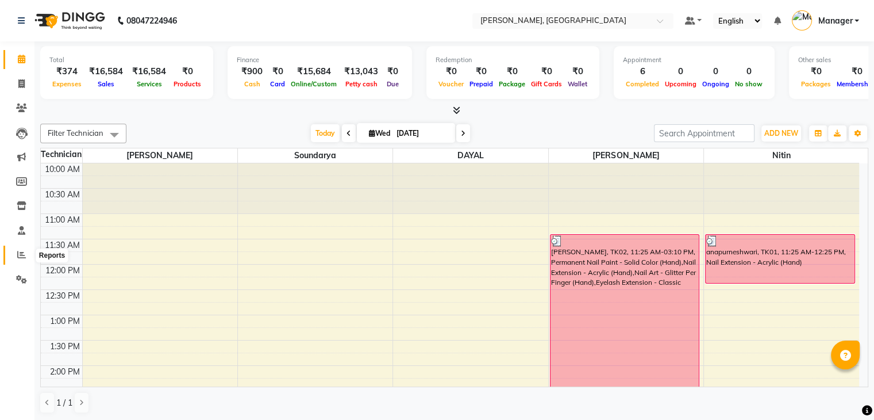
click at [19, 251] on icon at bounding box center [21, 254] width 9 height 9
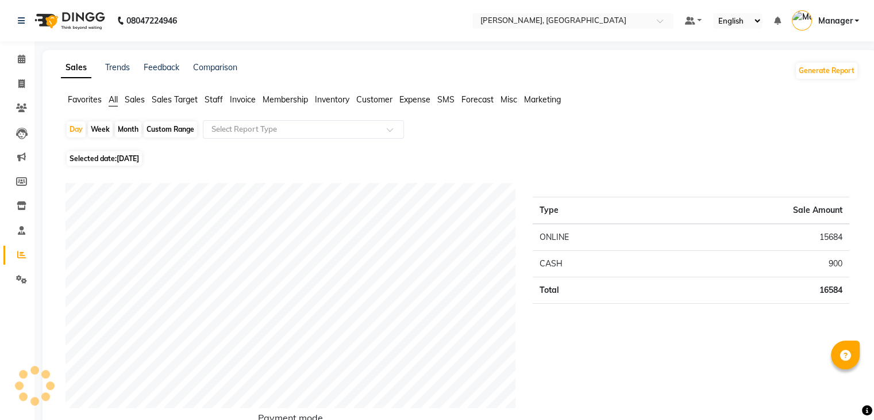
click at [214, 99] on span "Staff" at bounding box center [214, 99] width 18 height 10
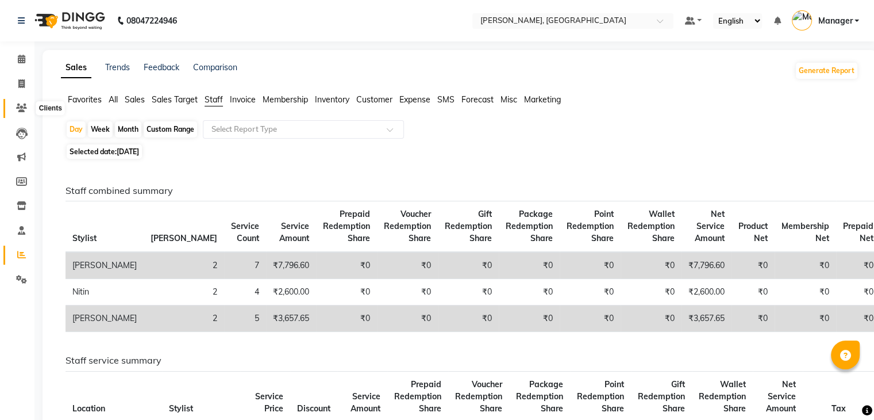
click at [29, 111] on span at bounding box center [21, 108] width 20 height 13
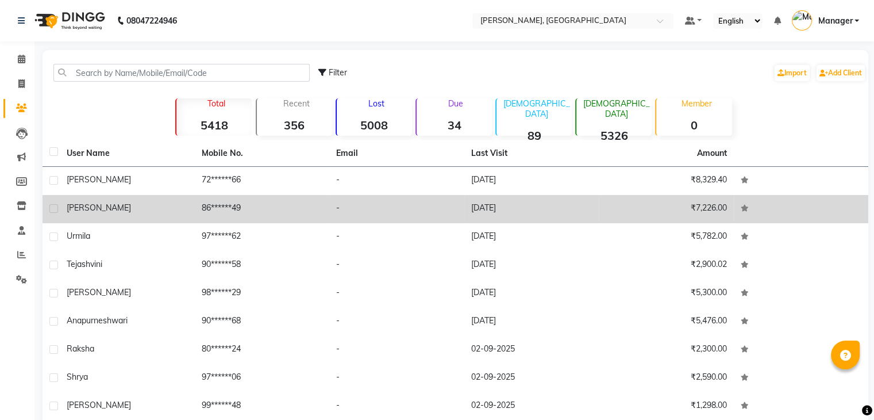
click at [496, 207] on td "[DATE]" at bounding box center [531, 209] width 135 height 28
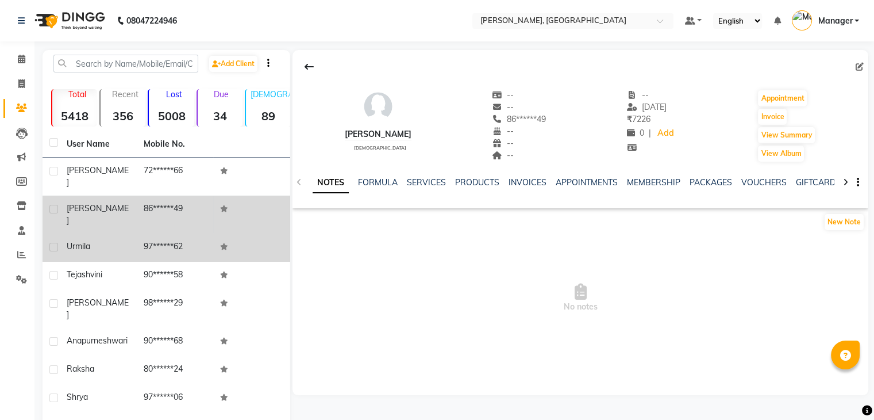
click at [144, 233] on td "97******62" at bounding box center [175, 247] width 77 height 28
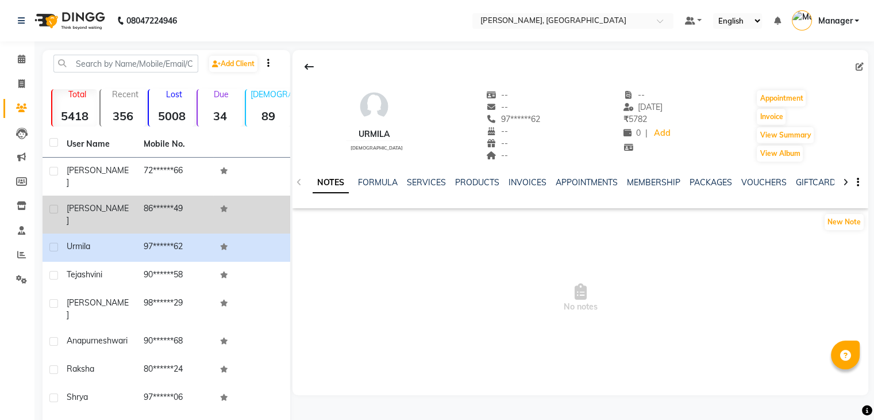
click at [427, 175] on div "NOTES FORMULA SERVICES PRODUCTS INVOICES APPOINTMENTS MEMBERSHIP PACKAGES VOUCH…" at bounding box center [581, 183] width 576 height 40
click at [424, 182] on link "SERVICES" at bounding box center [426, 182] width 39 height 10
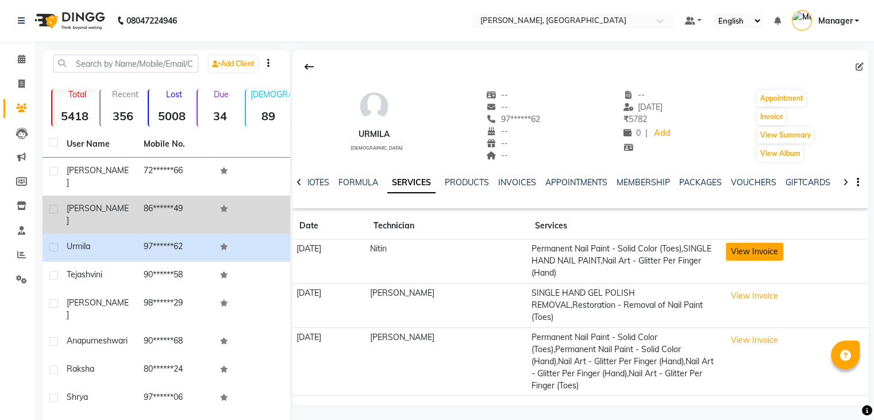
click at [766, 254] on button "View Invoice" at bounding box center [754, 252] width 57 height 18
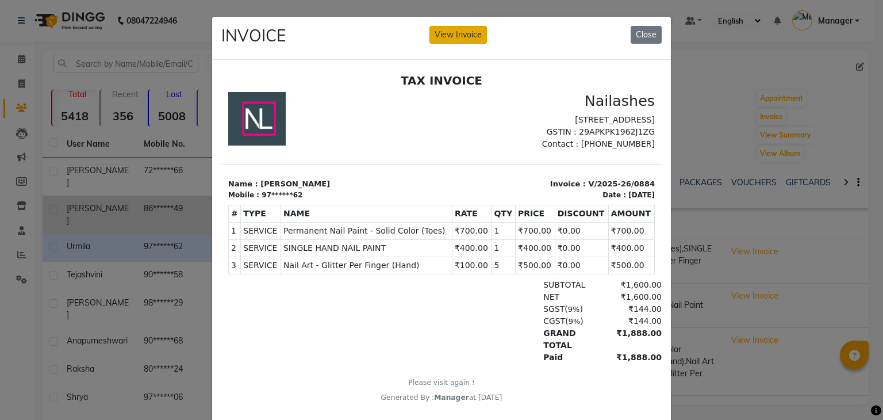
click at [465, 30] on button "View Invoice" at bounding box center [457, 35] width 57 height 18
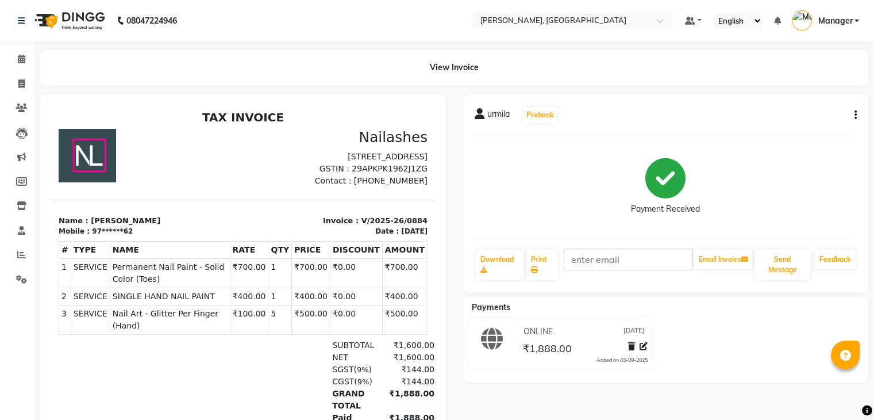
click at [858, 114] on div "urmila Prebook Payment Received Download Print Email Invoice Send Message Feedb…" at bounding box center [666, 193] width 406 height 198
click at [857, 116] on icon "button" at bounding box center [856, 115] width 2 height 1
click at [787, 122] on div "Edit Item Staff" at bounding box center [798, 122] width 79 height 14
select select "88588"
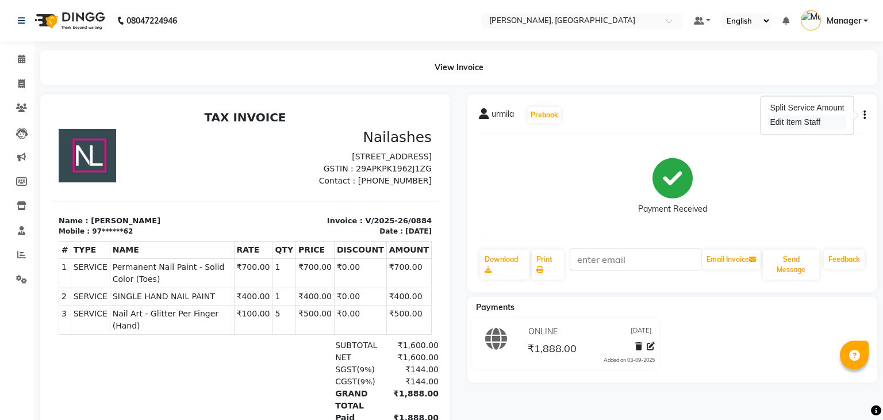
select select "88588"
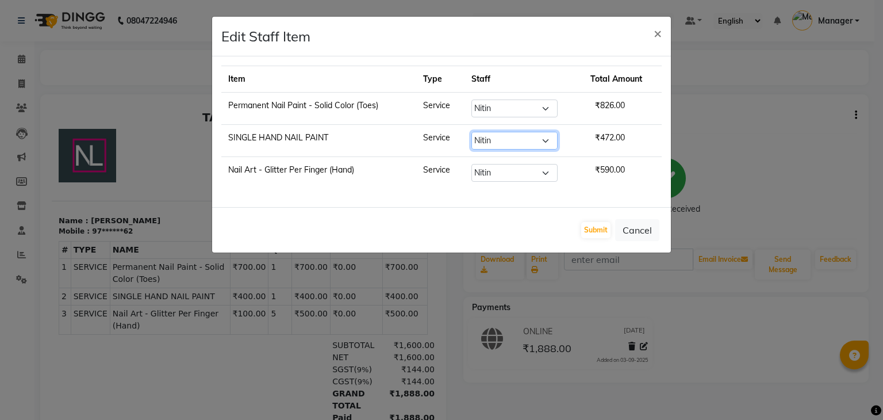
click at [540, 139] on select "Select Admin [PERSON_NAME] Manager [PERSON_NAME]" at bounding box center [514, 141] width 86 height 18
click at [540, 135] on select "Select Admin [PERSON_NAME] Manager [PERSON_NAME]" at bounding box center [514, 141] width 86 height 18
click at [543, 168] on select "Select Admin [PERSON_NAME] Manager [PERSON_NAME]" at bounding box center [514, 173] width 86 height 18
click at [548, 139] on select "Select Admin [PERSON_NAME] Manager [PERSON_NAME]" at bounding box center [514, 141] width 86 height 18
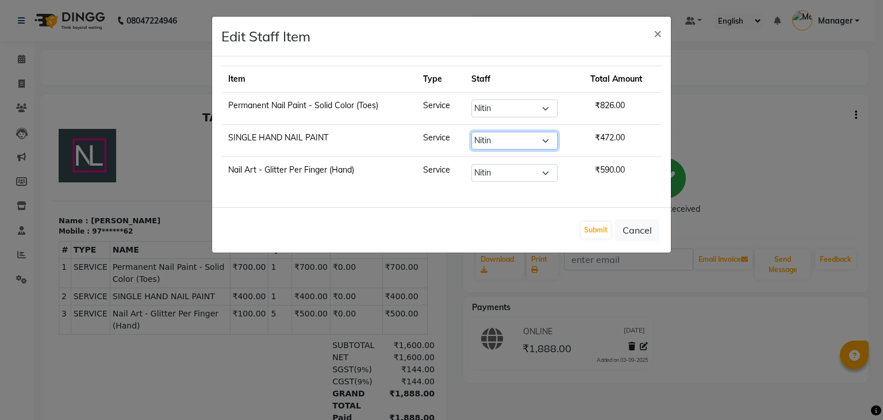
click at [548, 139] on select "Select Admin [PERSON_NAME] Manager [PERSON_NAME]" at bounding box center [514, 141] width 86 height 18
select select "88589"
click at [472, 132] on select "Select Admin [PERSON_NAME] Manager [PERSON_NAME]" at bounding box center [514, 141] width 86 height 18
click at [586, 223] on button "Submit" at bounding box center [595, 230] width 29 height 16
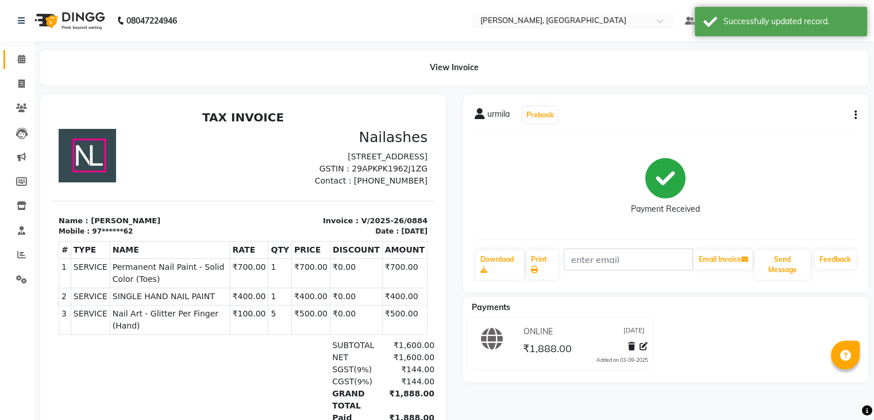
click at [17, 53] on span at bounding box center [21, 59] width 20 height 13
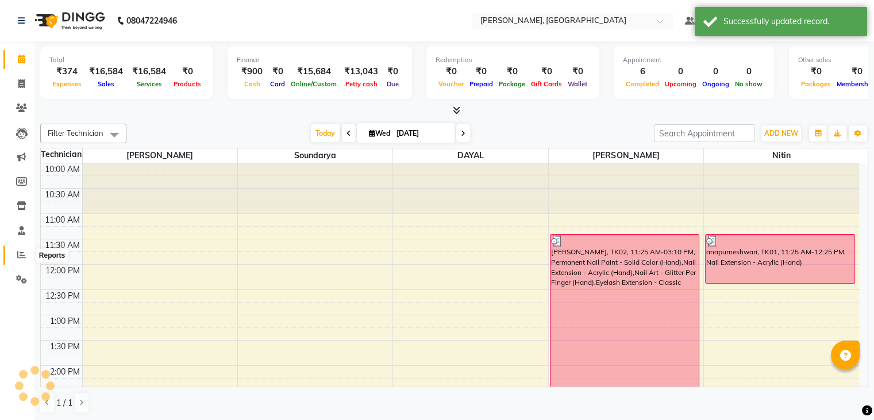
click at [17, 252] on icon at bounding box center [21, 254] width 9 height 9
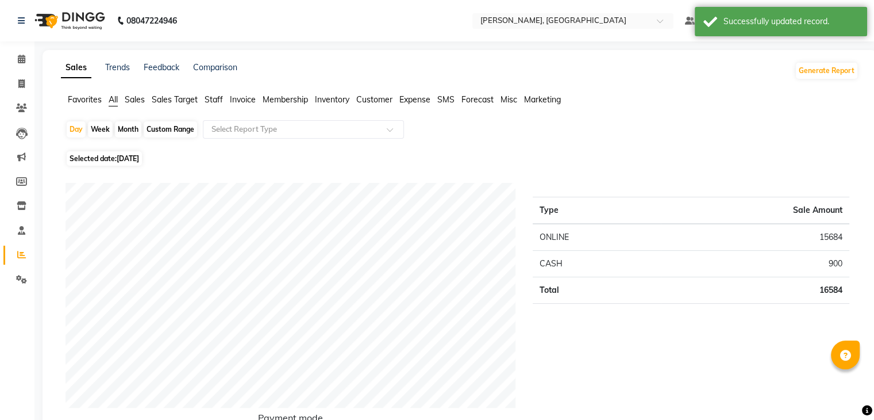
click at [218, 102] on span "Staff" at bounding box center [214, 99] width 18 height 10
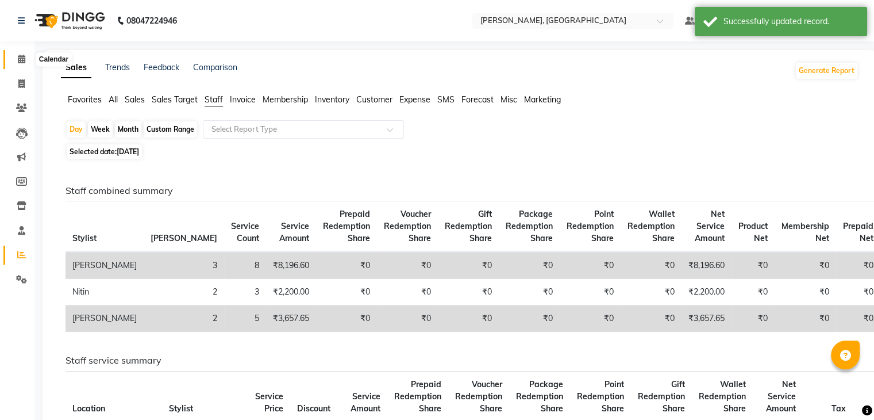
click at [18, 58] on icon at bounding box center [21, 59] width 7 height 9
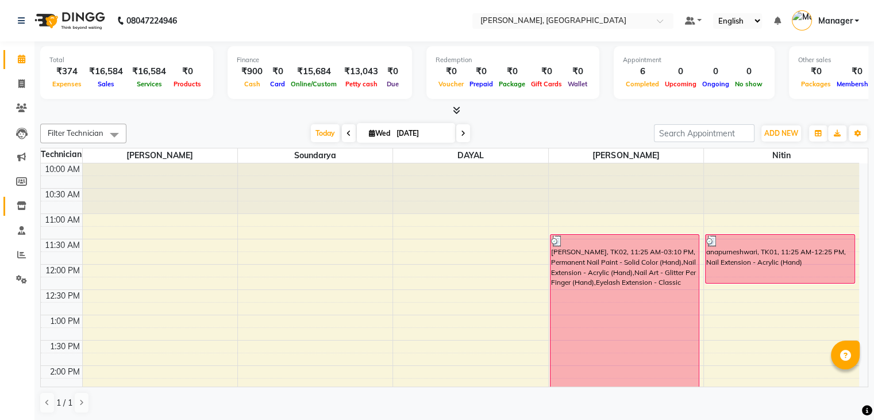
scroll to position [1, 0]
click at [28, 279] on span at bounding box center [21, 278] width 20 height 13
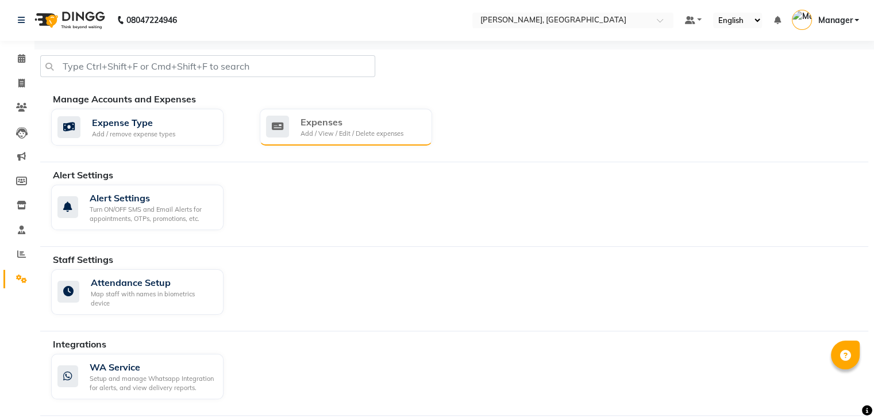
click at [340, 130] on div "Add / View / Edit / Delete expenses" at bounding box center [352, 134] width 103 height 10
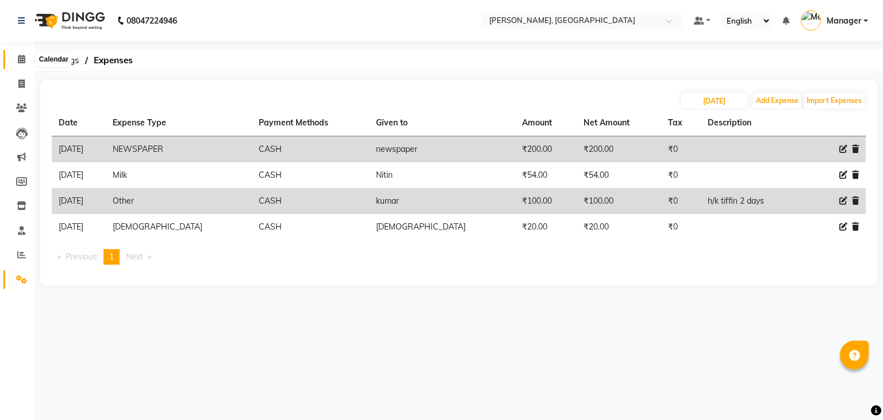
click at [20, 62] on icon at bounding box center [21, 59] width 7 height 9
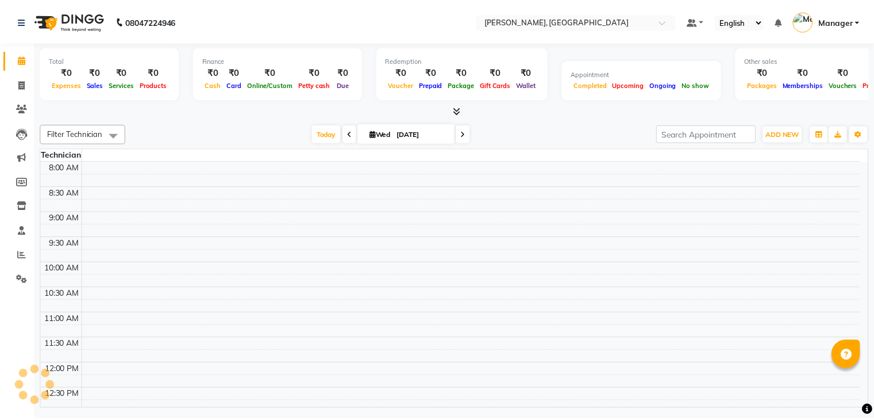
scroll to position [405, 0]
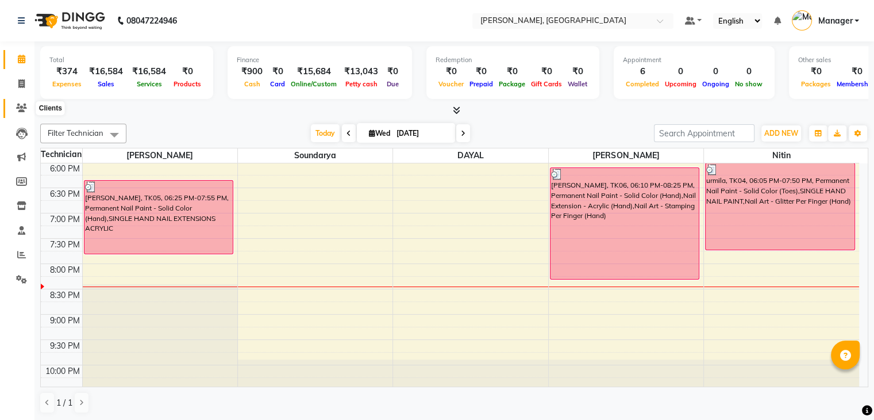
click at [25, 112] on icon at bounding box center [21, 107] width 11 height 9
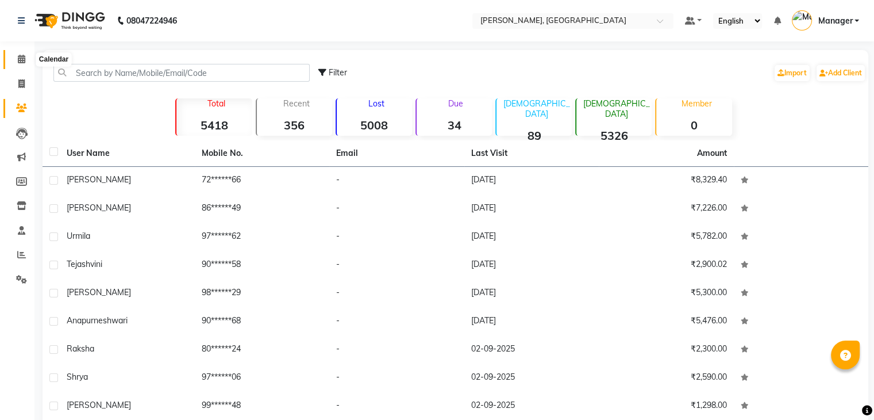
click at [16, 56] on span at bounding box center [21, 59] width 20 height 13
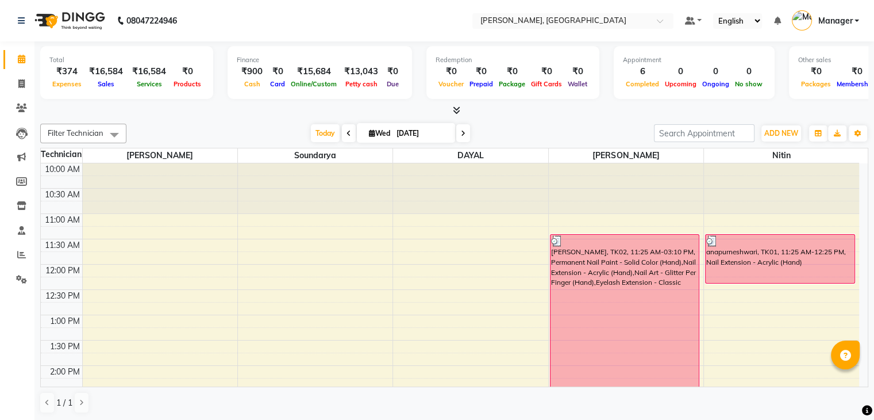
click at [460, 107] on div at bounding box center [454, 111] width 828 height 12
click at [453, 110] on icon at bounding box center [456, 110] width 7 height 9
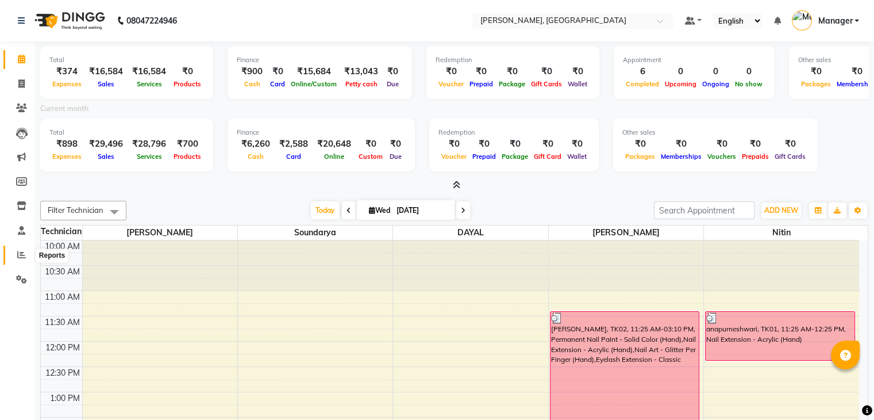
drag, startPoint x: 15, startPoint y: 258, endPoint x: 12, endPoint y: 250, distance: 8.5
click at [15, 258] on span at bounding box center [21, 254] width 20 height 13
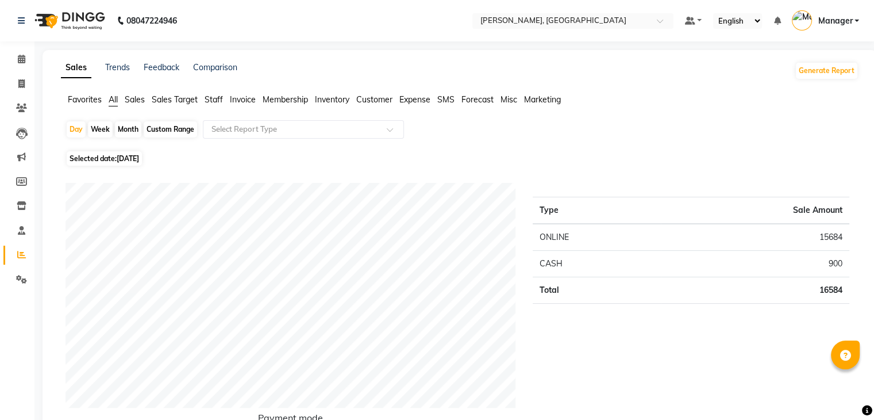
click at [206, 97] on span "Staff" at bounding box center [214, 99] width 18 height 10
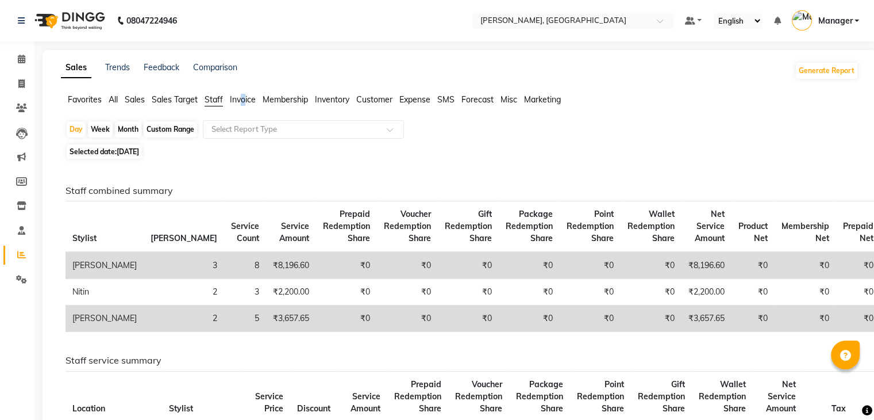
click at [245, 98] on span "Invoice" at bounding box center [243, 99] width 26 height 10
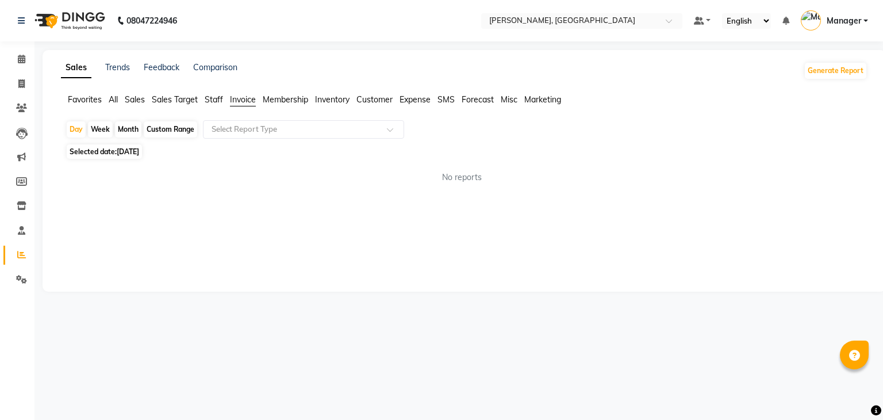
click at [283, 156] on div "Selected date: [DATE]" at bounding box center [467, 151] width 802 height 12
click at [282, 129] on input "text" at bounding box center [292, 129] width 166 height 11
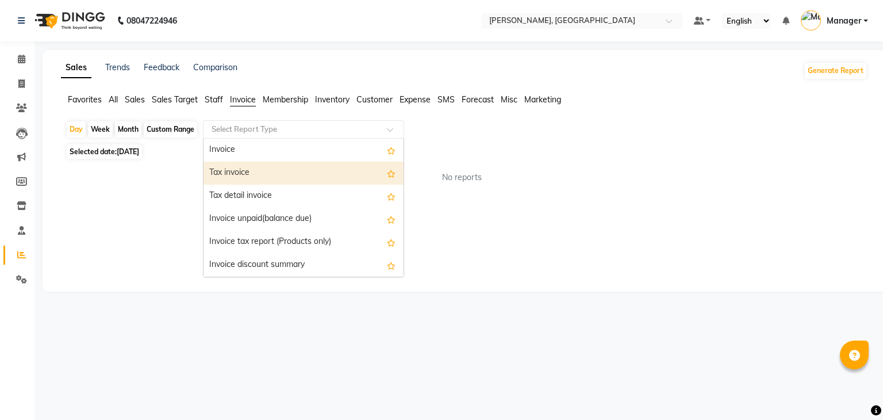
click at [274, 174] on div "Tax invoice" at bounding box center [303, 173] width 200 height 23
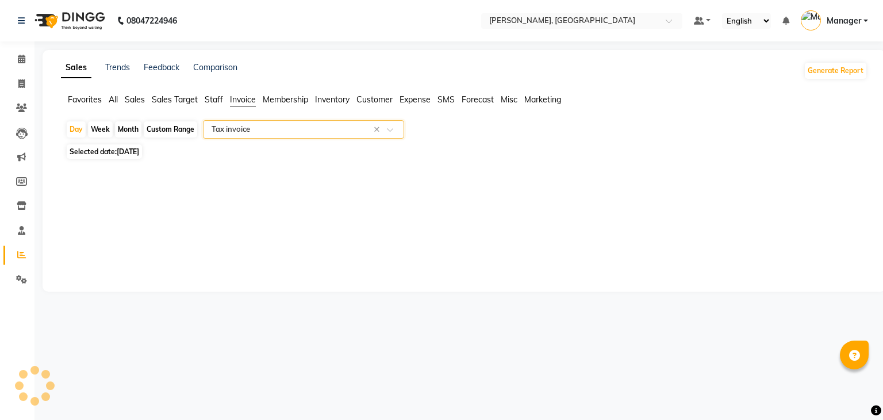
select select "csv"
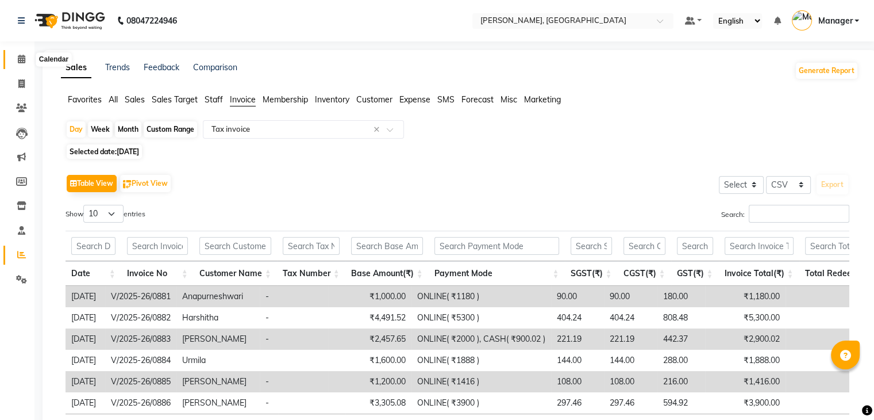
click at [25, 59] on span at bounding box center [21, 59] width 20 height 13
